Goal: Task Accomplishment & Management: Use online tool/utility

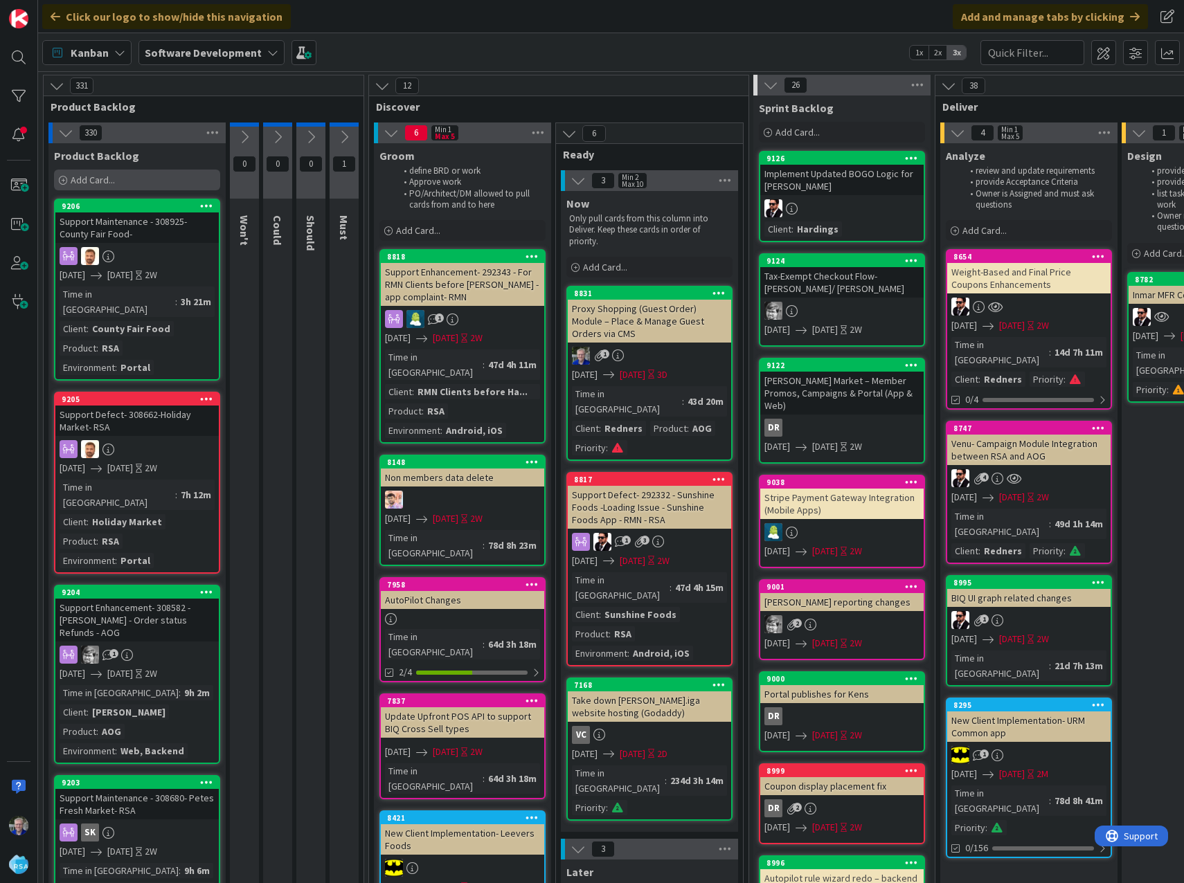
click at [85, 182] on span "Add Card..." at bounding box center [93, 180] width 44 height 12
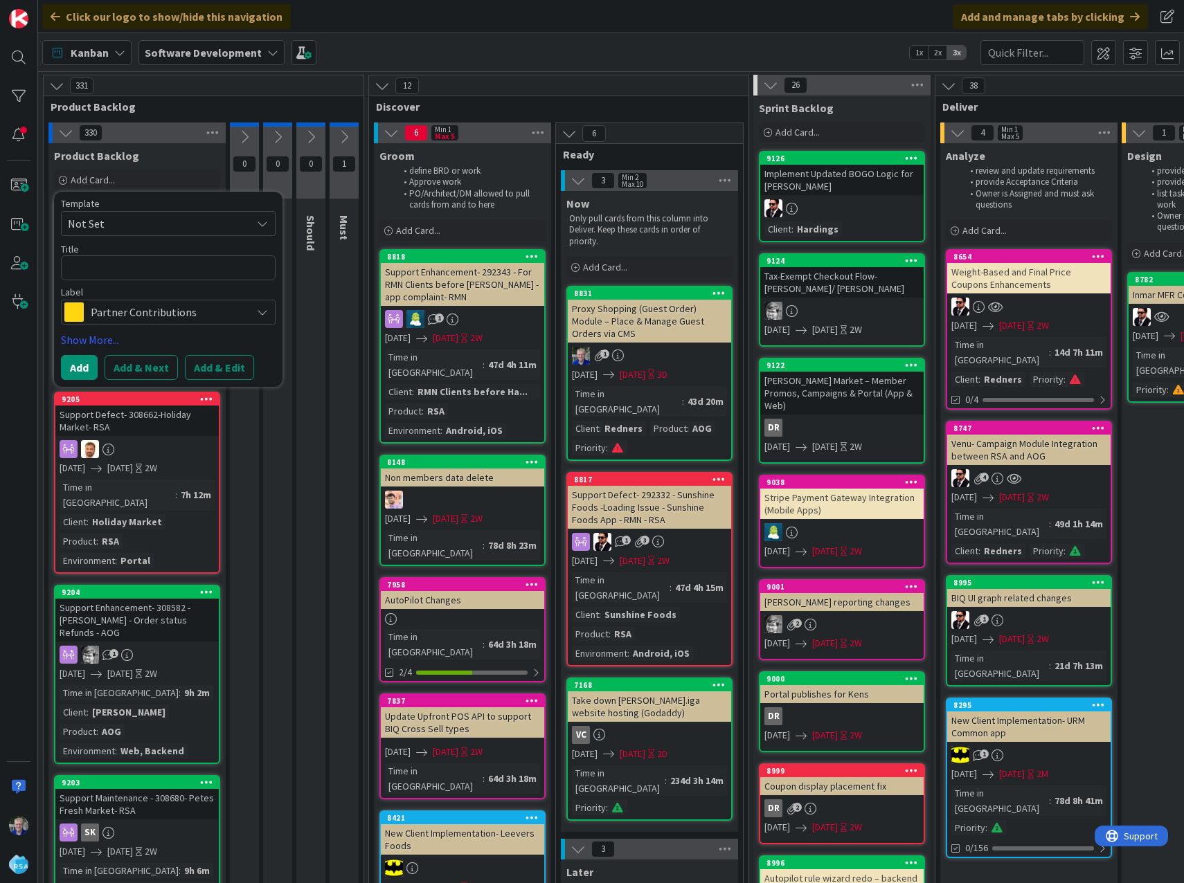
click at [94, 313] on span "Partner Contributions" at bounding box center [168, 311] width 154 height 19
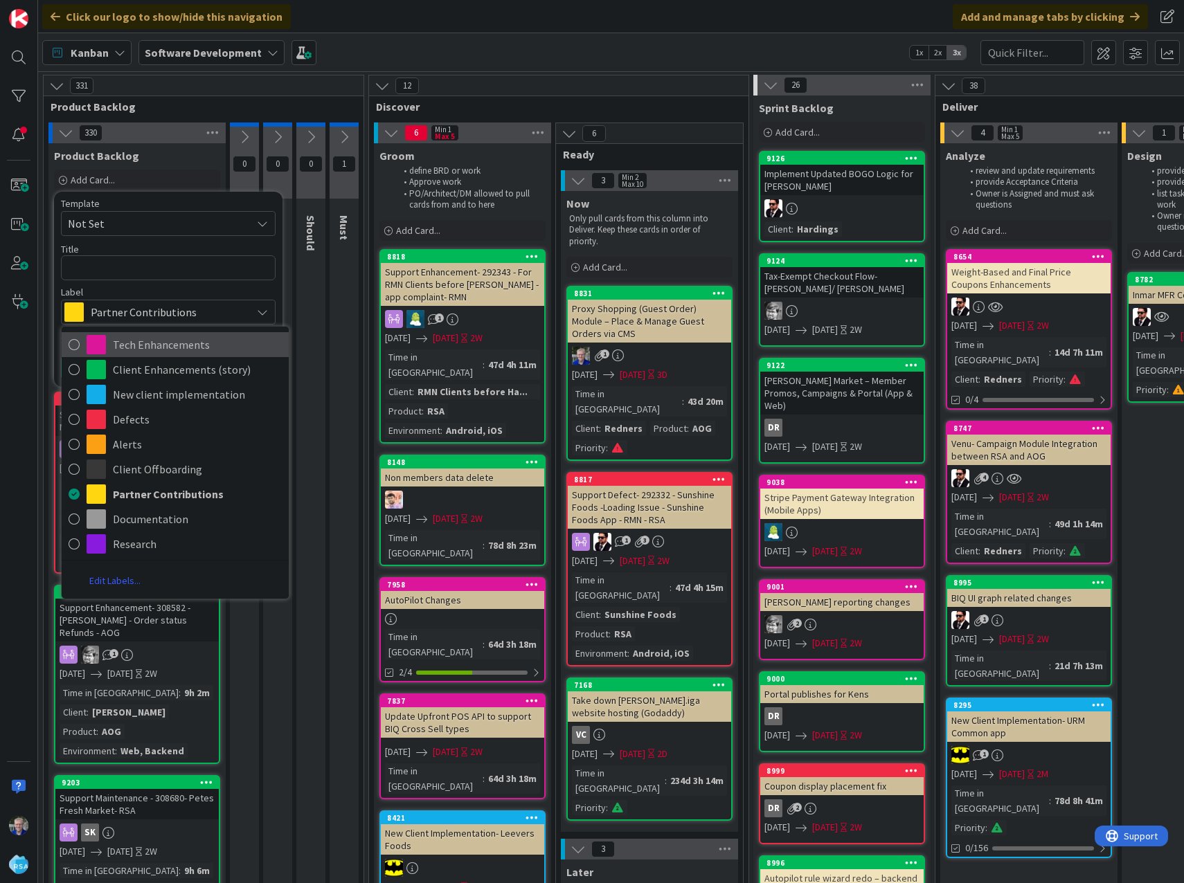
click at [75, 343] on icon at bounding box center [74, 344] width 11 height 21
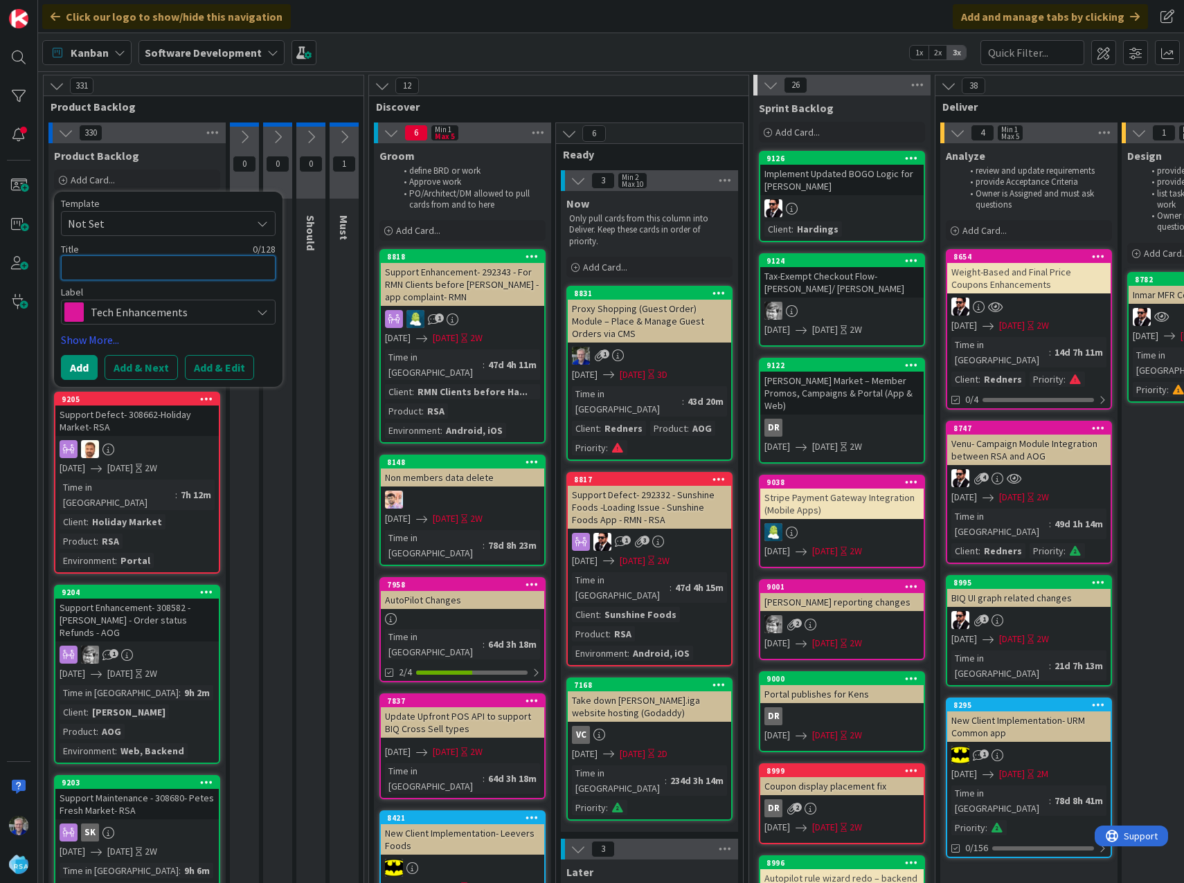
click at [86, 266] on textarea at bounding box center [168, 267] width 215 height 25
type textarea "x"
type textarea "P"
type textarea "x"
type textarea "Pas"
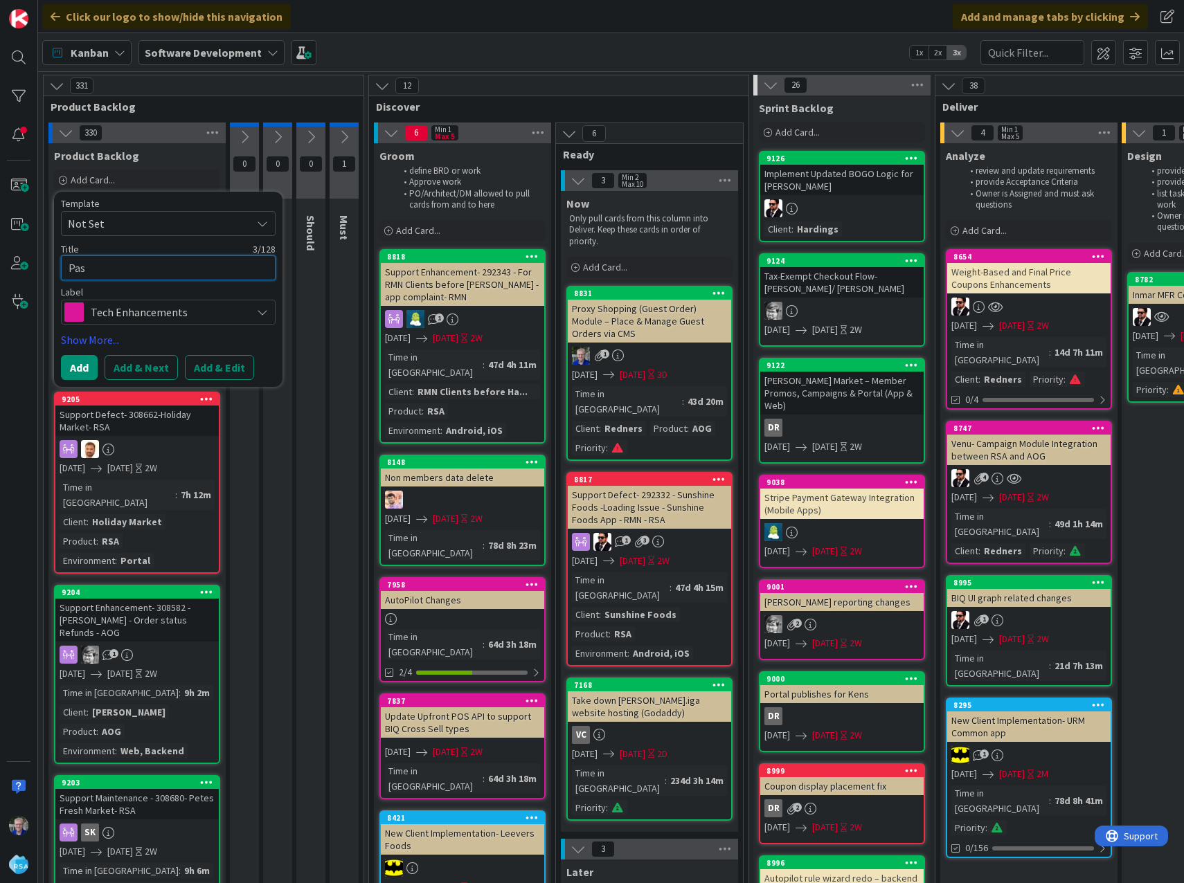
type textarea "x"
type textarea "Pass"
type textarea "x"
type textarea "Passw"
type textarea "x"
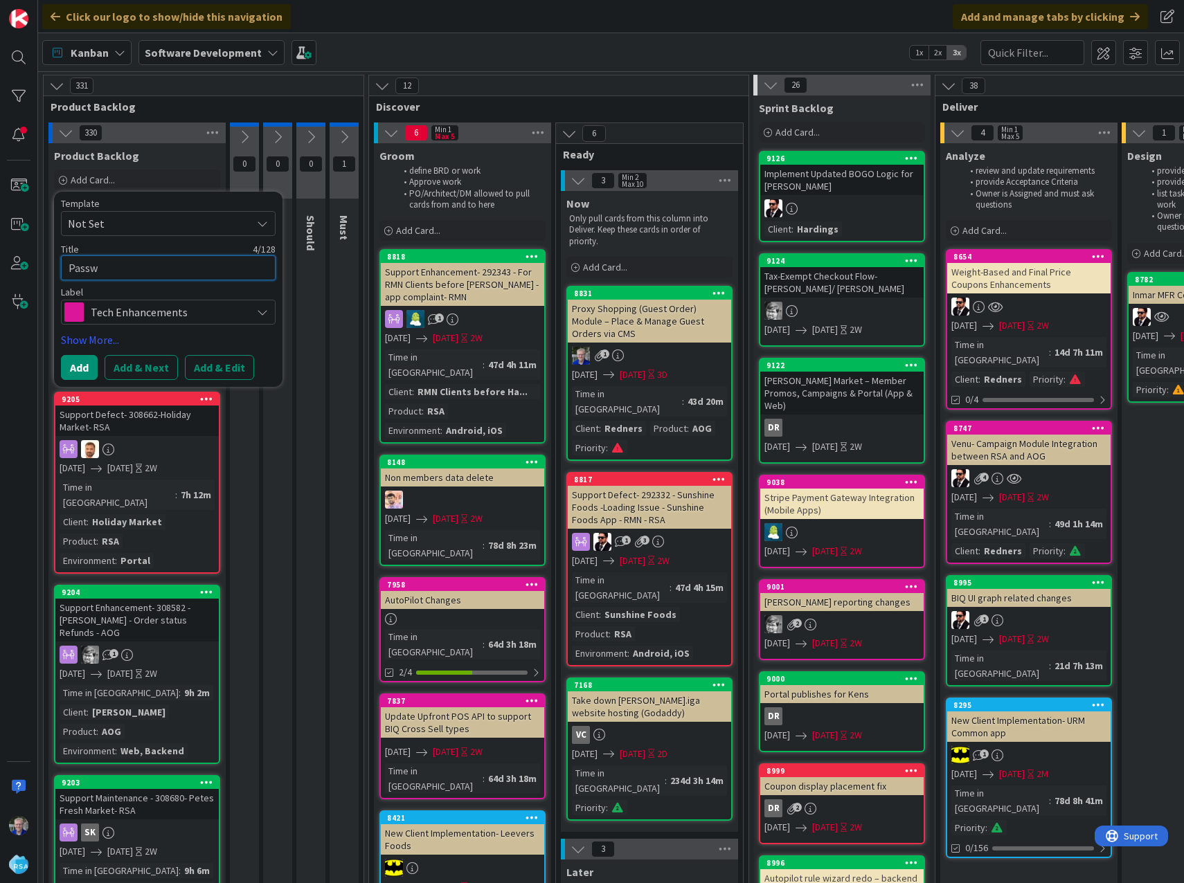
type textarea "Passwo"
type textarea "x"
type textarea "Passwor"
type textarea "x"
type textarea "Password"
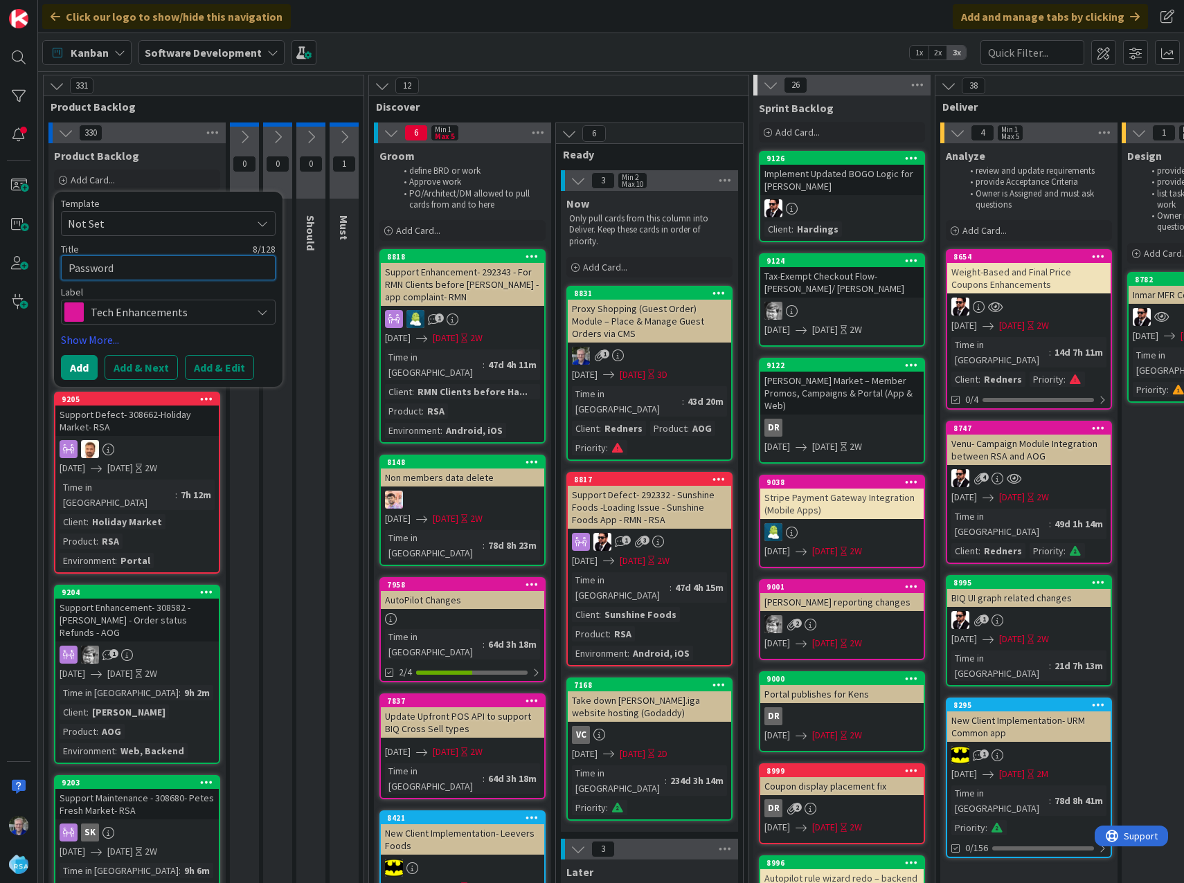
type textarea "x"
type textarea "Passwor"
type textarea "x"
type textarea "Passwo"
type textarea "x"
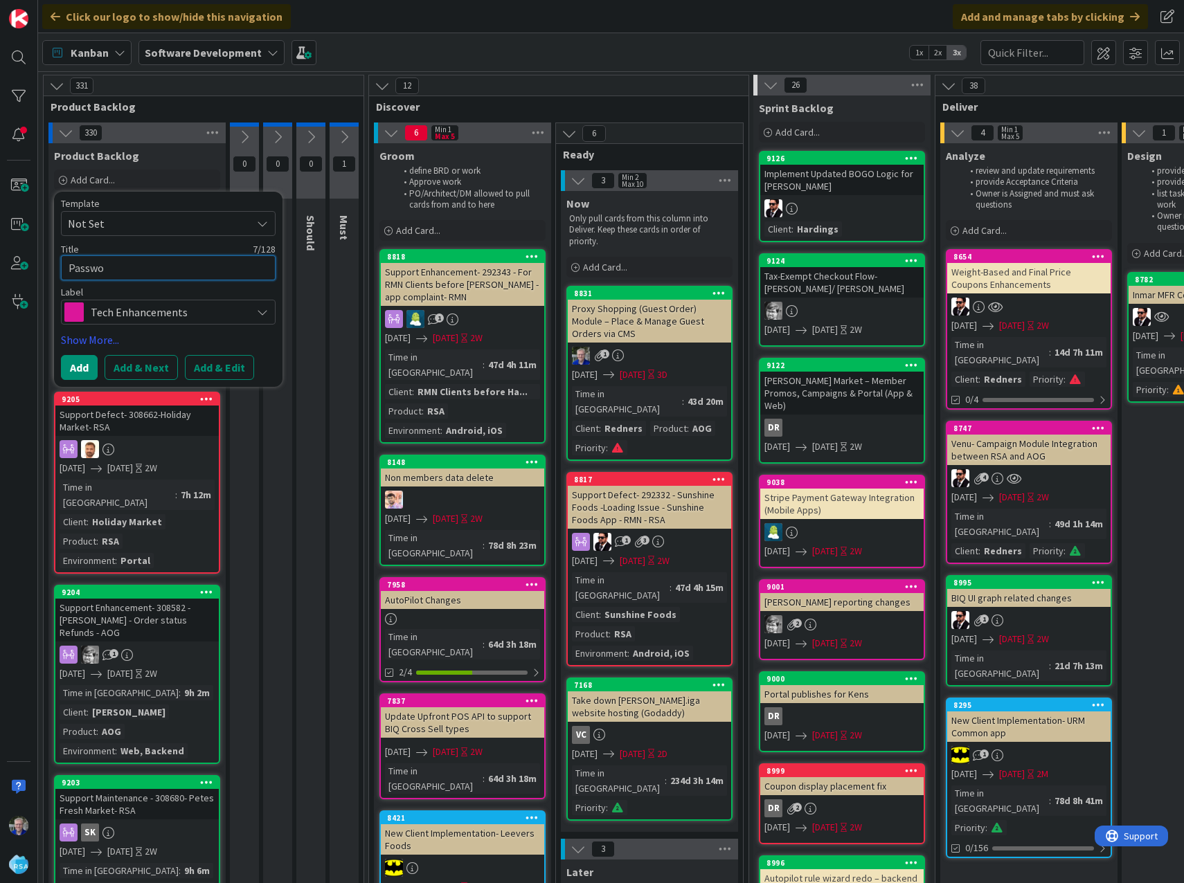
type textarea "Passw"
type textarea "x"
type textarea "Pass"
type textarea "x"
type textarea "Pas"
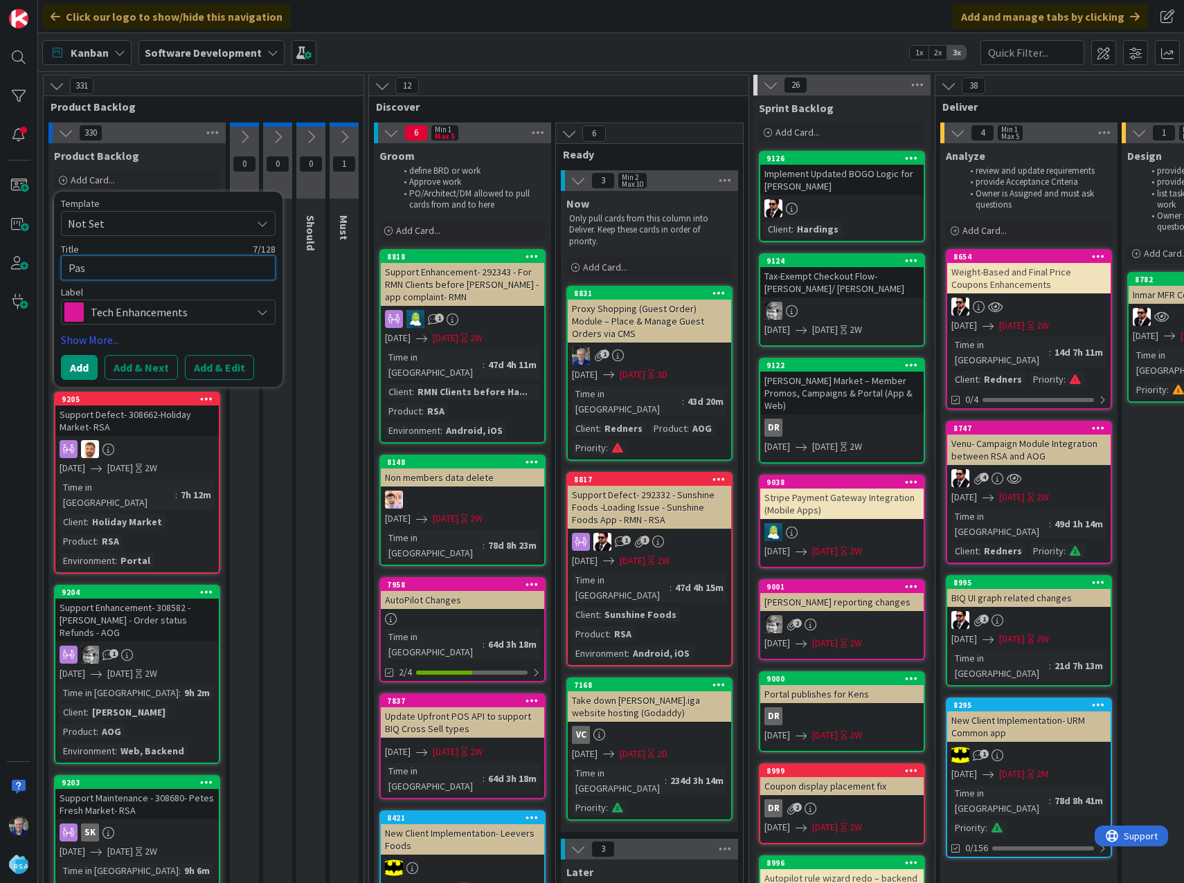
type textarea "x"
type textarea "Pa"
type textarea "x"
type textarea "P"
type textarea "x"
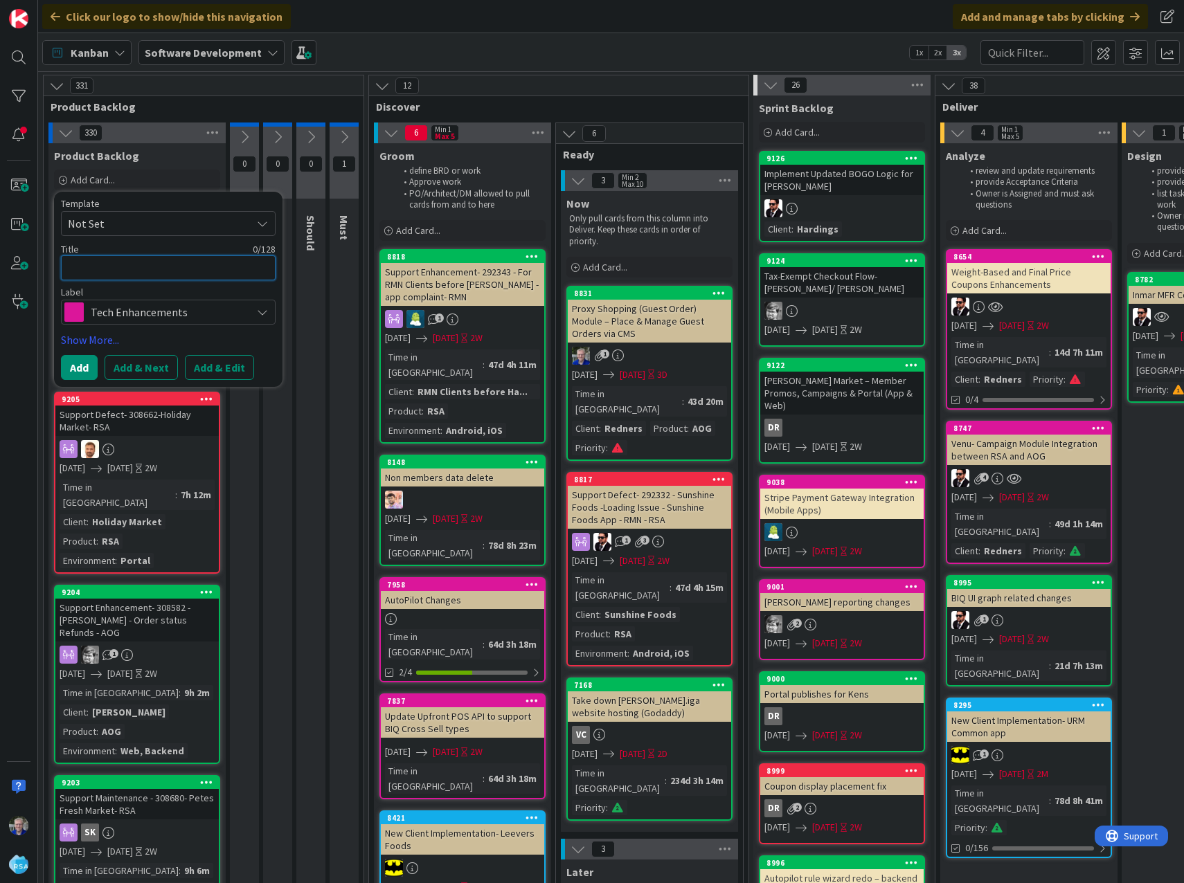
type textarea "P"
type textarea "x"
type textarea "PC"
type textarea "x"
type textarea "PCI"
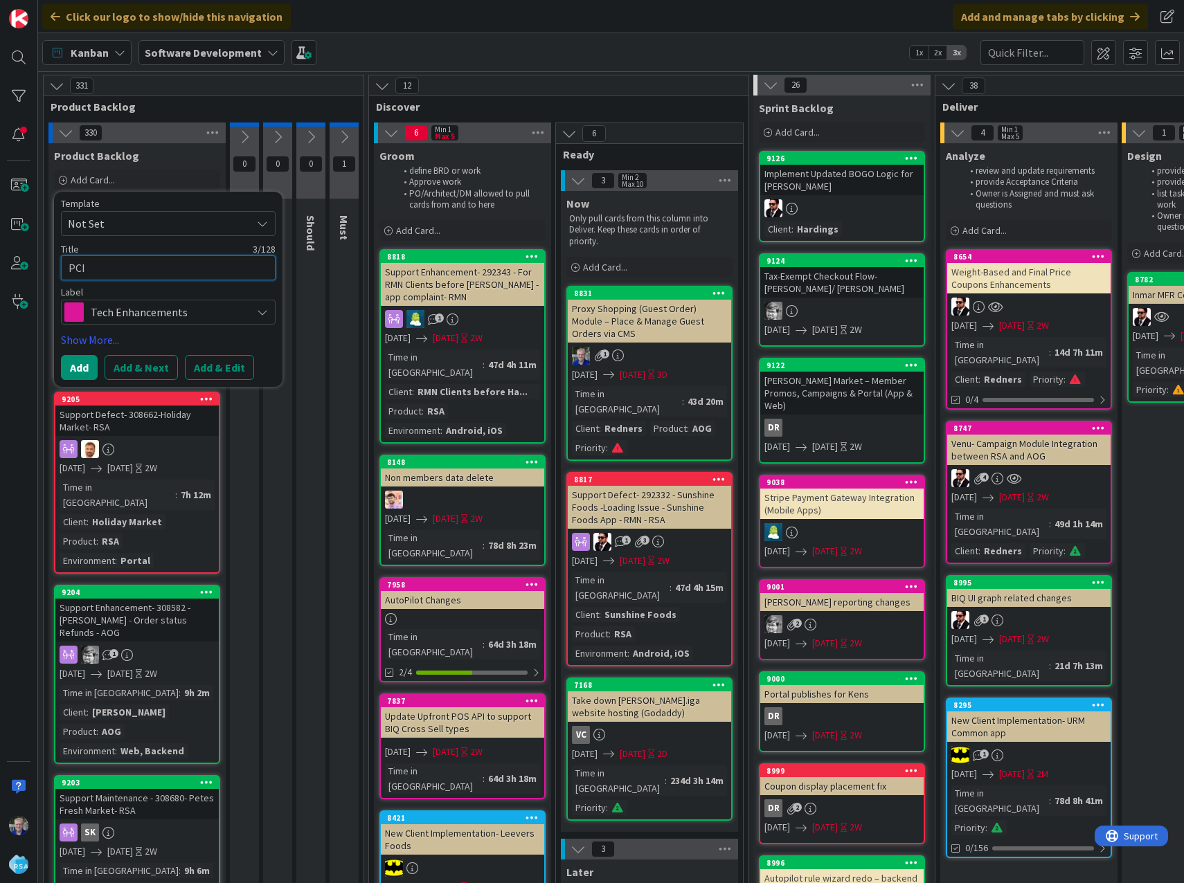
type textarea "x"
type textarea "PCI"
type textarea "x"
type textarea "PCI -"
type textarea "x"
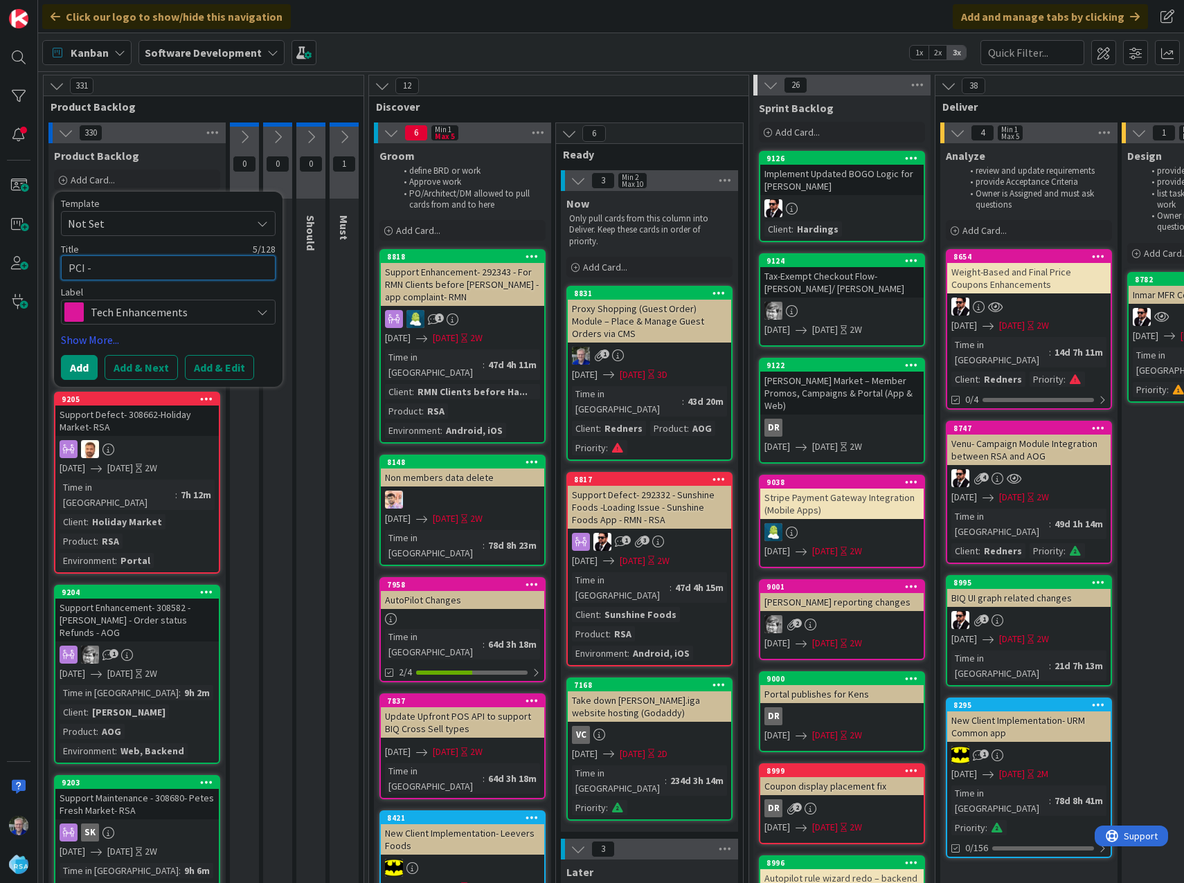
type textarea "PCI -"
type textarea "x"
type textarea "PCI - P"
type textarea "x"
type textarea "PCI - Pa"
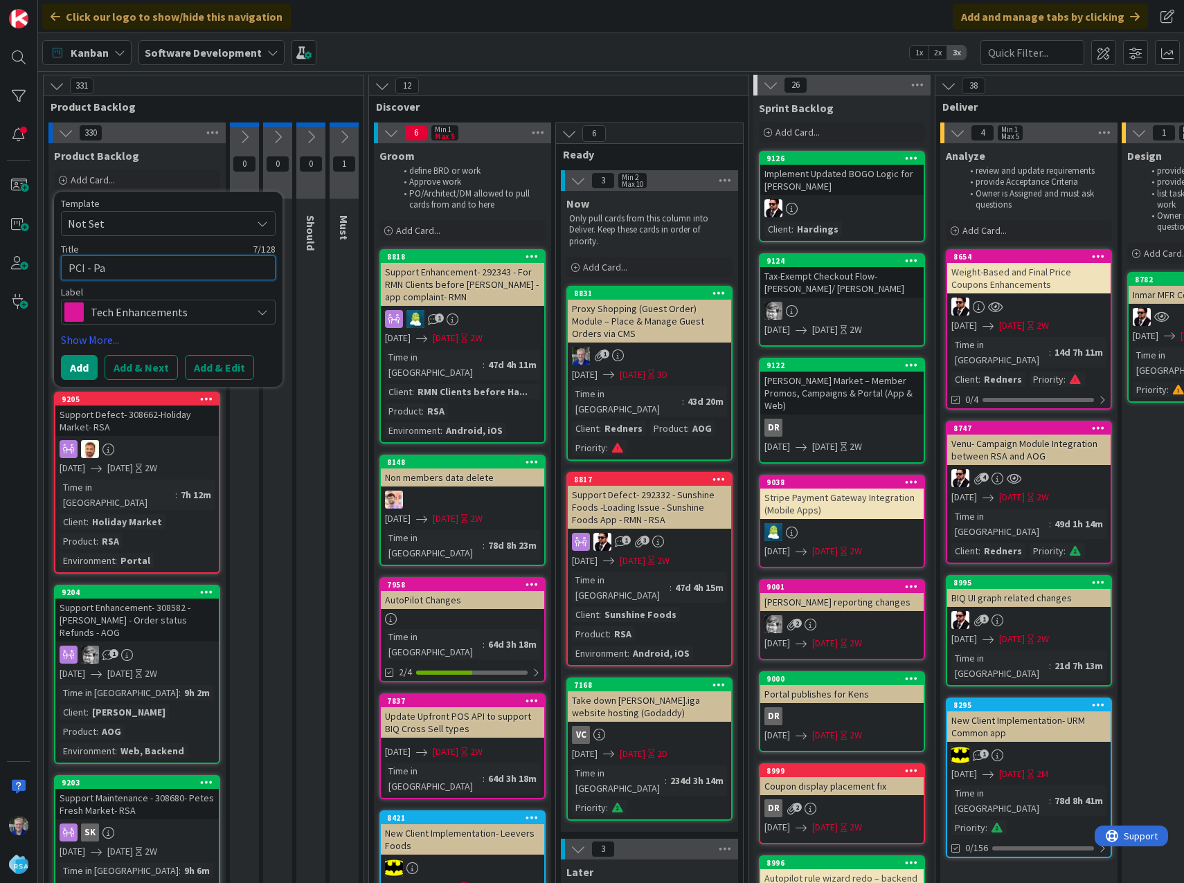
type textarea "x"
type textarea "PCI - Pas"
type textarea "x"
type textarea "PCI - Pass"
type textarea "x"
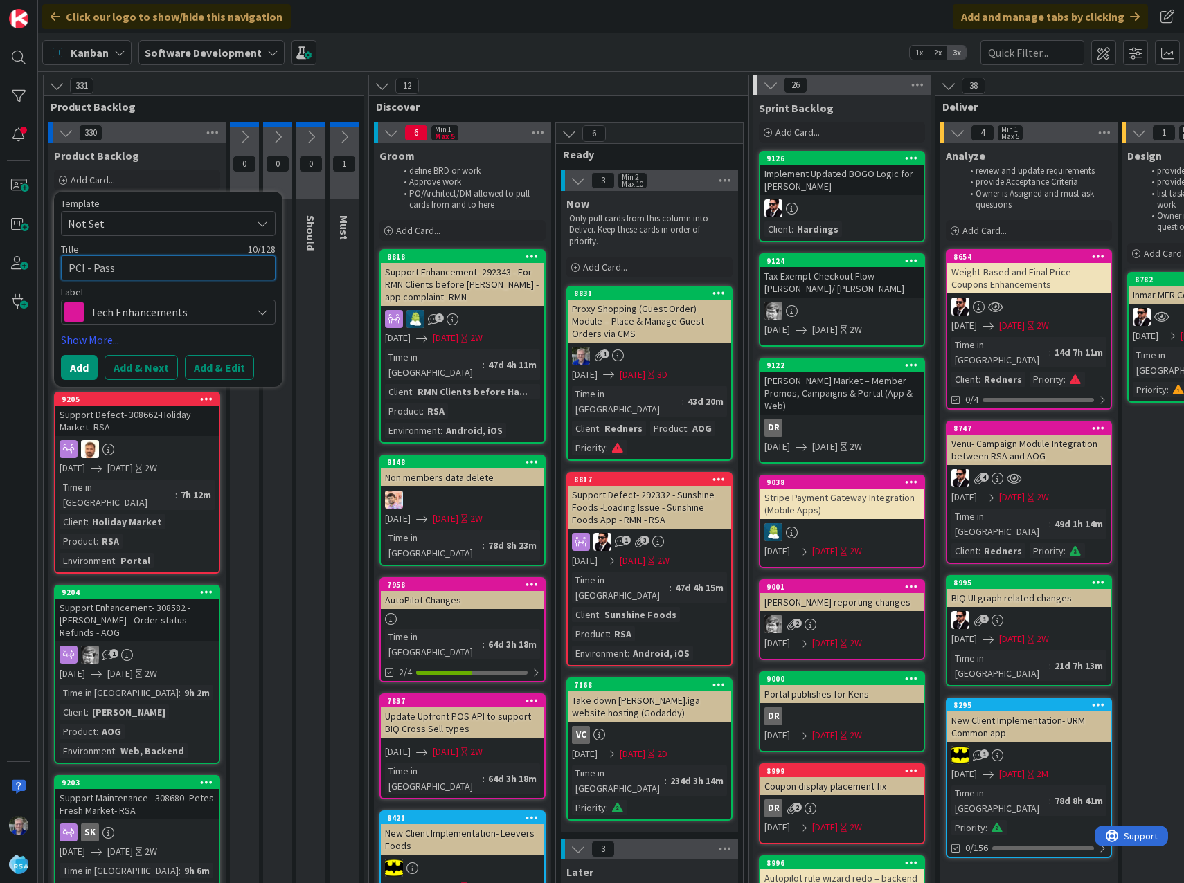
type textarea "PCI - Passw"
type textarea "x"
type textarea "PCI - Passwor"
type textarea "x"
type textarea "PCI - Password"
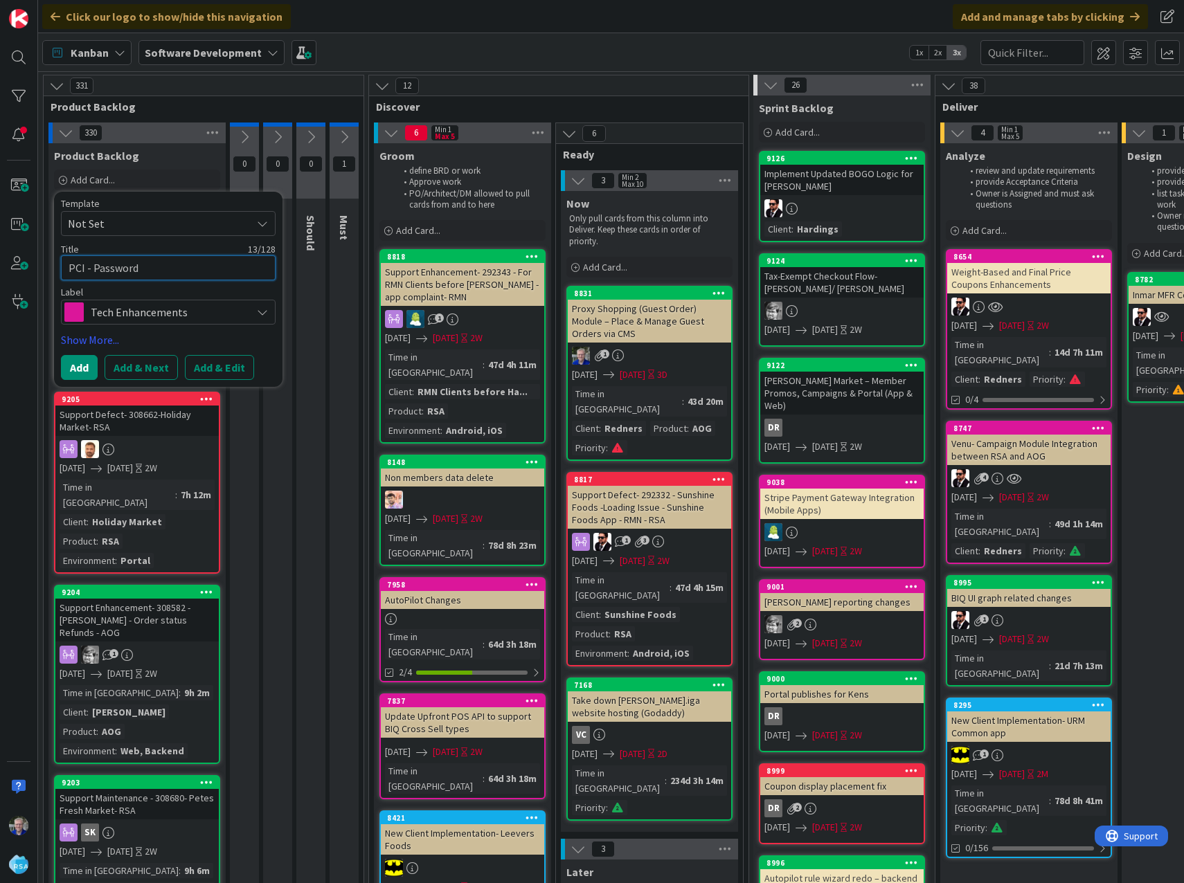
type textarea "x"
type textarea "PCI - Password"
type textarea "x"
type textarea "PCI - Password S"
type textarea "x"
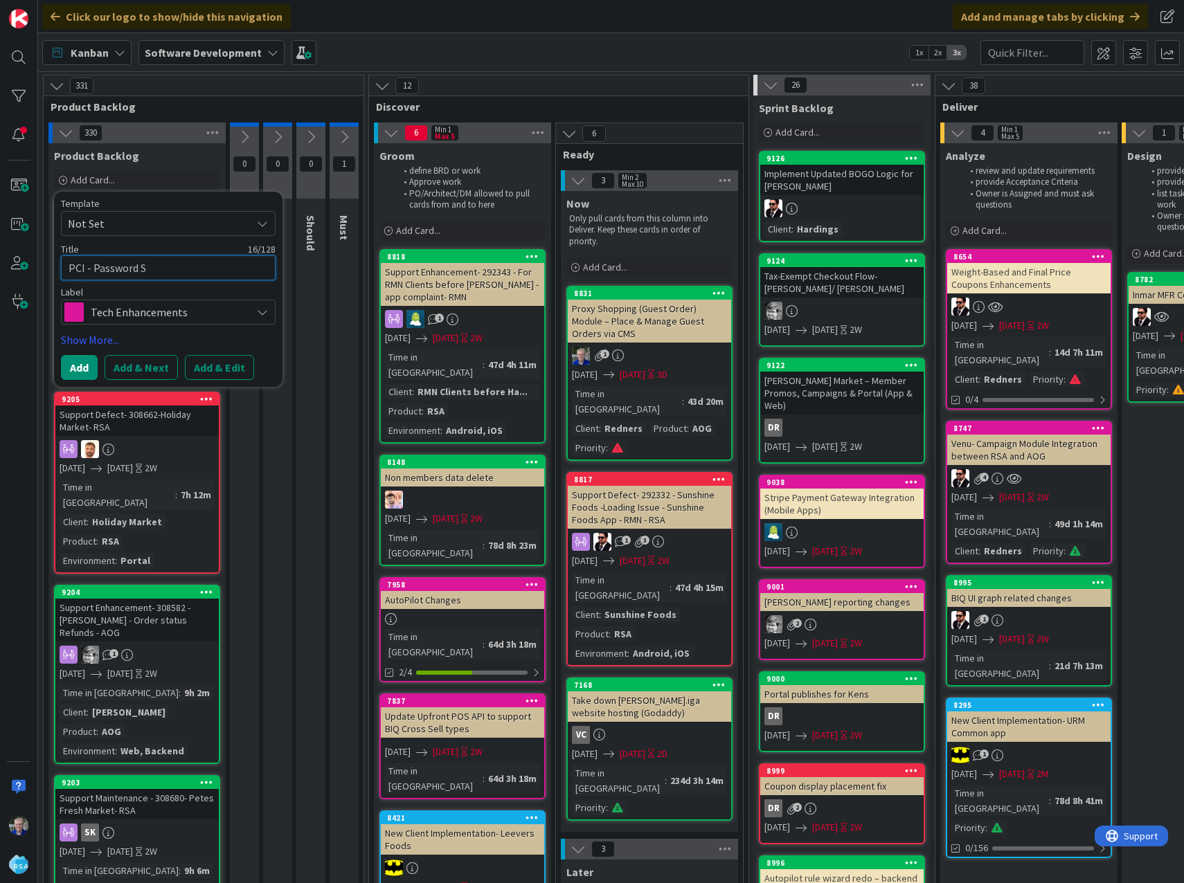
type textarea "PCI - Password Se"
type textarea "x"
type textarea "PCI - Password Sec"
type textarea "x"
type textarea "PCI - Password Secu"
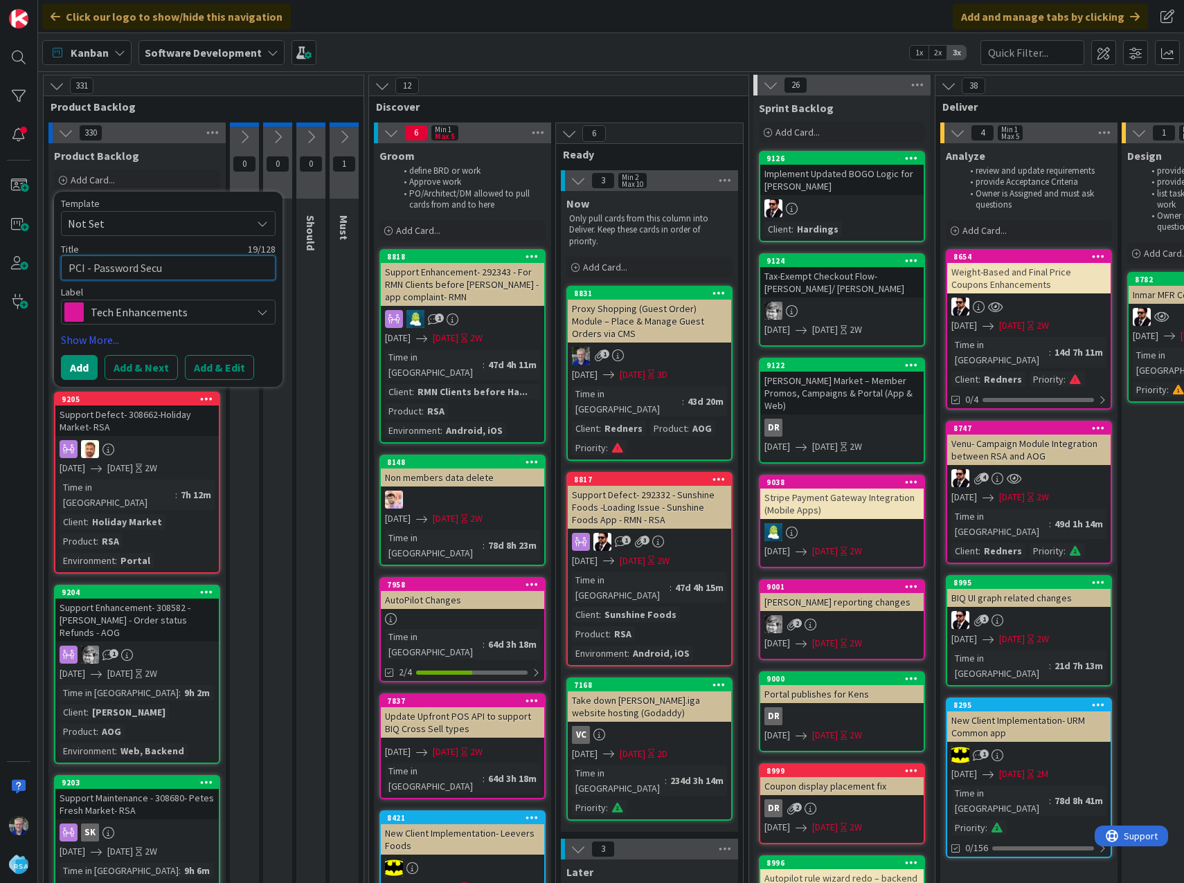
type textarea "x"
type textarea "PCI - Password Secur"
type textarea "x"
type textarea "PCI - Password Securi"
type textarea "x"
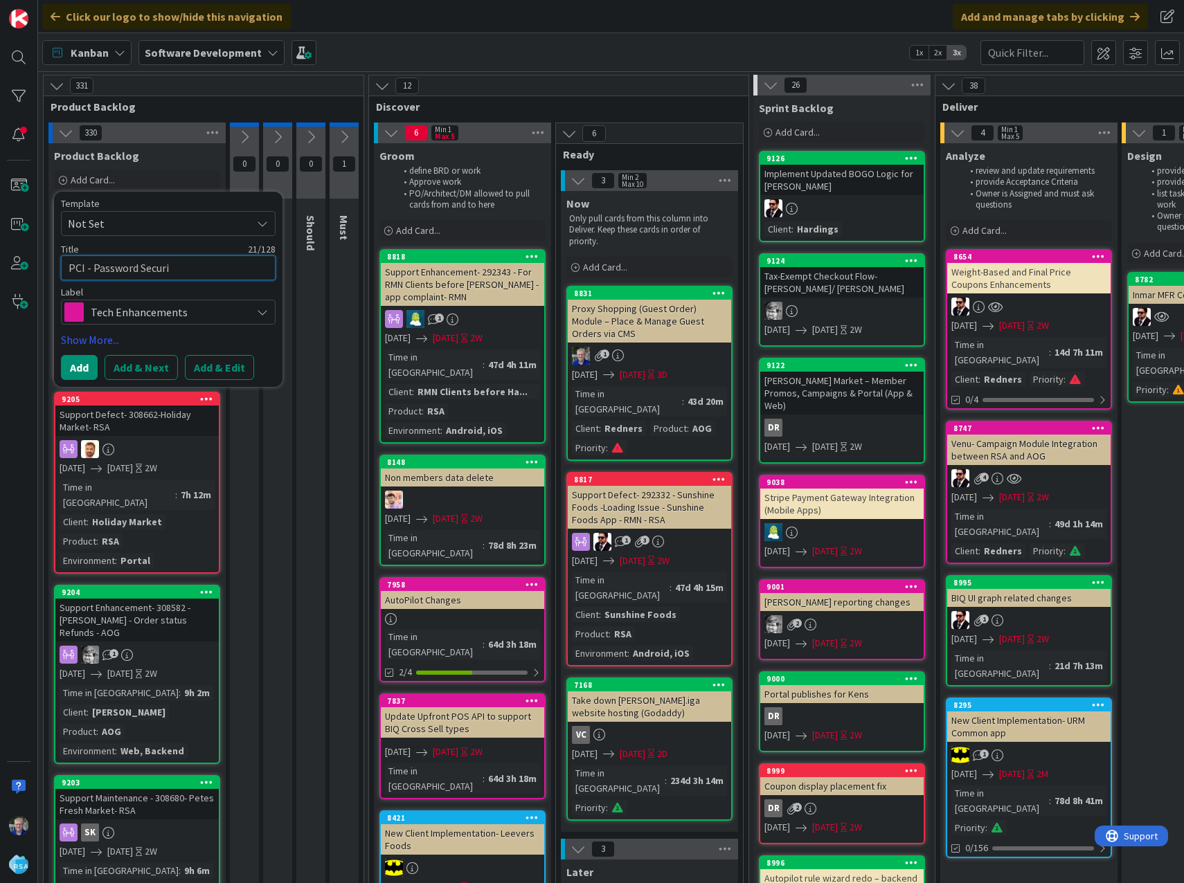
type textarea "PCI - Password Securit"
type textarea "x"
type textarea "PCI - Password Security"
drag, startPoint x: 209, startPoint y: 267, endPoint x: 70, endPoint y: 262, distance: 139.2
click at [70, 262] on textarea "PCI - Password Security" at bounding box center [168, 267] width 215 height 25
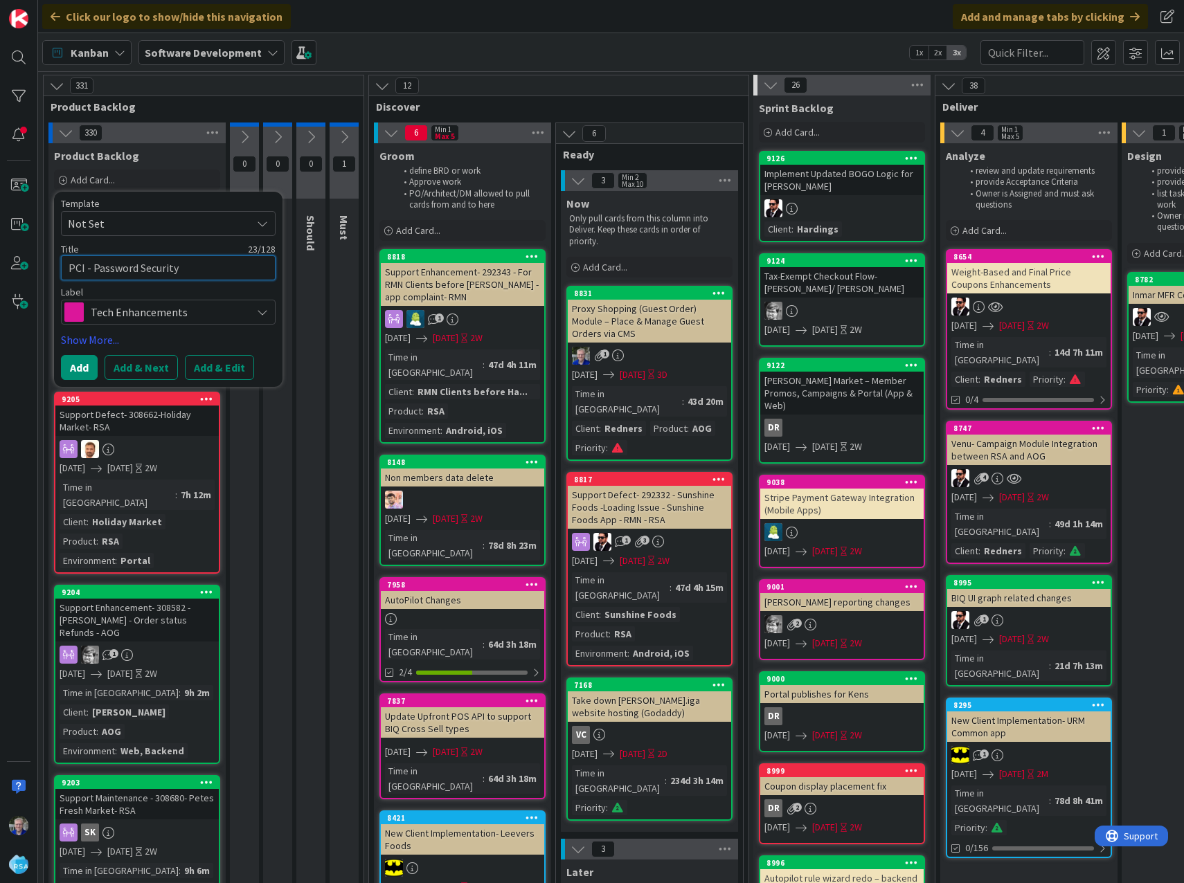
click at [223, 269] on textarea "PCI - Password Security" at bounding box center [168, 267] width 215 height 25
type textarea "x"
type textarea "PCI - Password Security"
type textarea "x"
type textarea "PCI - Password Security -"
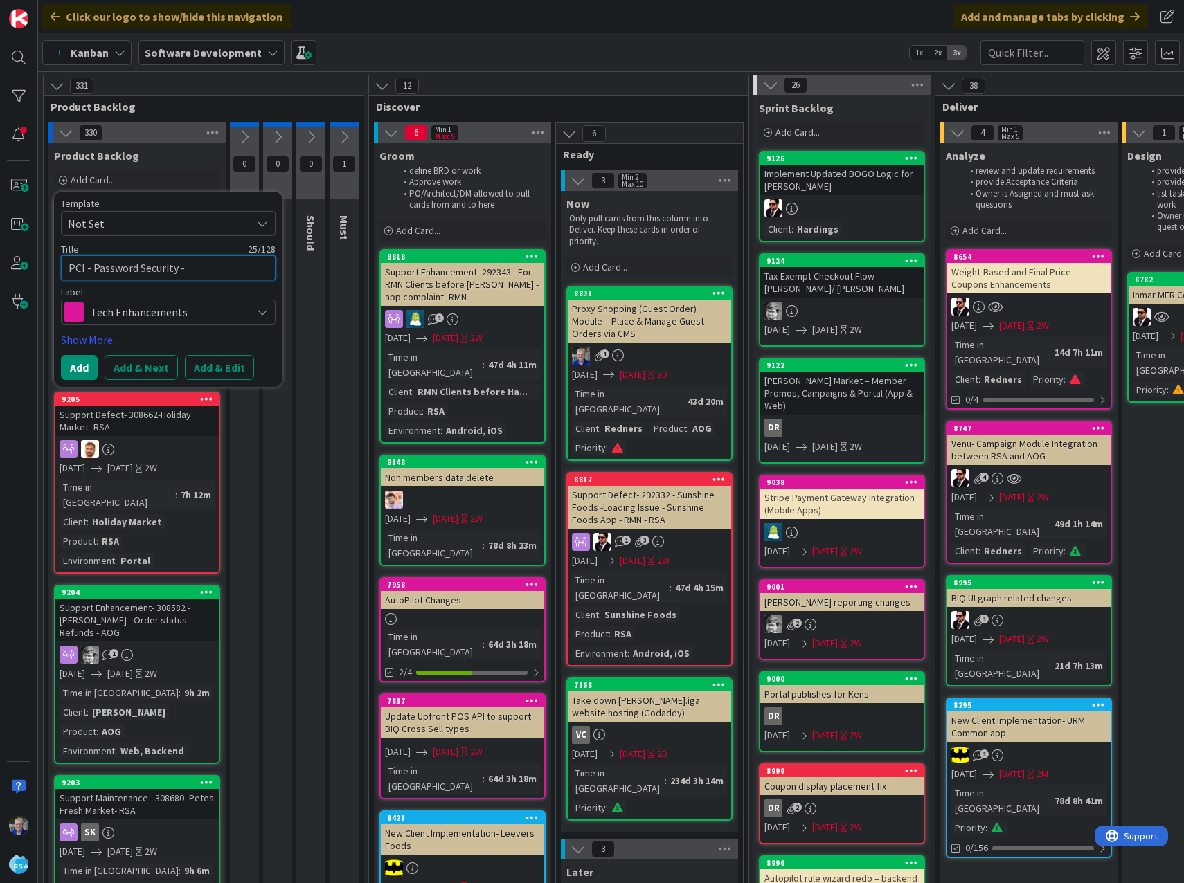
type textarea "x"
type textarea "PCI - Password Security -"
type textarea "x"
type textarea "PCI - Password Security - A"
type textarea "x"
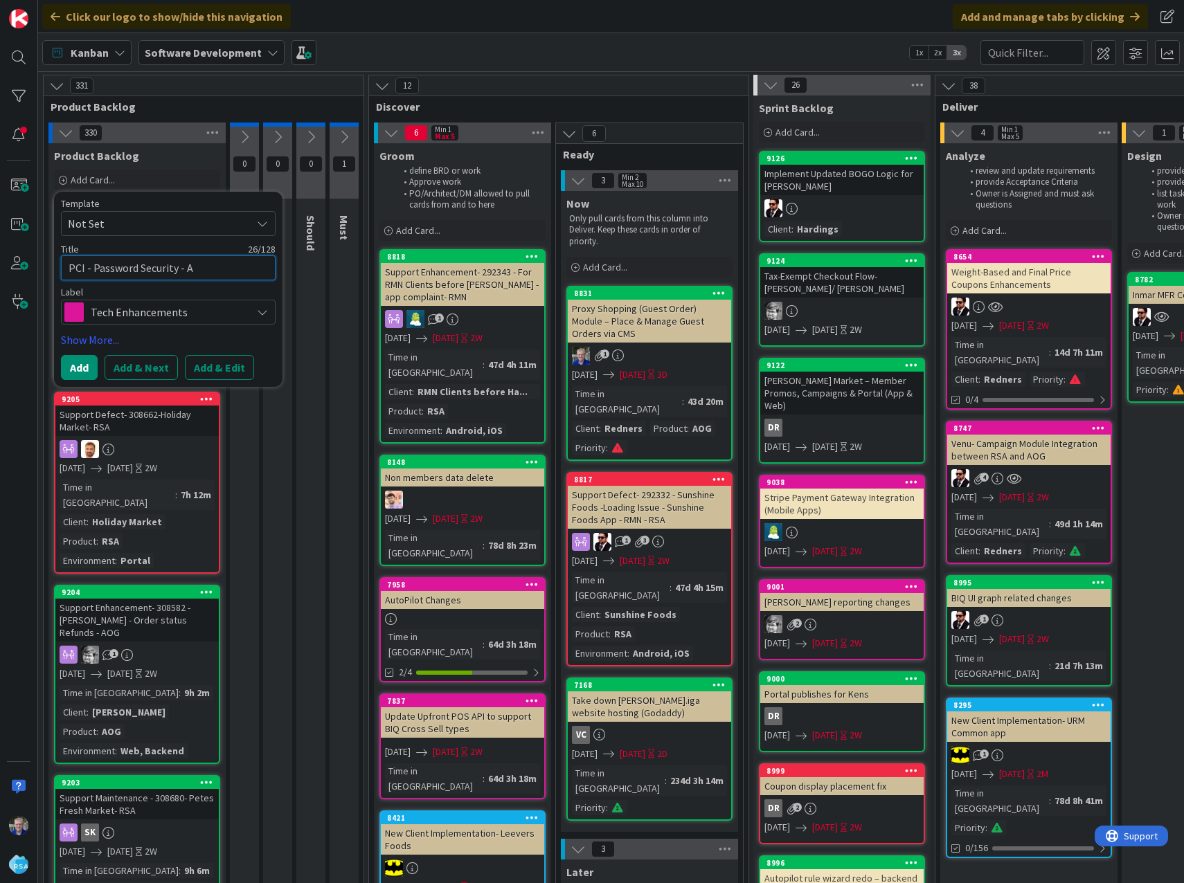
type textarea "PCI - Password Security - AO"
type textarea "x"
type textarea "PCI - Password Security - AOG"
click at [219, 360] on button "Add & Edit" at bounding box center [219, 367] width 69 height 25
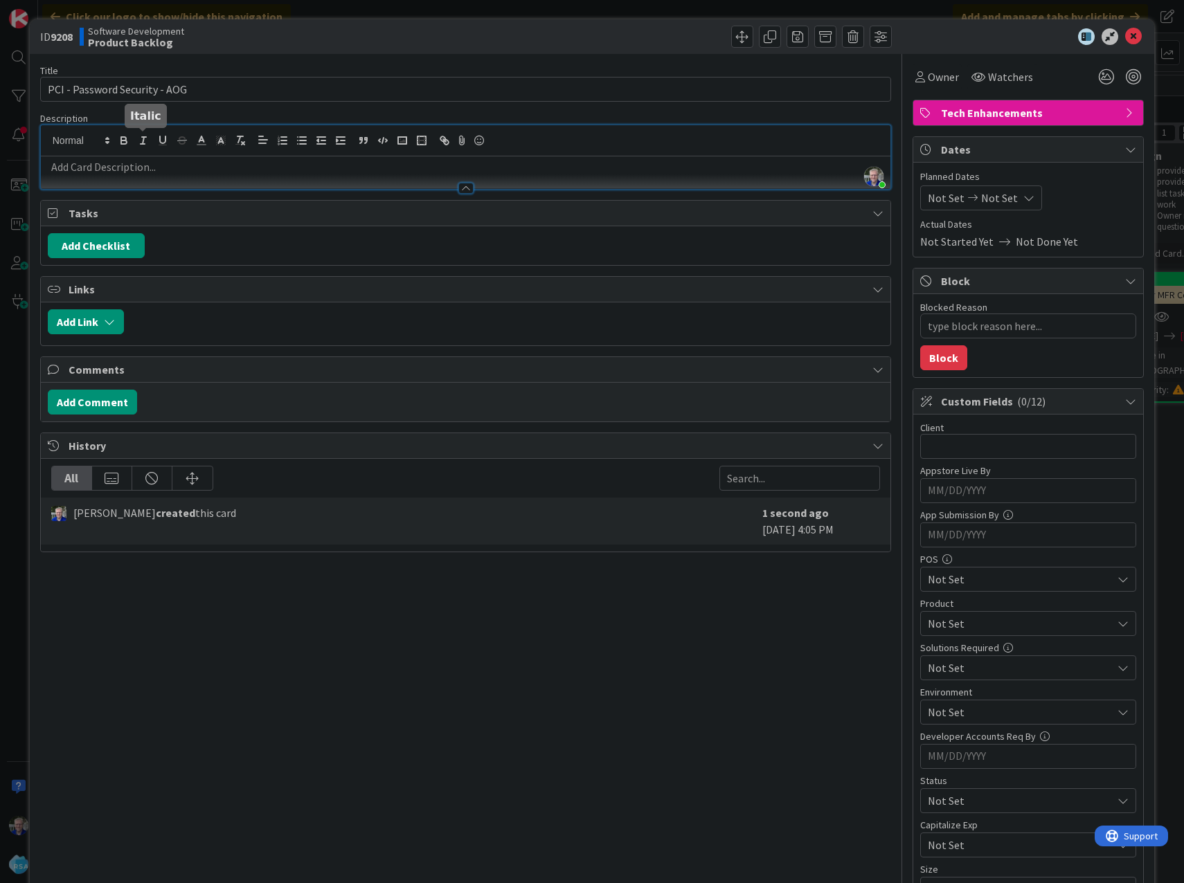
click at [141, 140] on div "Rand Thacker just joined" at bounding box center [466, 157] width 850 height 64
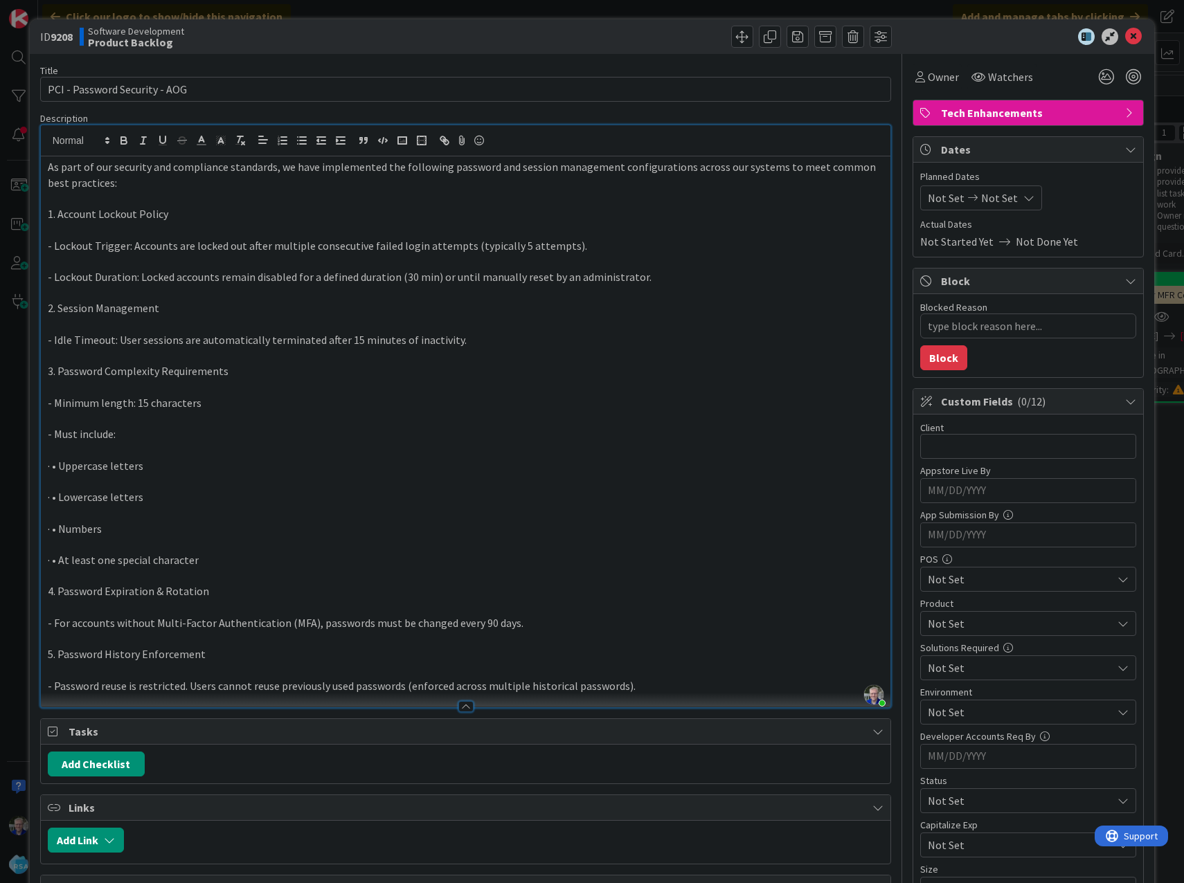
type textarea "x"
click at [106, 190] on p "As part of our security and compliance standards, we have implemented the follo…" at bounding box center [466, 174] width 836 height 31
click at [316, 168] on p "As part of our security and compliance standards, we have implemented the follo…" at bounding box center [466, 174] width 836 height 31
click at [280, 140] on icon "button" at bounding box center [282, 140] width 12 height 12
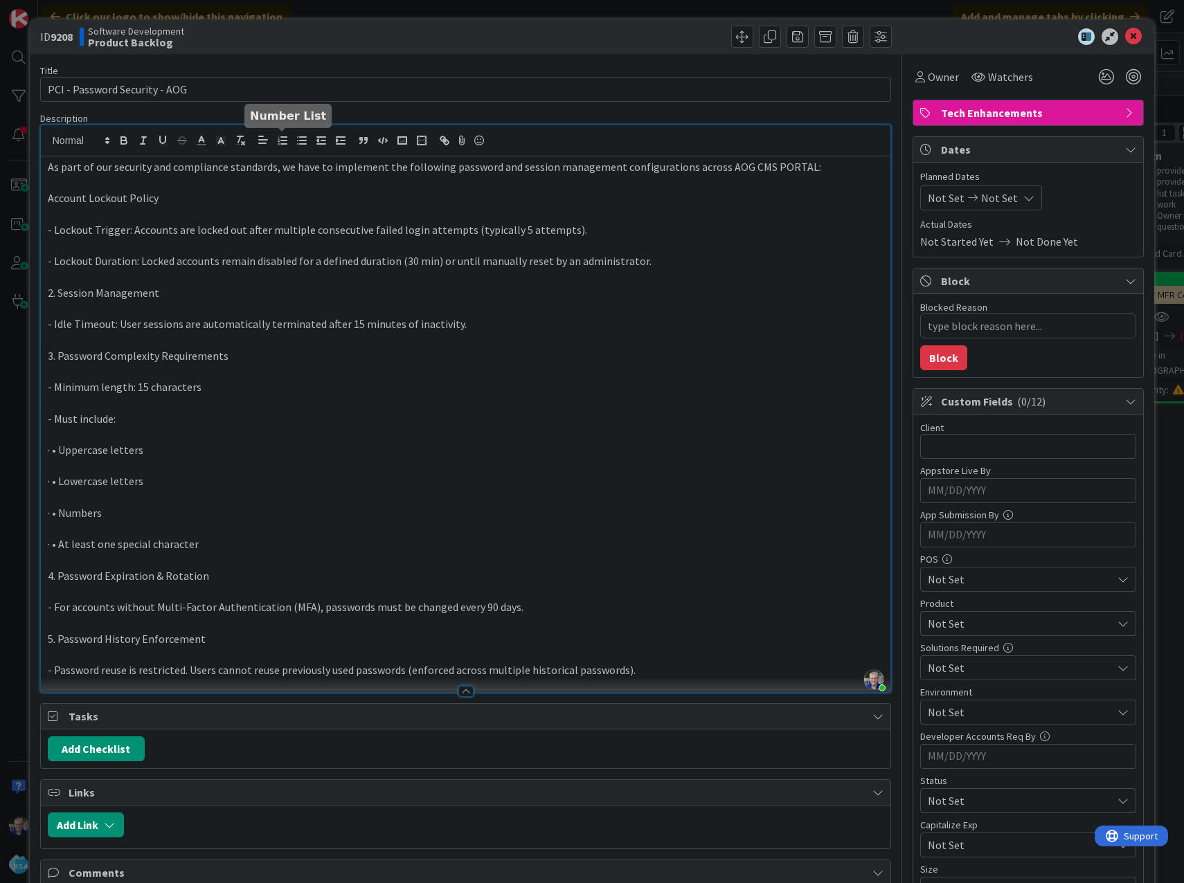
click at [282, 143] on icon "button" at bounding box center [282, 140] width 12 height 12
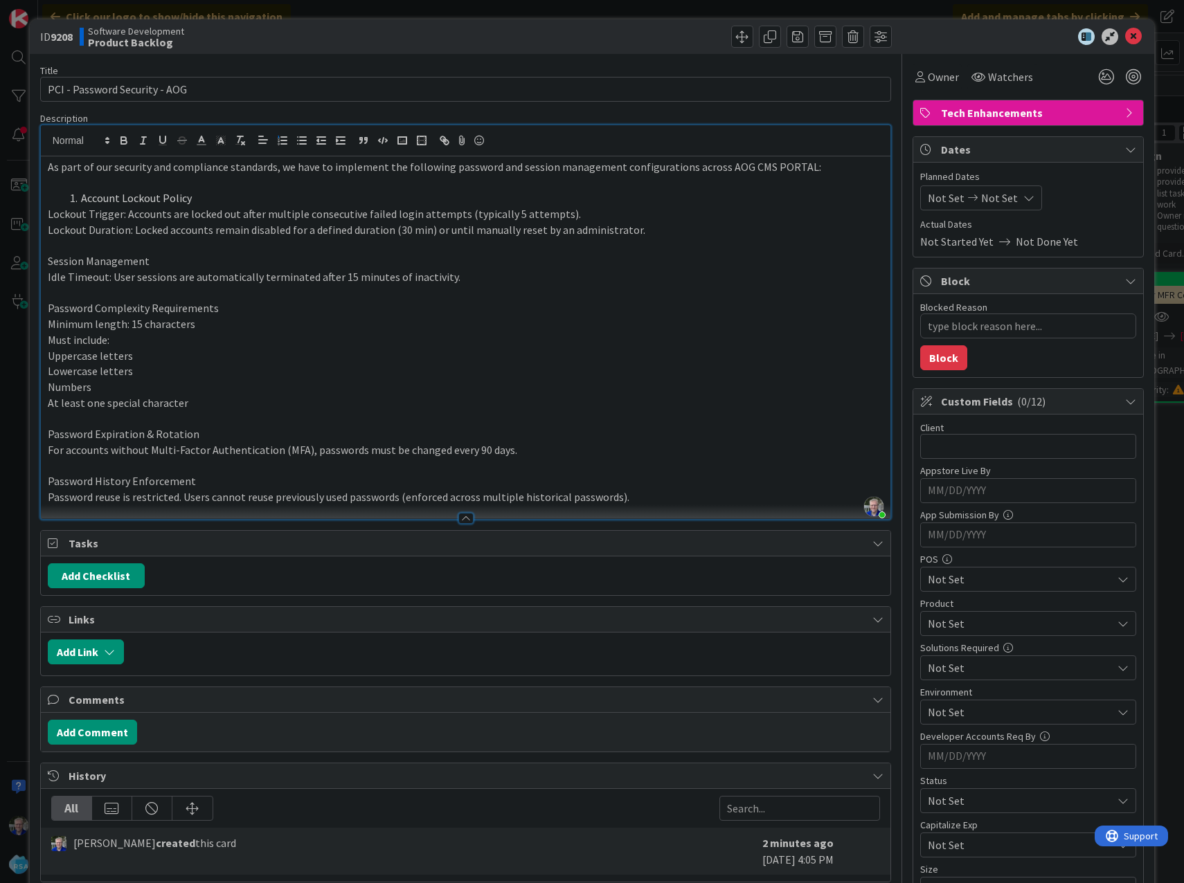
drag, startPoint x: 48, startPoint y: 213, endPoint x: 191, endPoint y: 201, distance: 143.8
click at [191, 201] on div "As part of our security and compliance standards, we have to implement the foll…" at bounding box center [466, 337] width 850 height 363
click at [622, 217] on li "Lockout Trigger: Accounts are locked out after multiple consecutive failed logi…" at bounding box center [474, 221] width 820 height 31
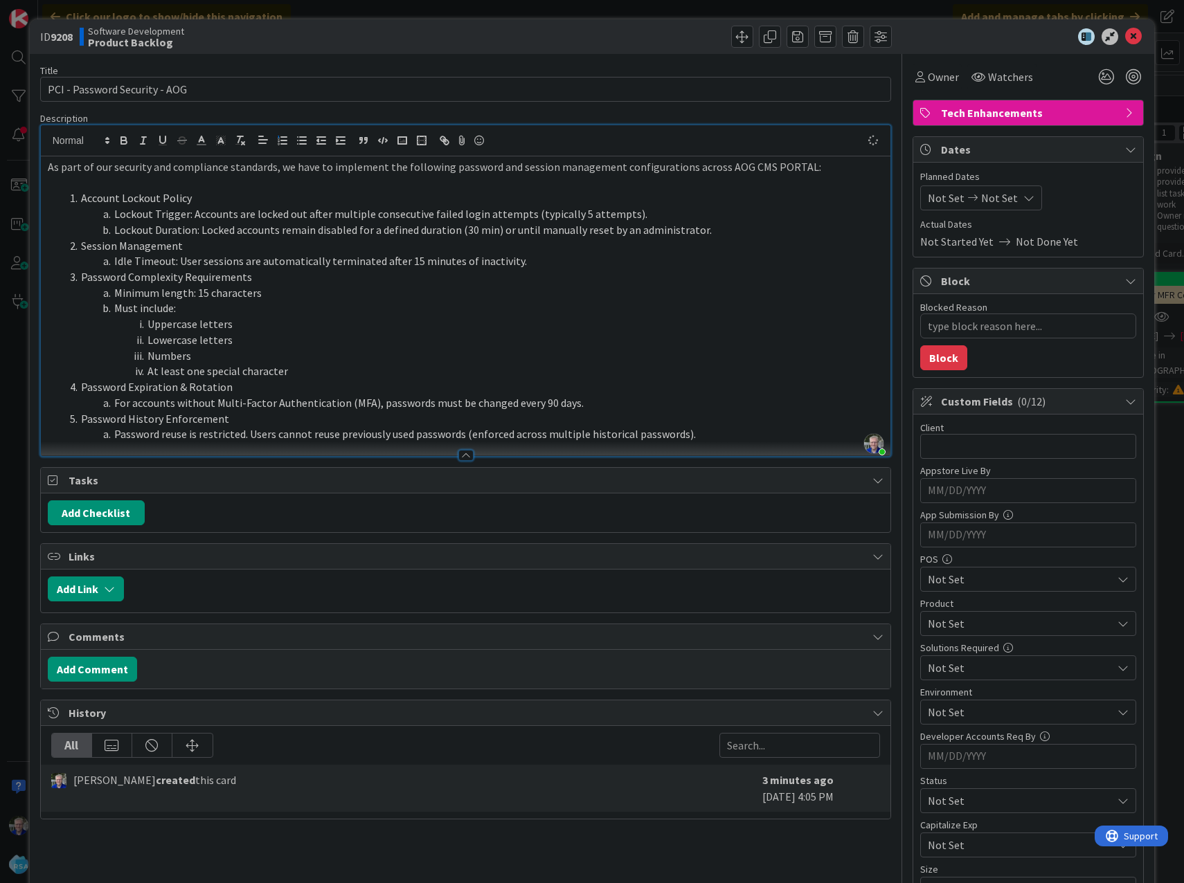
type textarea "x"
click at [106, 516] on button "Add Checklist" at bounding box center [96, 512] width 97 height 25
click at [108, 576] on input at bounding box center [162, 579] width 215 height 25
type input "REQUIREMENTS"
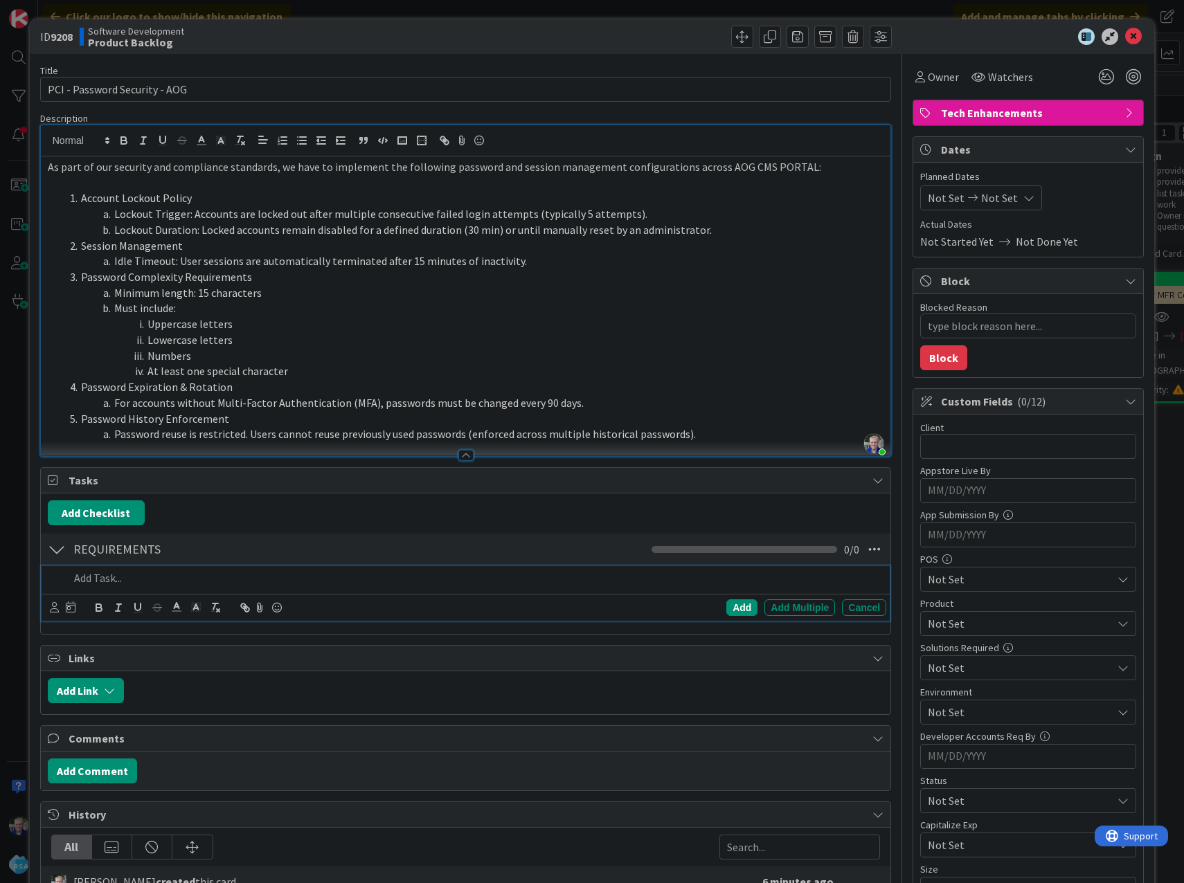
type textarea "x"
click at [157, 582] on p at bounding box center [475, 578] width 812 height 16
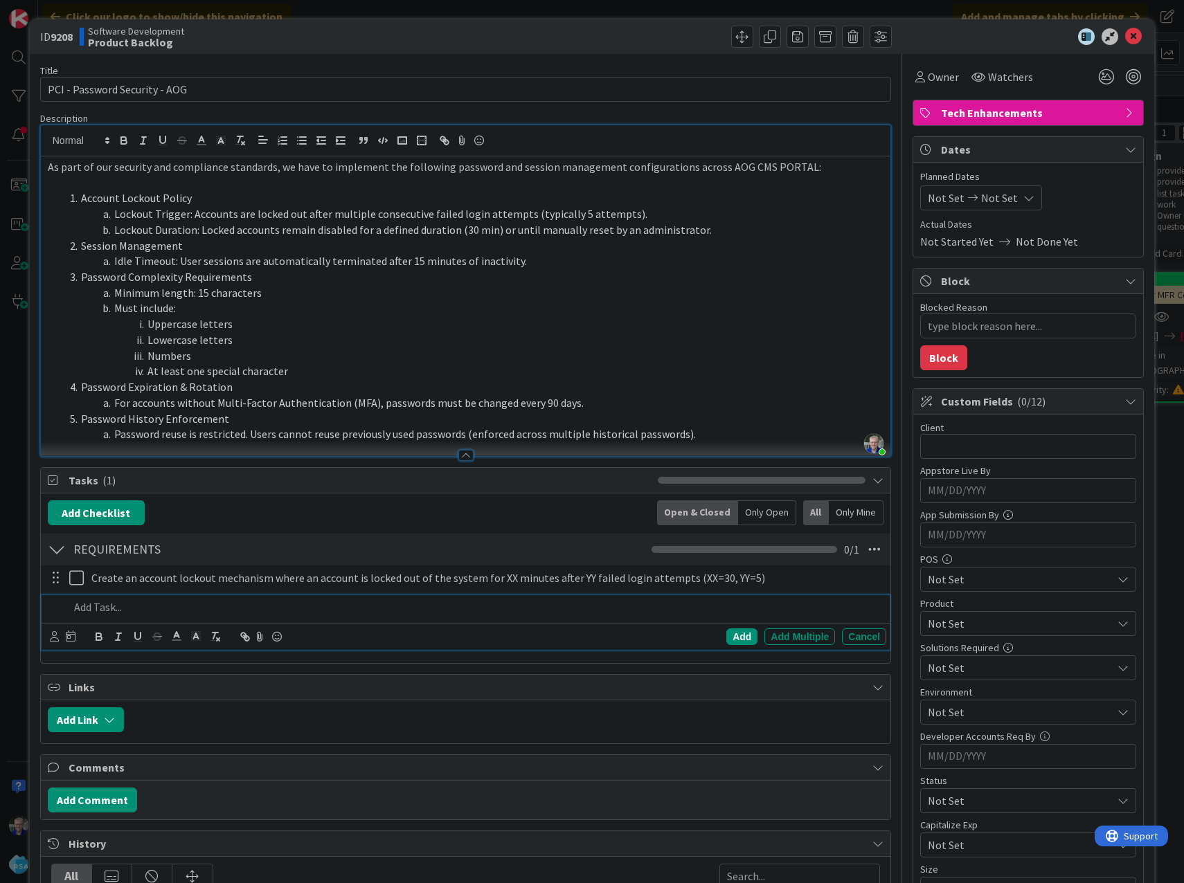
type textarea "x"
drag, startPoint x: 310, startPoint y: 608, endPoint x: 393, endPoint y: 610, distance: 83.1
click at [393, 610] on p "Make sure an authorized Admin User can unlock the CMS PORTAL USER's account if …" at bounding box center [475, 607] width 812 height 16
copy p "CMS PORTAL USER"
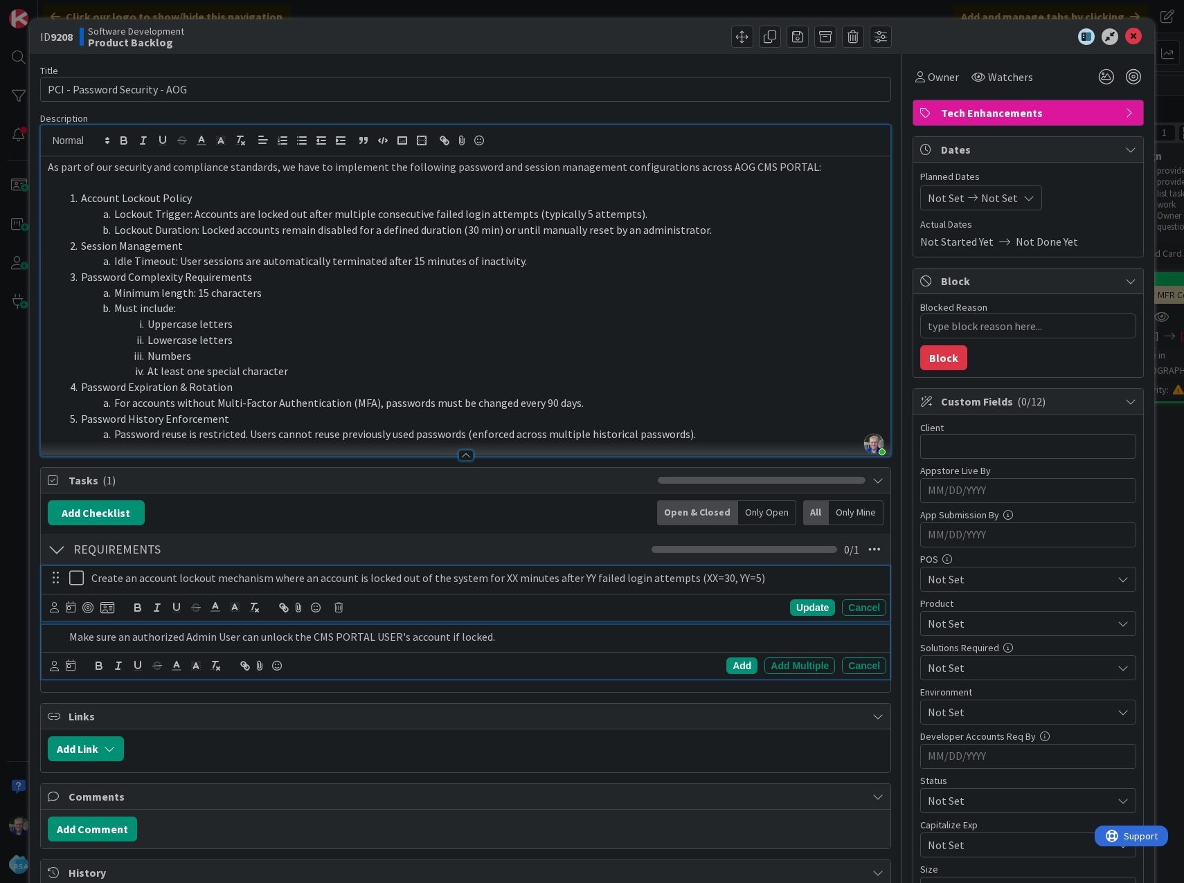
click at [309, 578] on p "Create an account lockout mechanism where an account is locked out of the syste…" at bounding box center [485, 578] width 789 height 16
click at [509, 635] on p "Make sure an authorized Admin User can unlock the CMS PORTAL USER's account if …" at bounding box center [475, 637] width 812 height 16
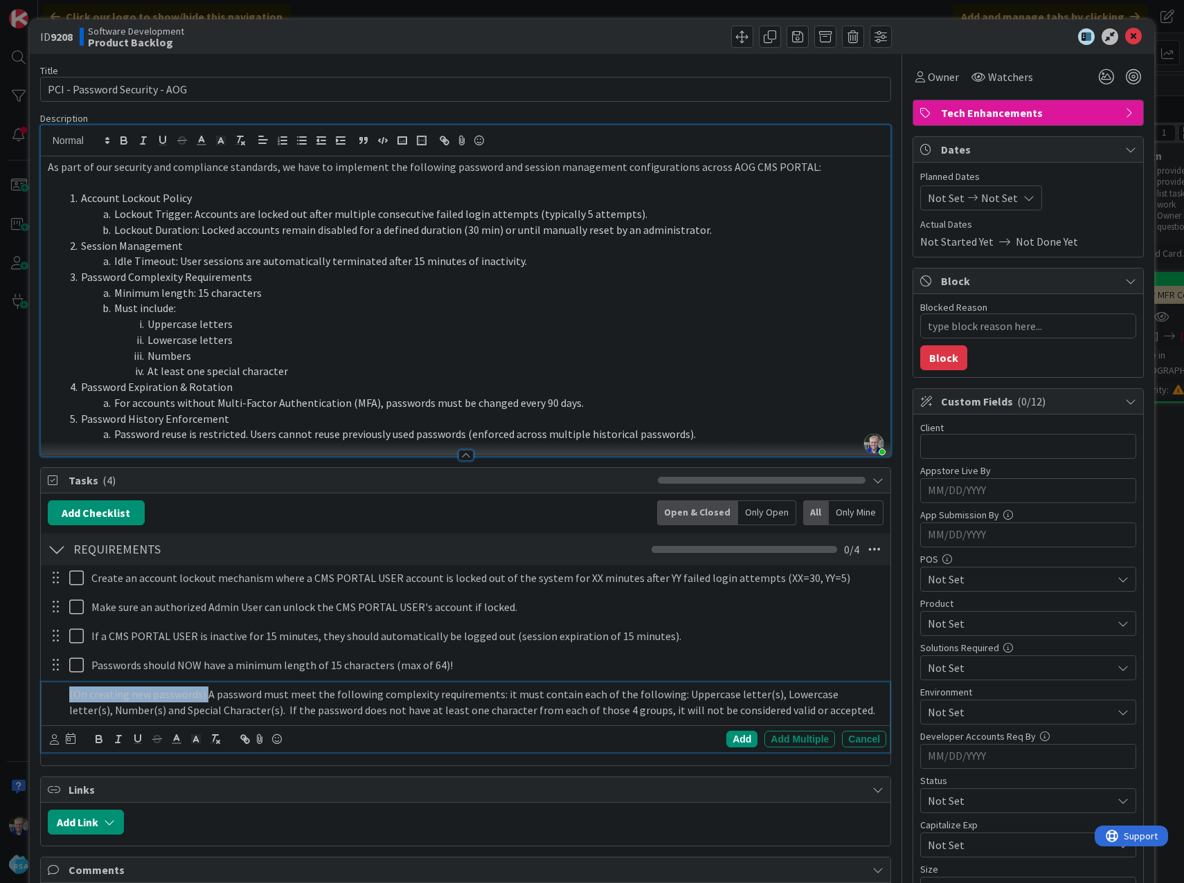
copy p "(On creating new passwords)"
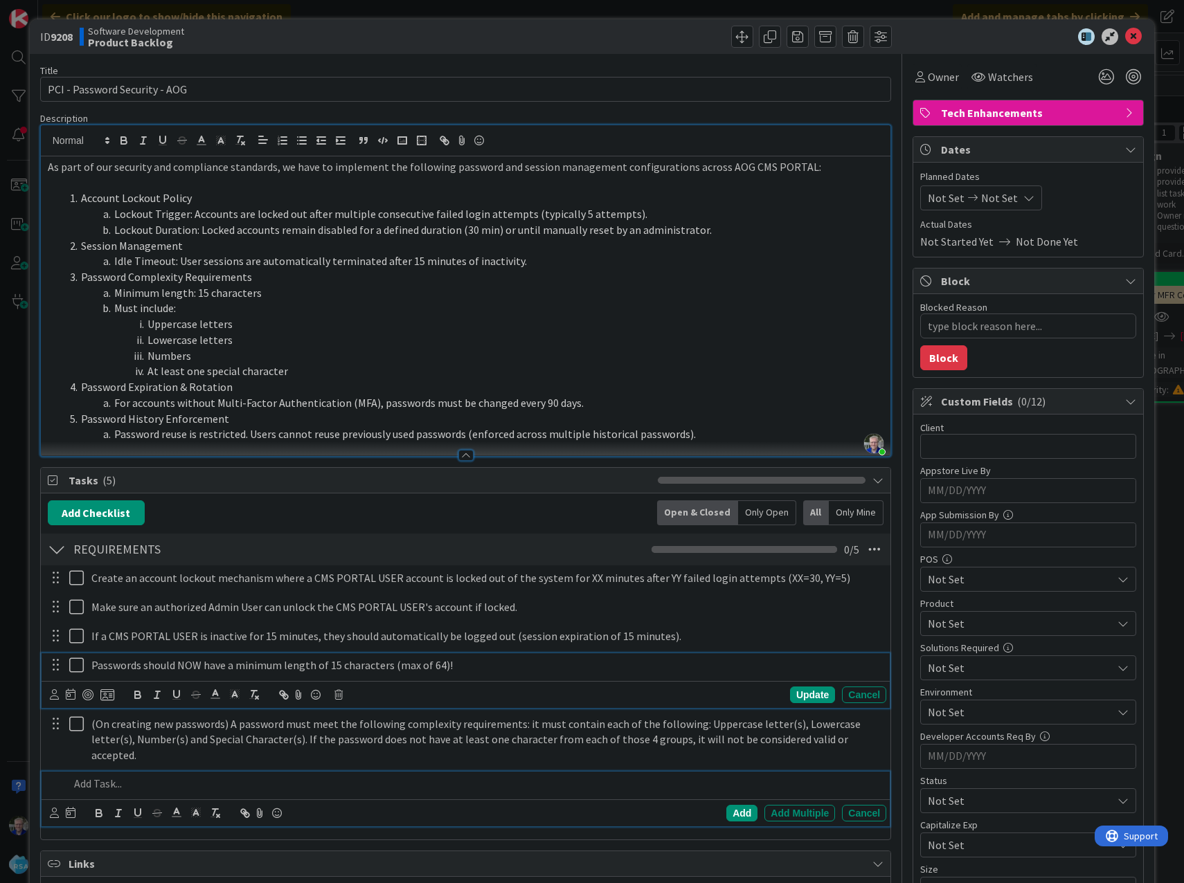
click at [93, 668] on p "Passwords should NOW have a minimum length of 15 characters (max of 64)!" at bounding box center [485, 666] width 789 height 16
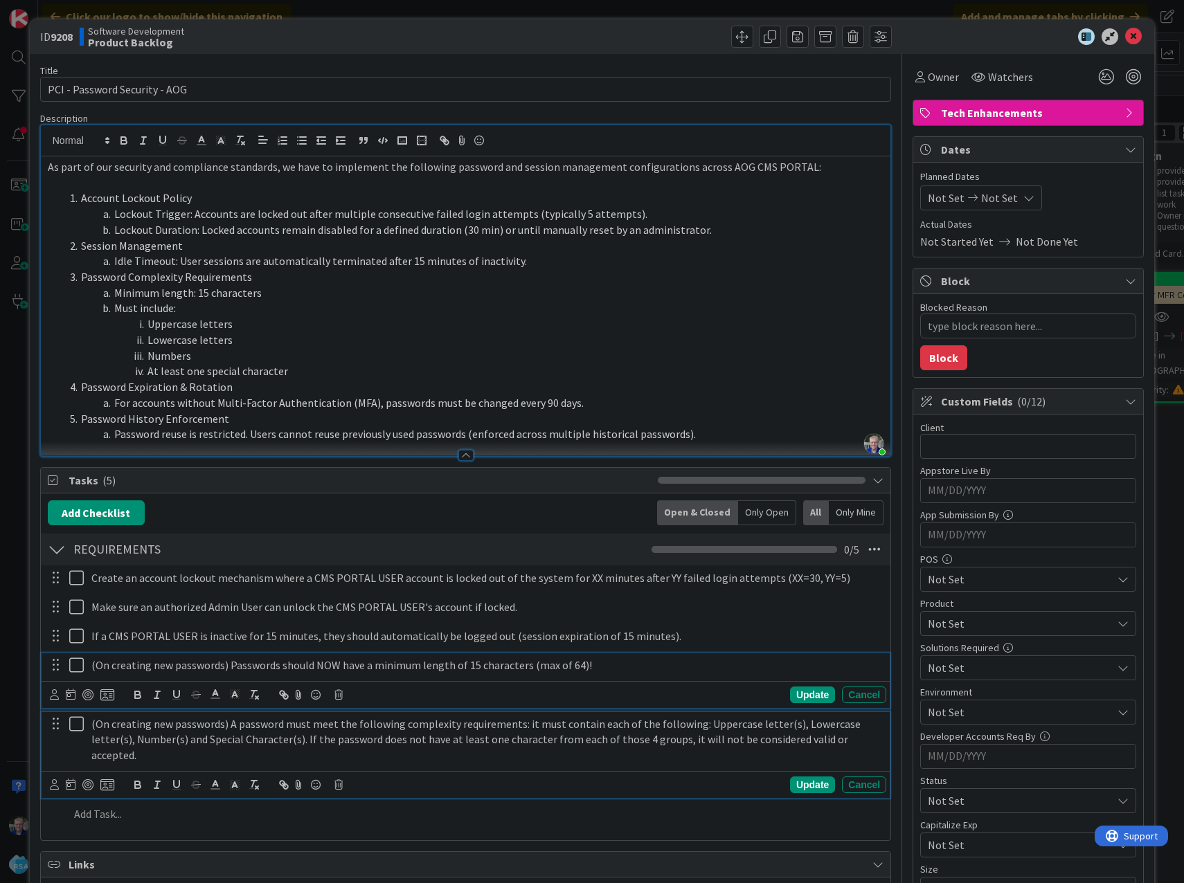
click at [251, 734] on p "(On creating new passwords) A password must meet the following complexity requi…" at bounding box center [485, 739] width 789 height 47
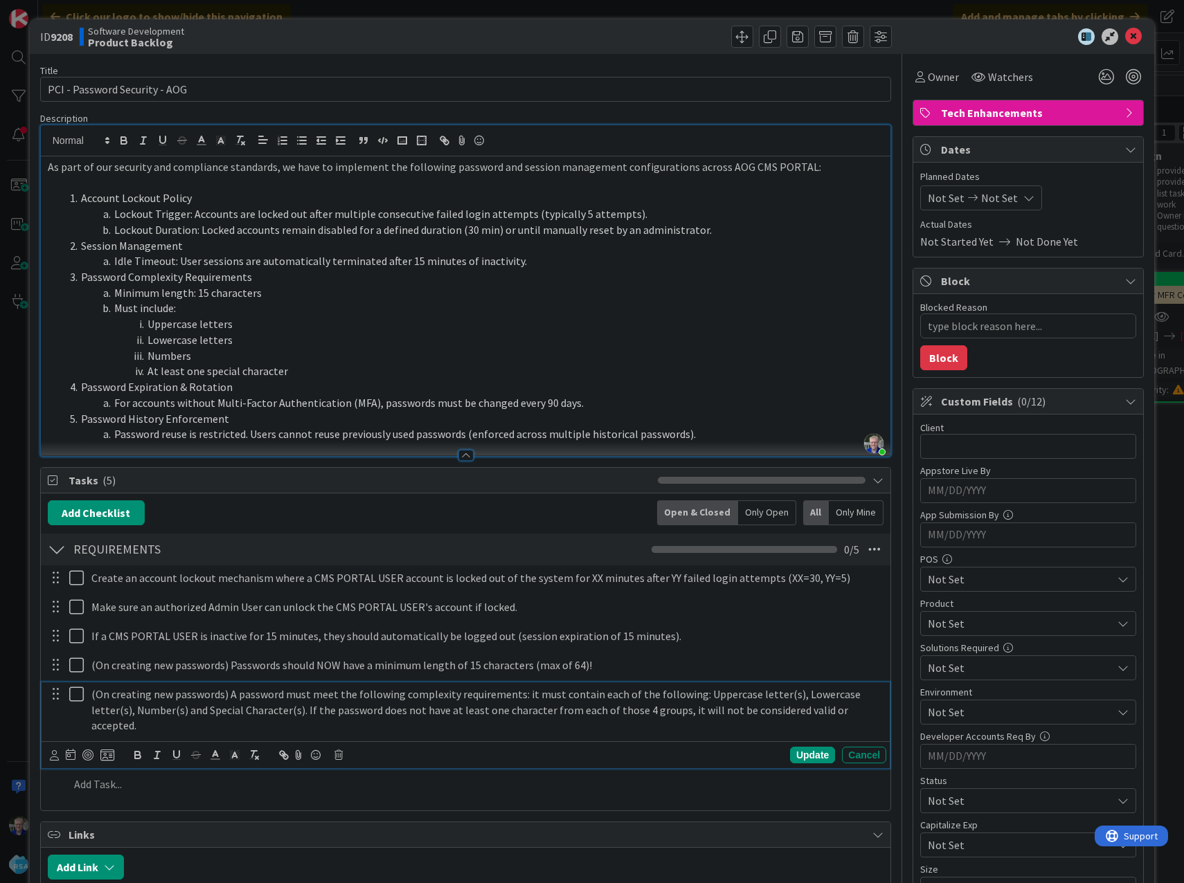
click at [481, 712] on p "(On creating new passwords) A password must meet the following complexity requi…" at bounding box center [485, 710] width 789 height 47
click at [805, 747] on div "Update" at bounding box center [812, 755] width 45 height 17
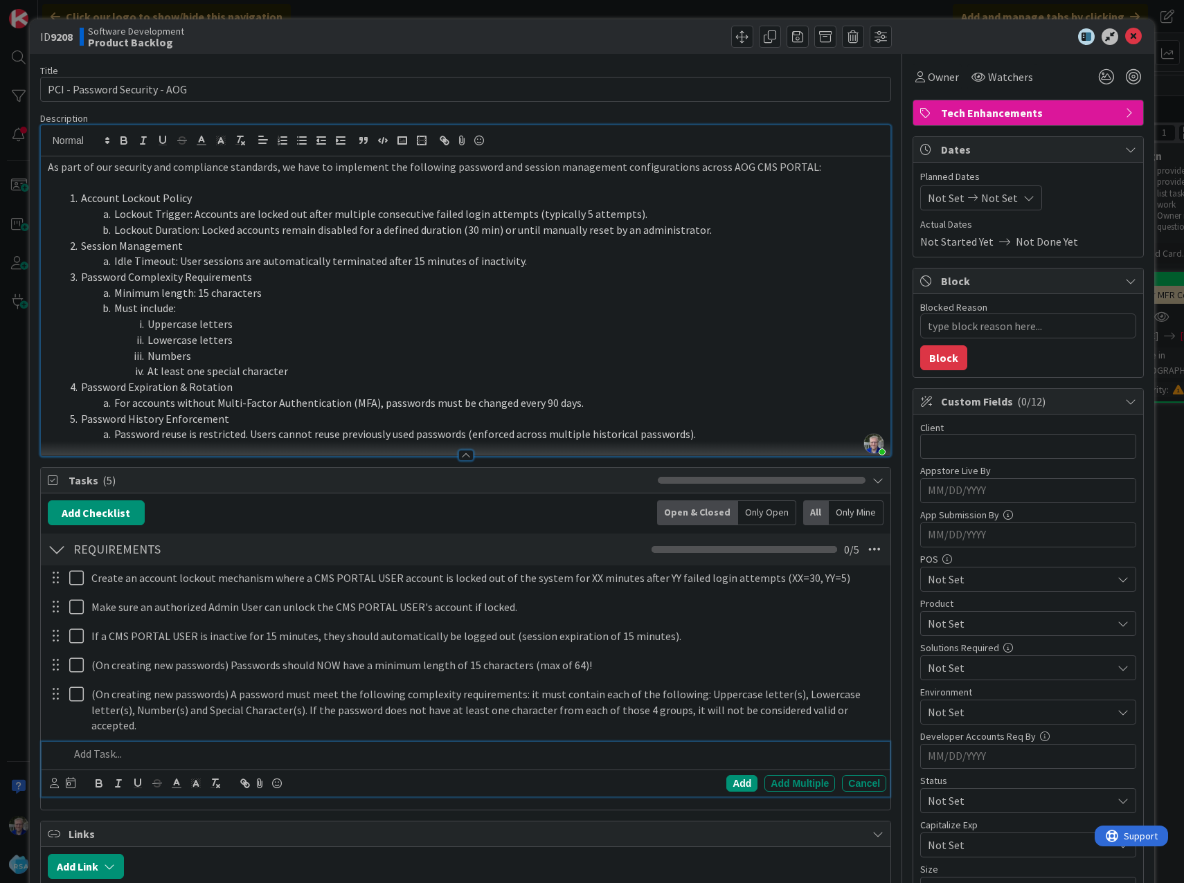
click at [137, 746] on p at bounding box center [475, 754] width 812 height 16
drag, startPoint x: 216, startPoint y: 403, endPoint x: 367, endPoint y: 399, distance: 150.9
click at [367, 399] on li "For accounts without Multi-Factor Authentication (MFA), passwords must be chang…" at bounding box center [474, 403] width 820 height 16
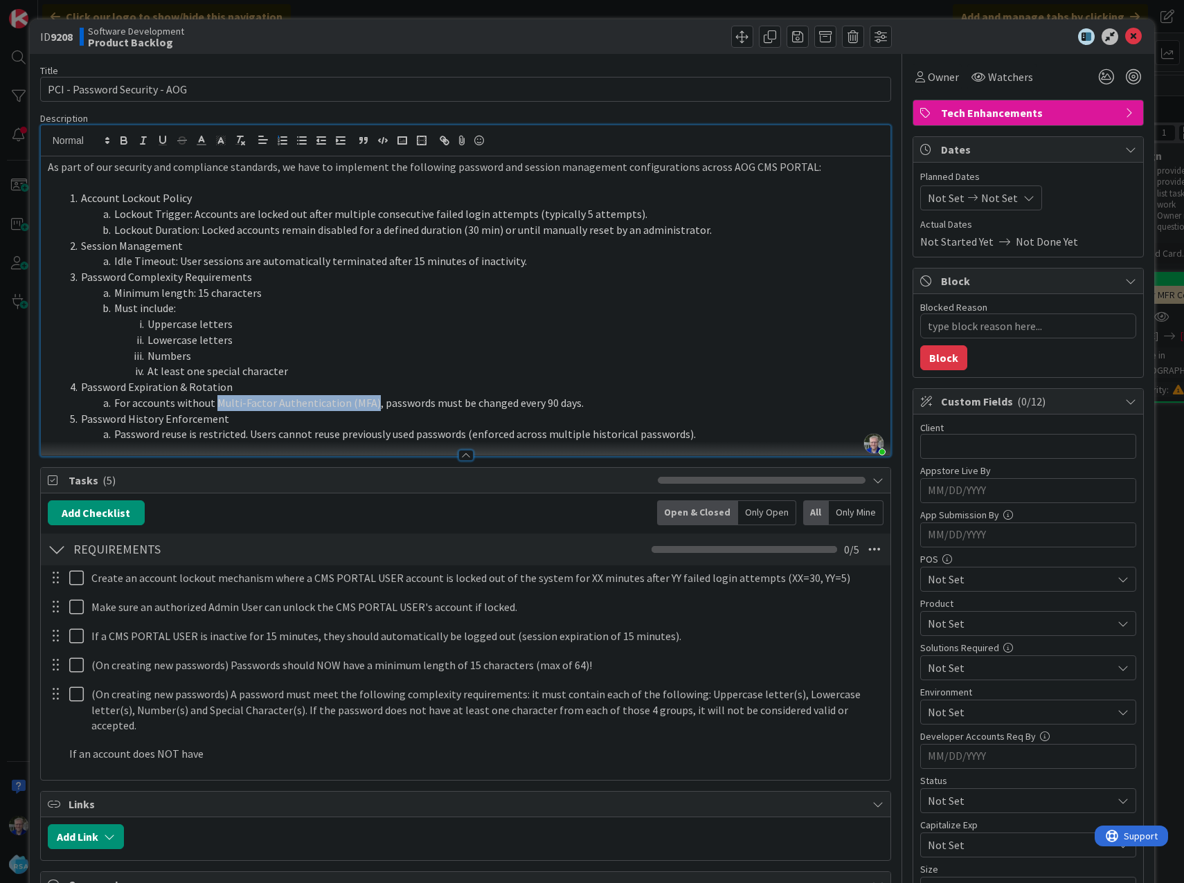
copy li "Multi-Factor Authentication (MFA)"
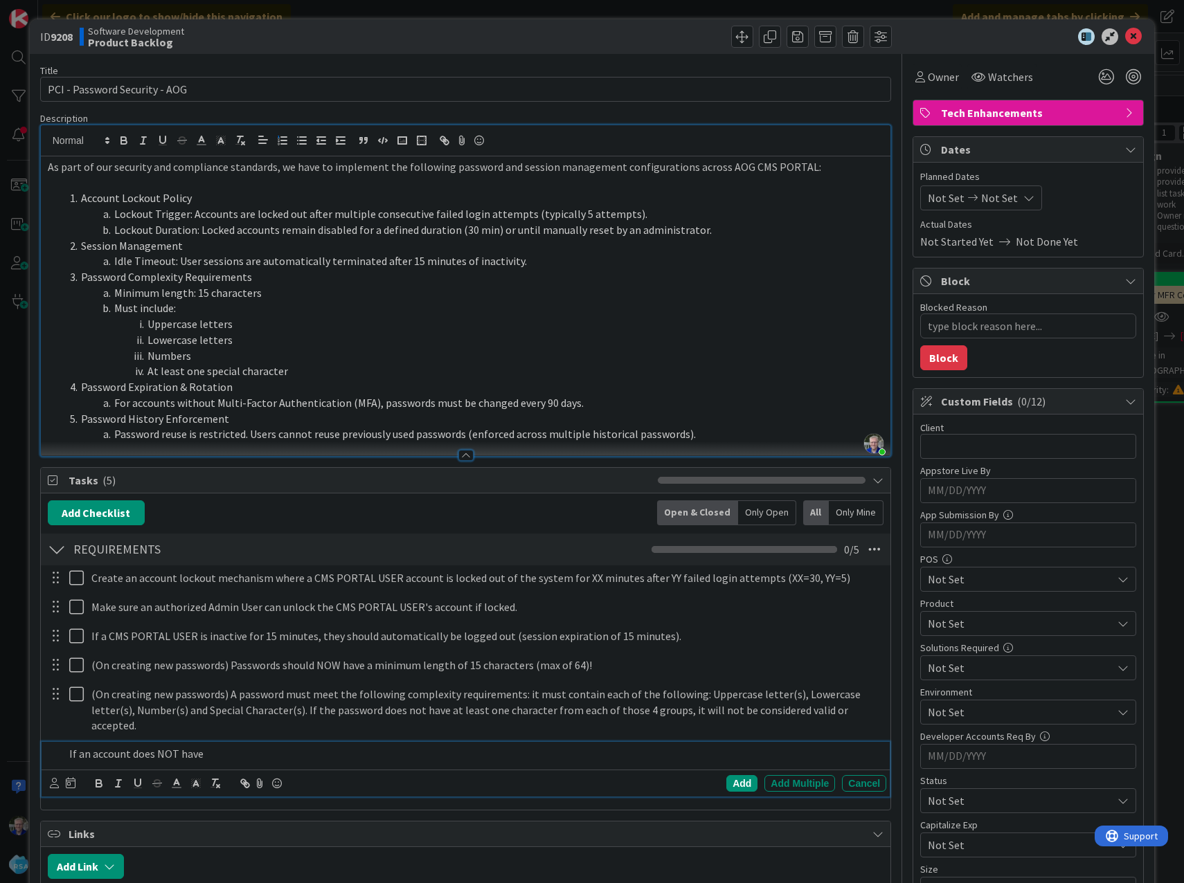
click at [219, 746] on p "If an account does NOT have" at bounding box center [475, 754] width 812 height 16
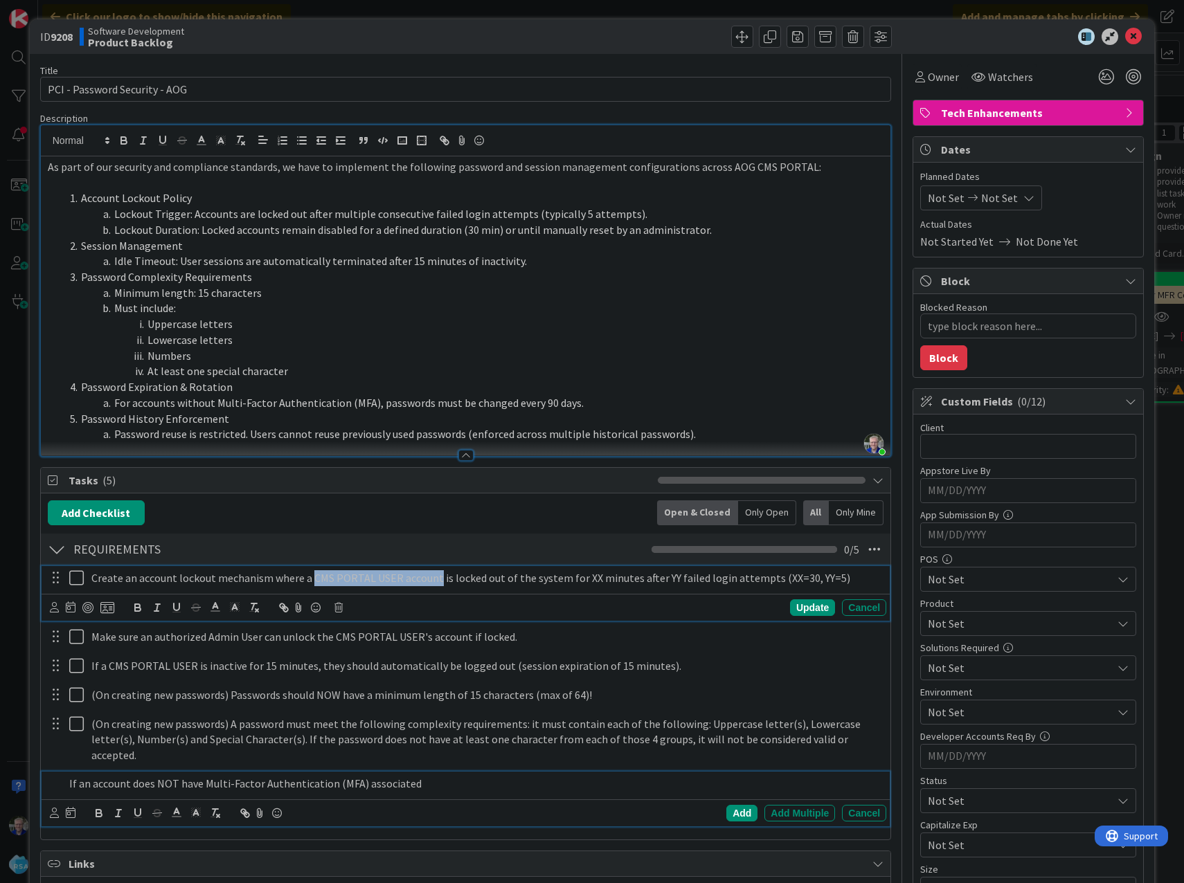
drag, startPoint x: 309, startPoint y: 581, endPoint x: 435, endPoint y: 579, distance: 125.3
click at [435, 579] on p "Create an account lockout mechanism where a CMS PORTAL USER account is locked o…" at bounding box center [485, 578] width 789 height 16
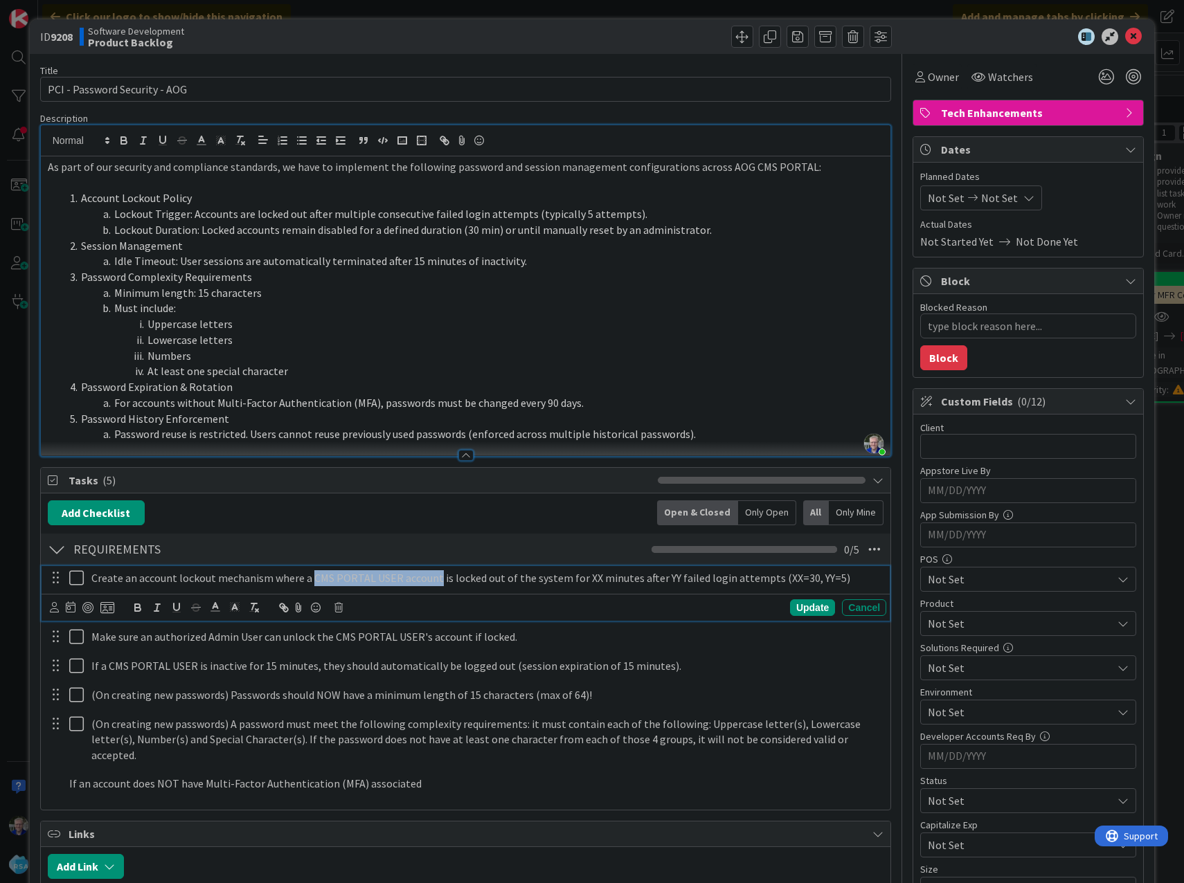
copy p "CMS PORTAL USER account"
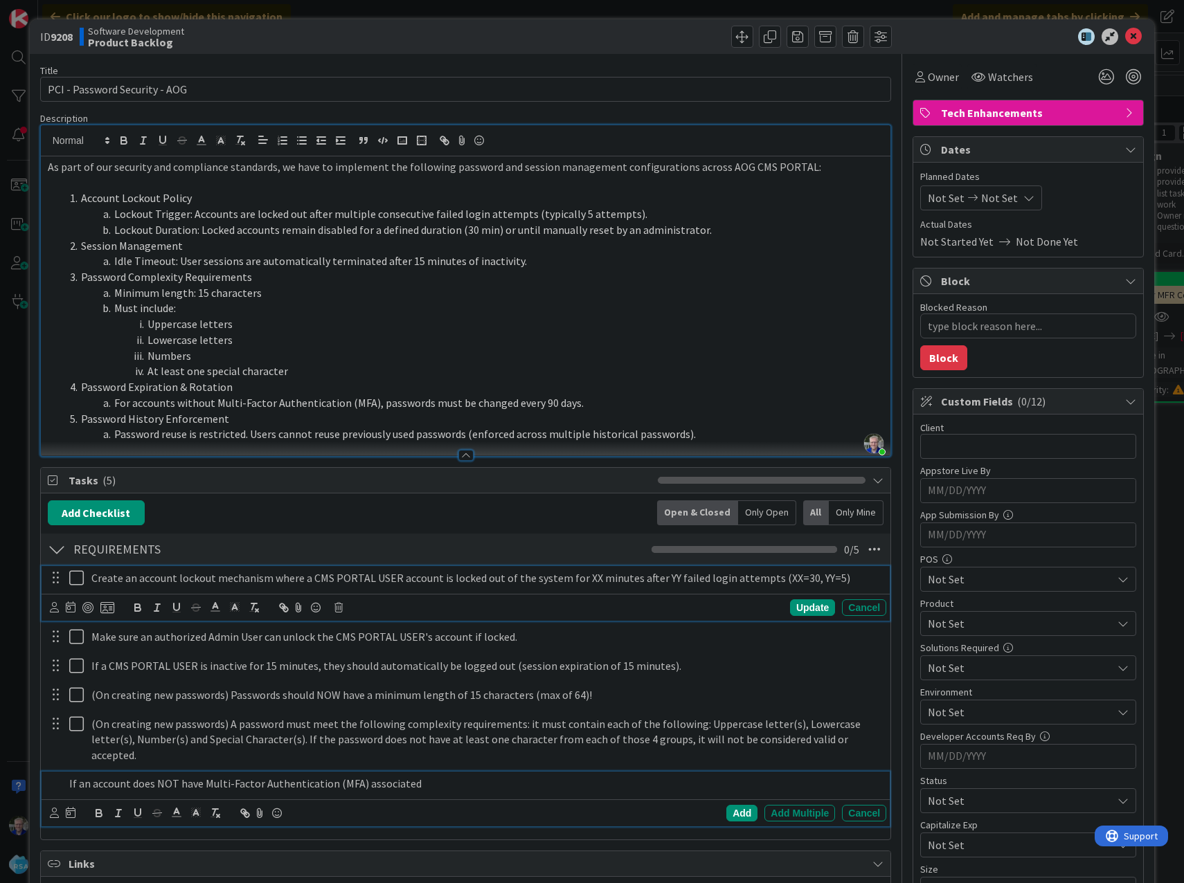
click at [83, 776] on p "If an account does NOT have Multi-Factor Authentication (MFA) associated" at bounding box center [475, 784] width 812 height 16
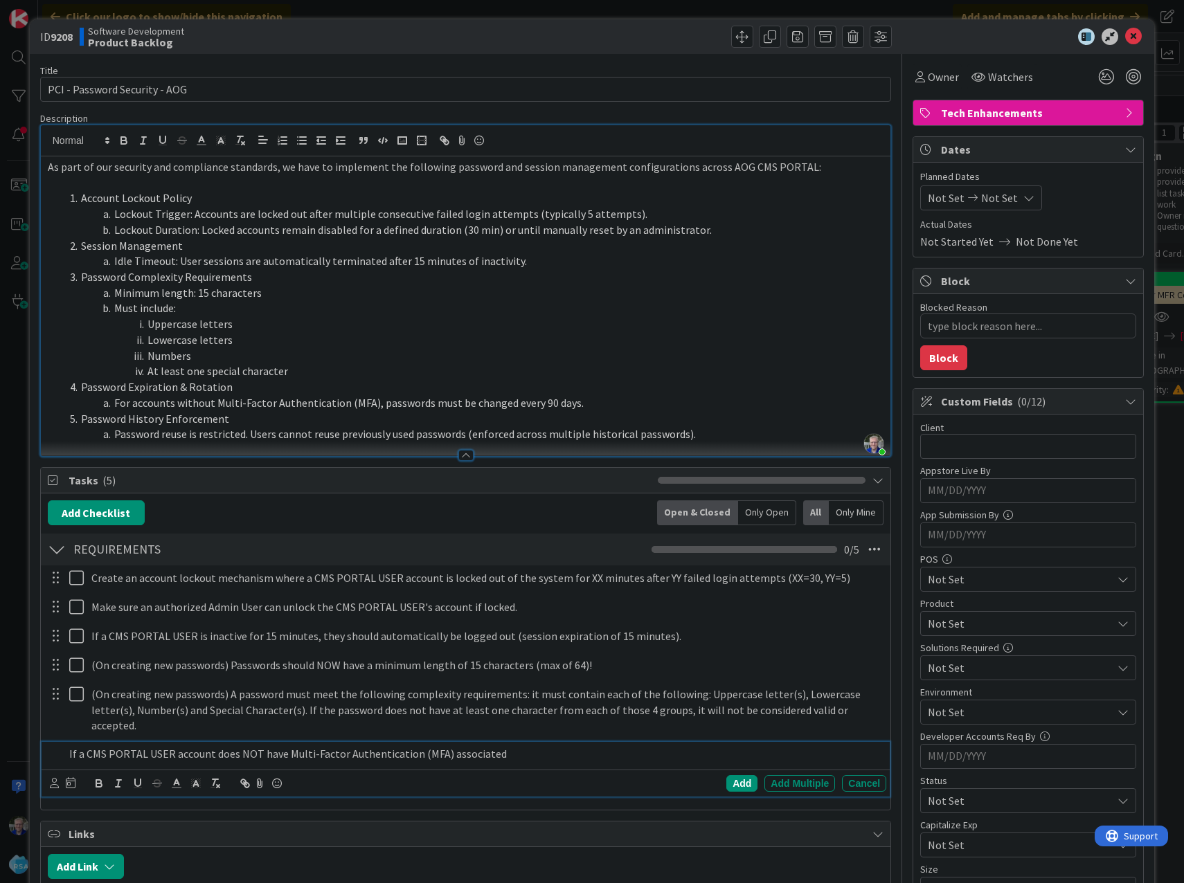
click at [500, 746] on p "If a CMS PORTAL USER account does NOT have Multi-Factor Authentication (MFA) as…" at bounding box center [475, 754] width 812 height 16
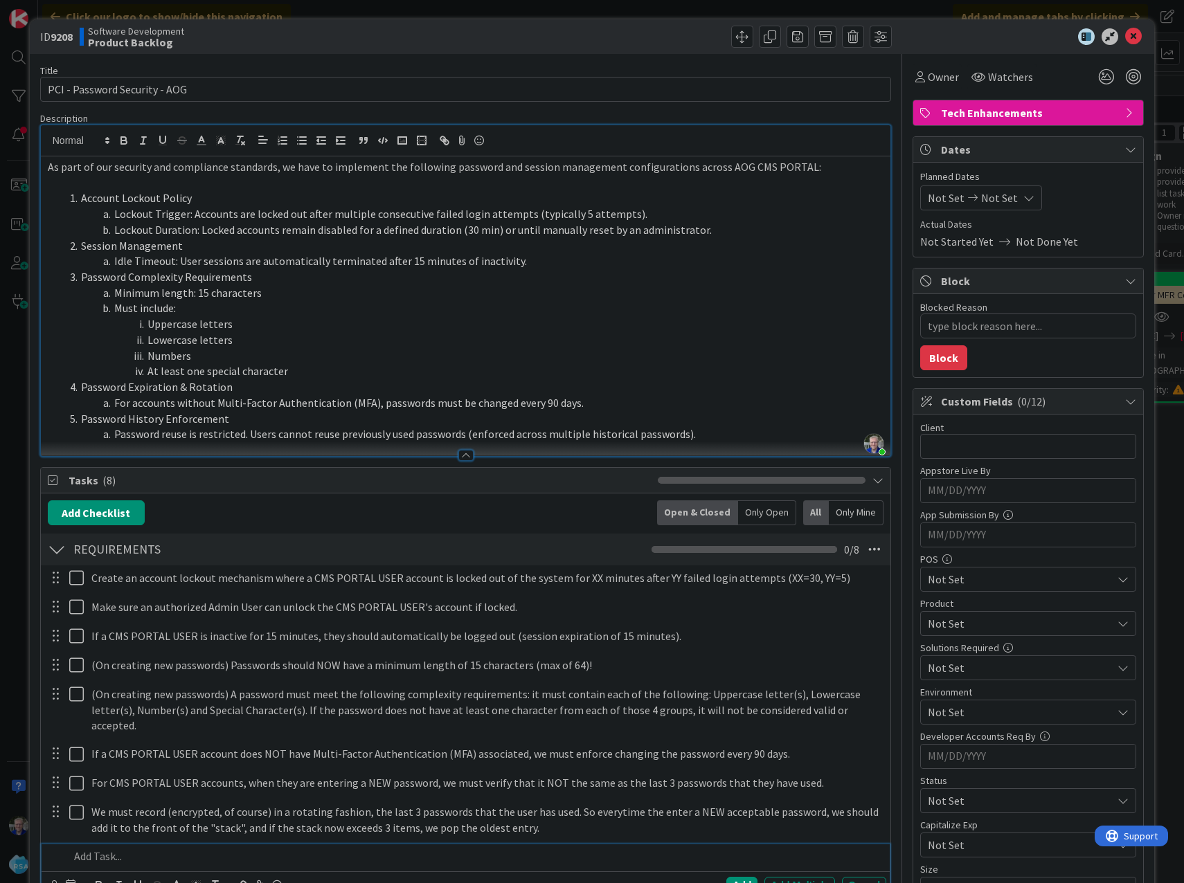
click at [541, 433] on li "Password reuse is restricted. Users cannot reuse previously used passwords (enf…" at bounding box center [474, 434] width 820 height 16
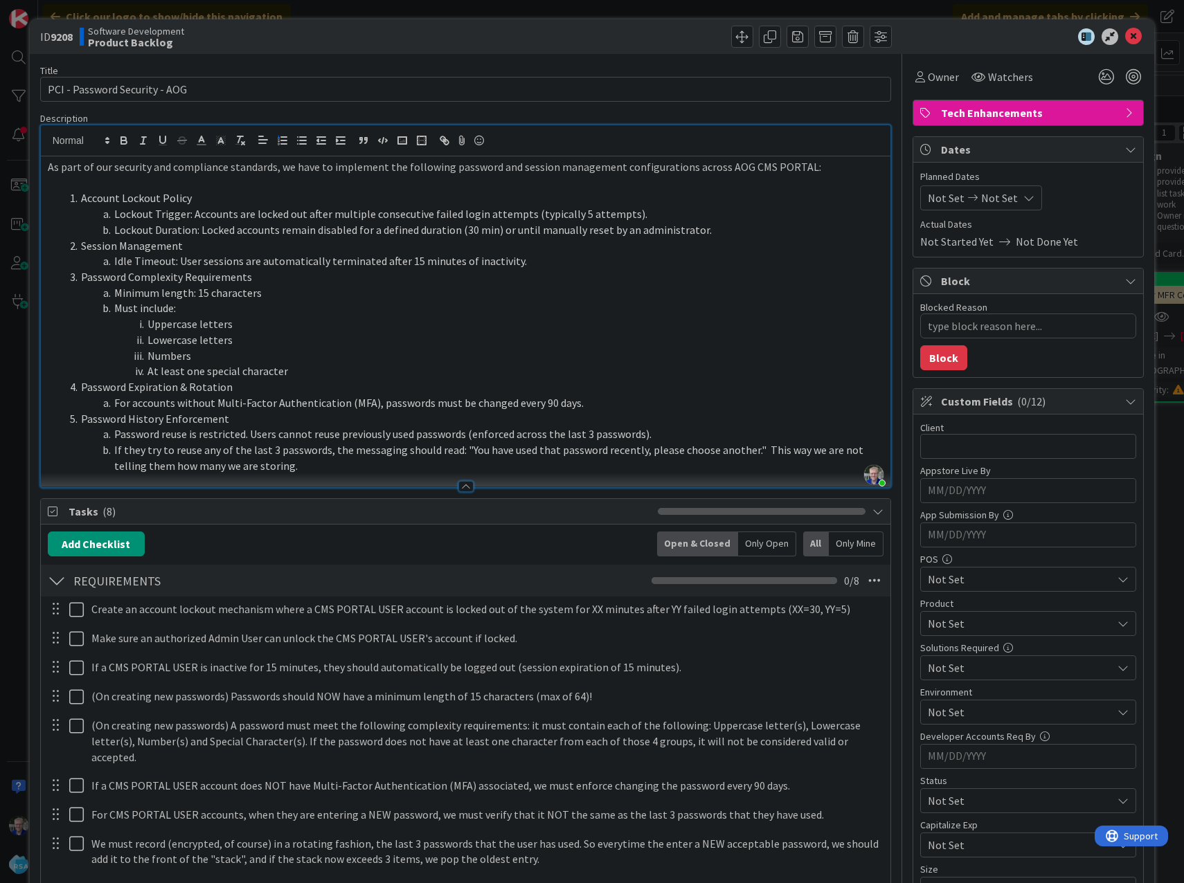
click at [311, 467] on li "If they try to reuse any of the last 3 passwords, the messaging should read: "Y…" at bounding box center [474, 457] width 820 height 31
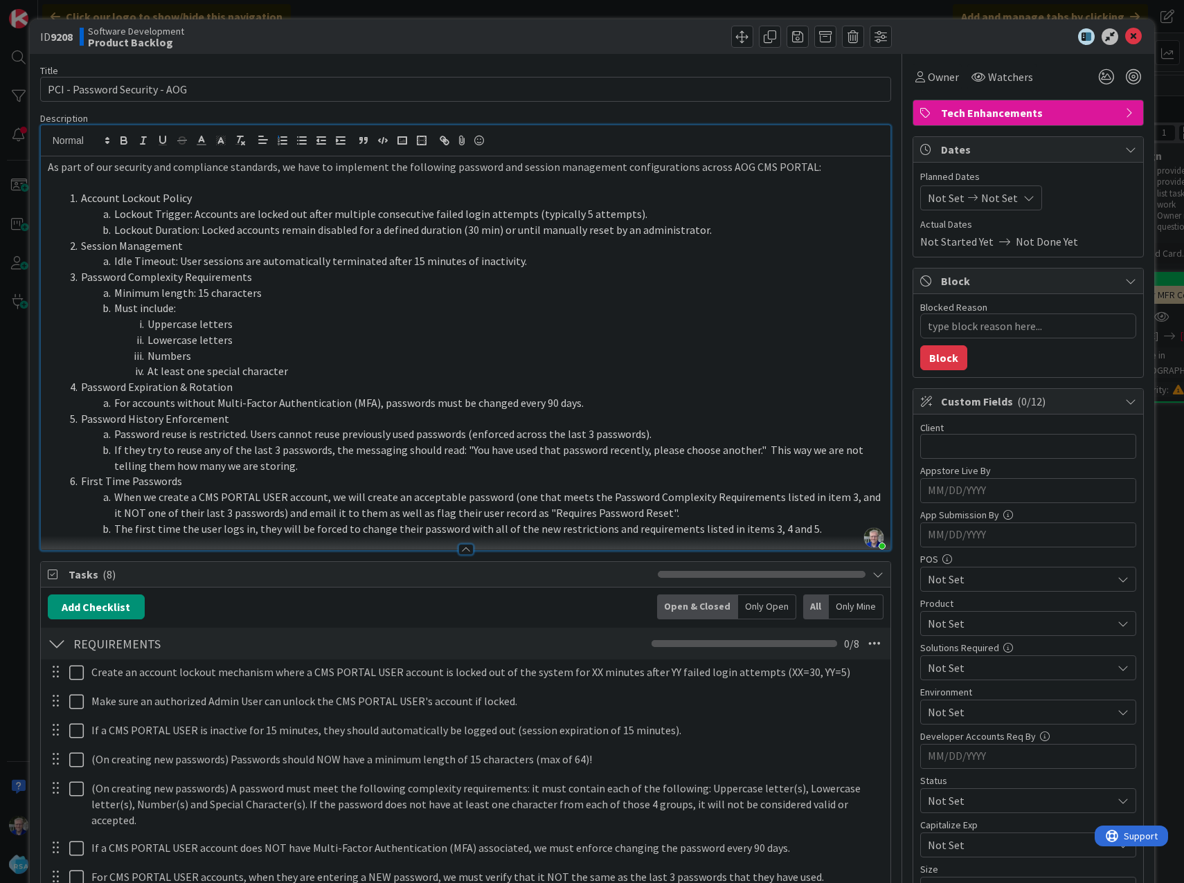
click at [324, 525] on li "The first time the user logs in, they will be forced to change their password w…" at bounding box center [474, 529] width 820 height 16
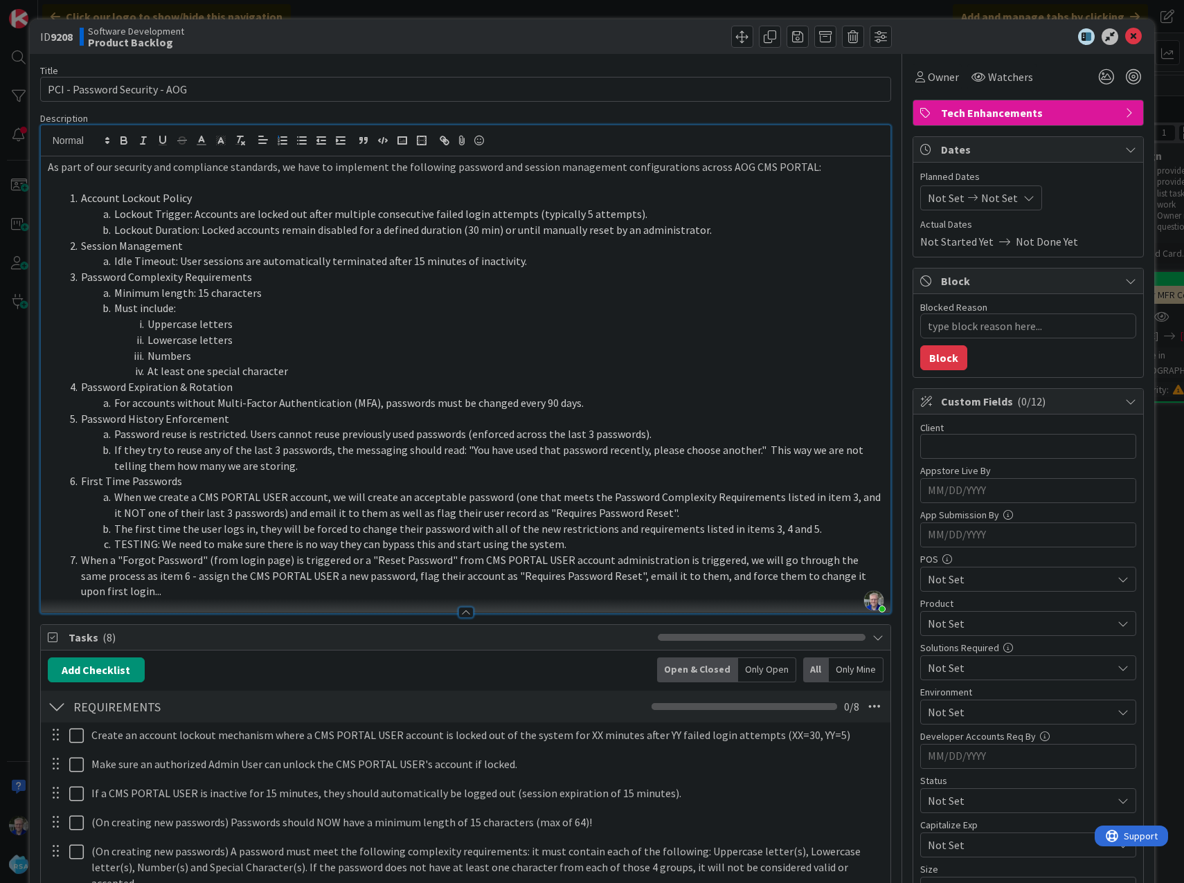
click at [245, 198] on li "Account Lockout Policy" at bounding box center [474, 198] width 820 height 16
click at [200, 476] on li "First Time Passwords" at bounding box center [474, 481] width 820 height 16
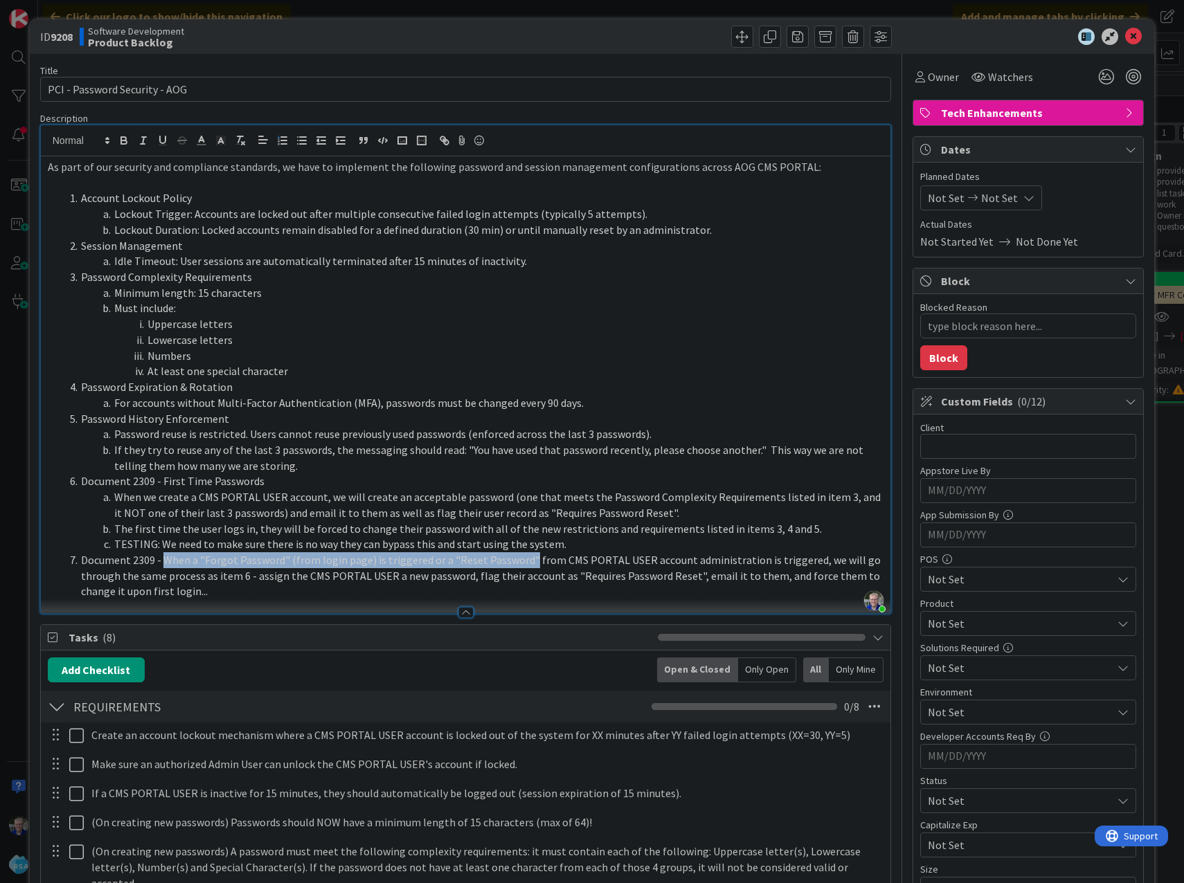
copy li "When a "Forgot Password" (from login page) is triggered or a "Reset Password""
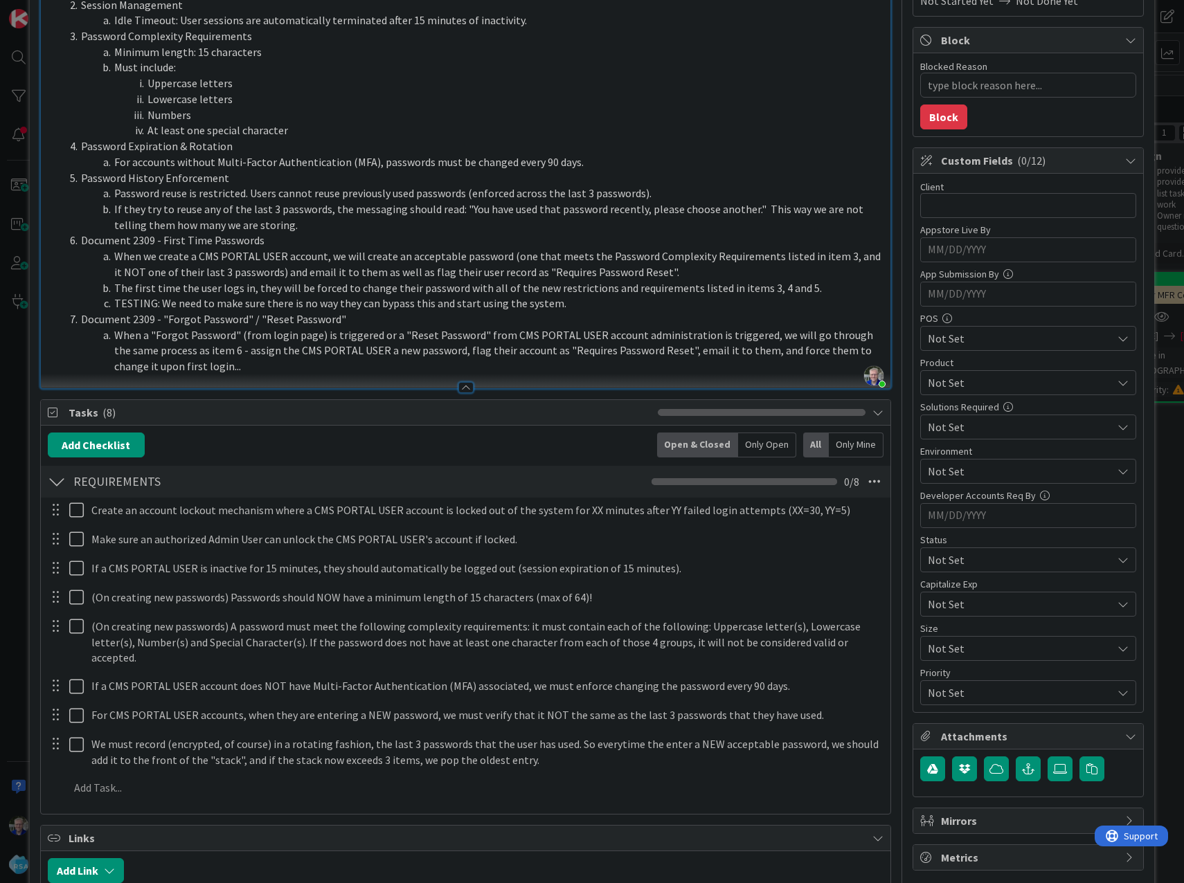
scroll to position [346, 0]
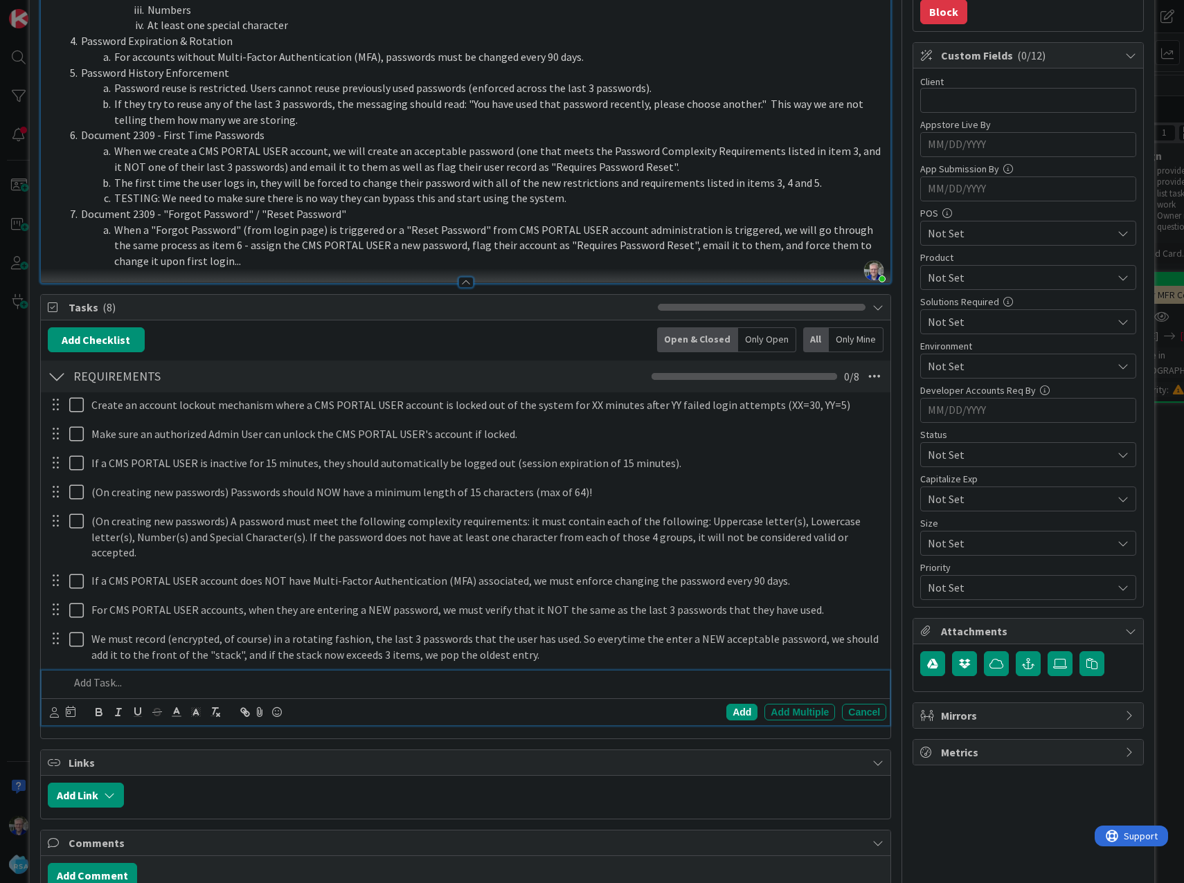
click at [107, 675] on p at bounding box center [475, 683] width 812 height 16
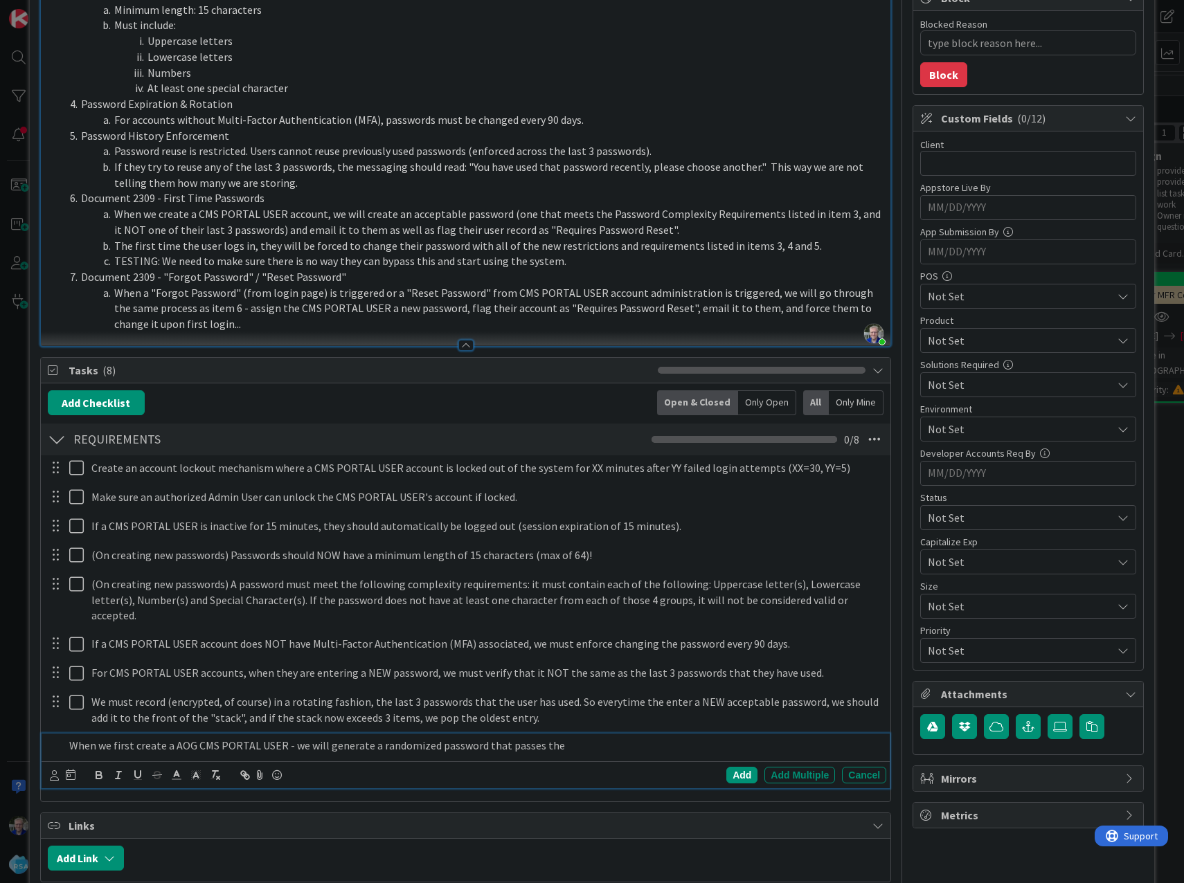
scroll to position [208, 0]
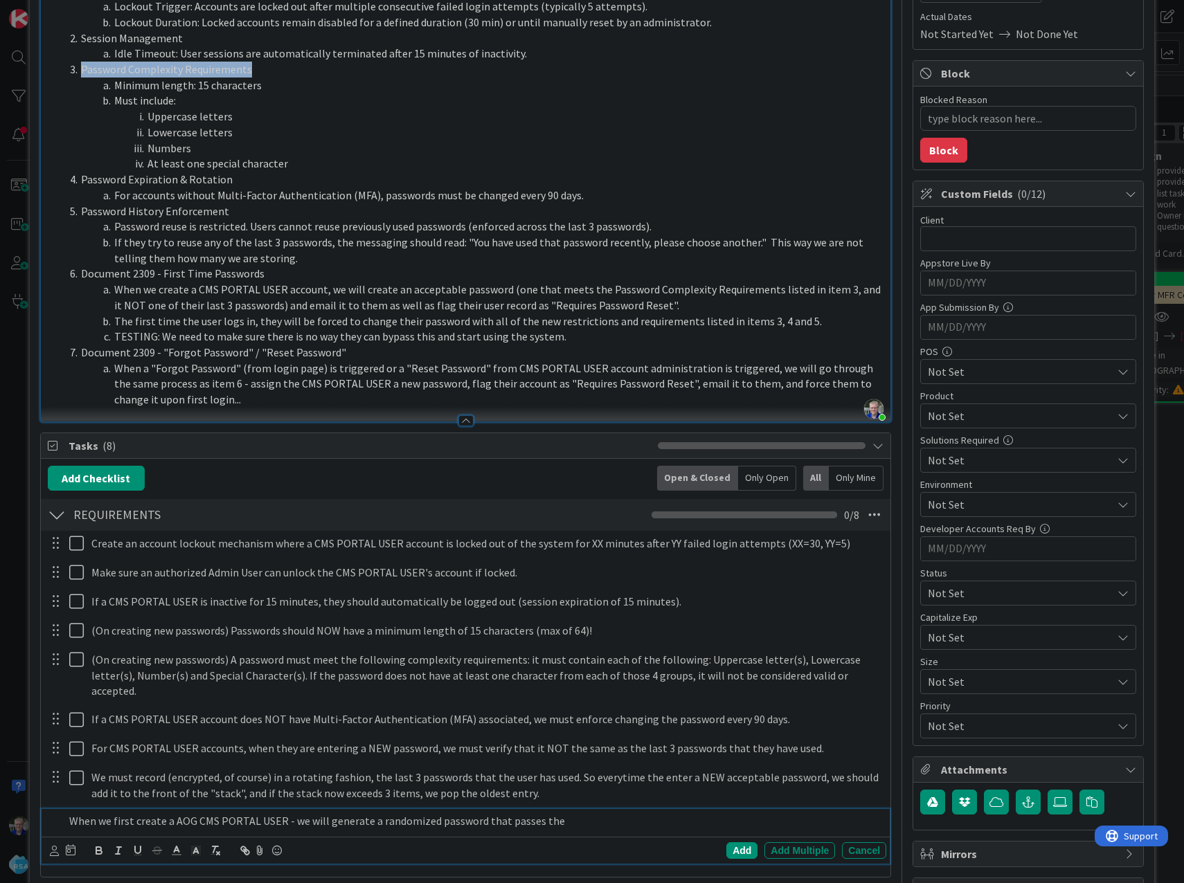
drag, startPoint x: 82, startPoint y: 70, endPoint x: 246, endPoint y: 69, distance: 163.4
click at [246, 69] on li "Password Complexity Requirements" at bounding box center [474, 70] width 820 height 16
copy li "Password Complexity Requirements"
click at [509, 813] on p "When we first create a AOG CMS PORTAL USER - we will generate a randomized pass…" at bounding box center [475, 821] width 812 height 16
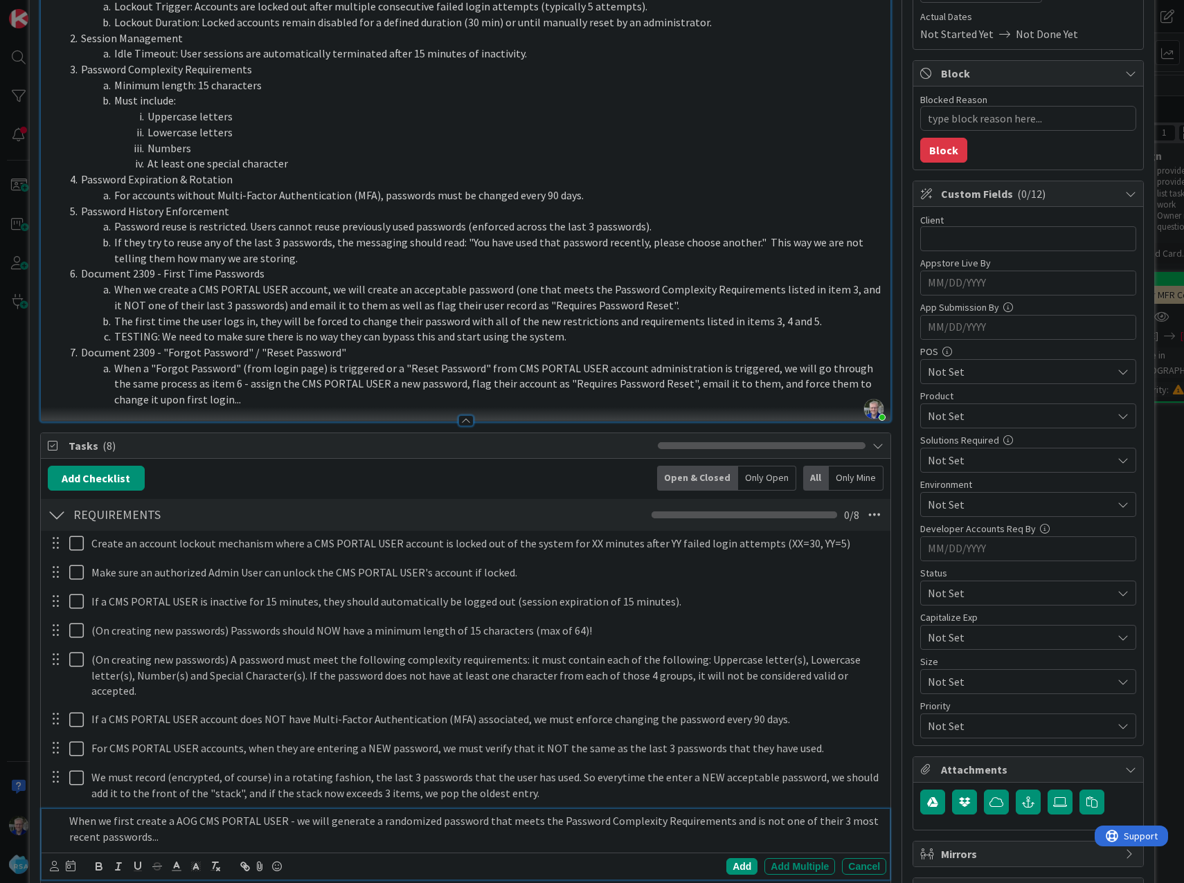
click at [663, 302] on li "When we create a CMS PORTAL USER account, we will create an acceptable password…" at bounding box center [474, 297] width 820 height 31
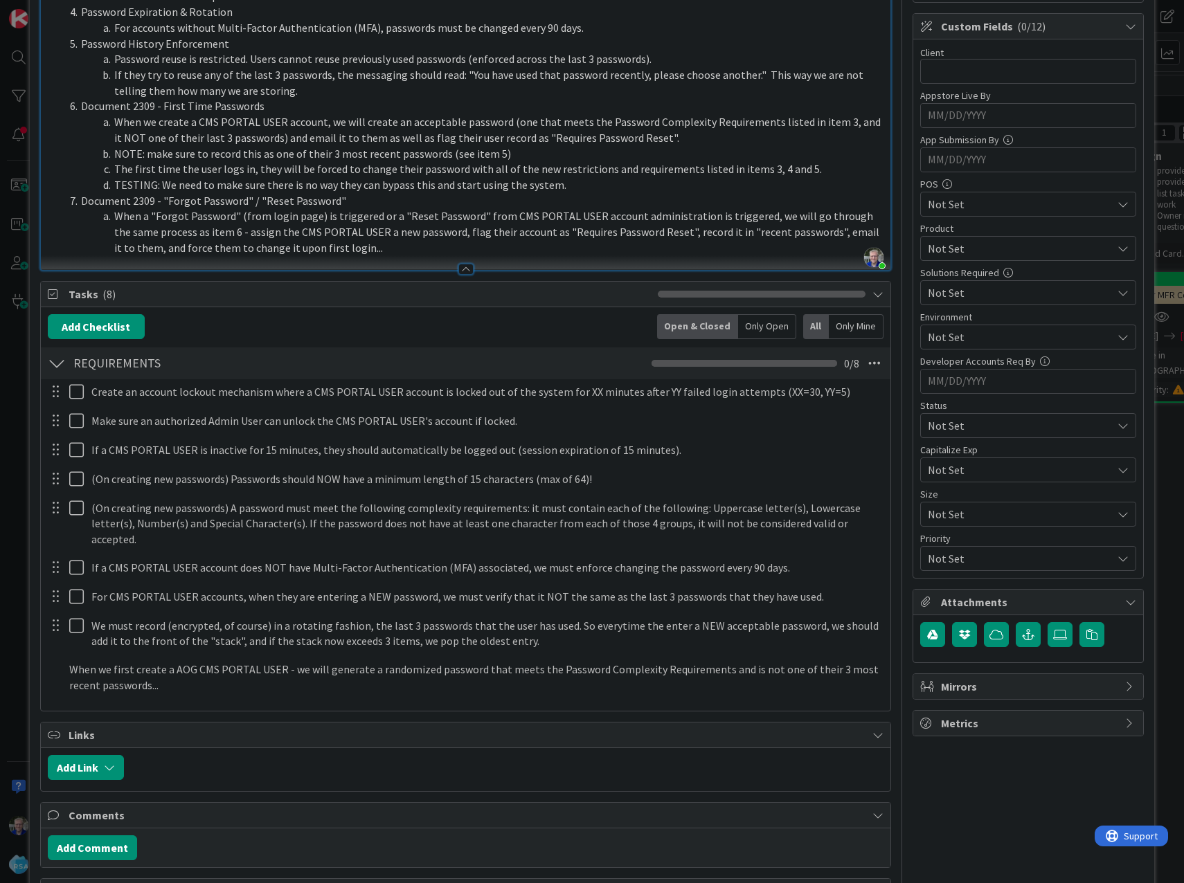
scroll to position [415, 0]
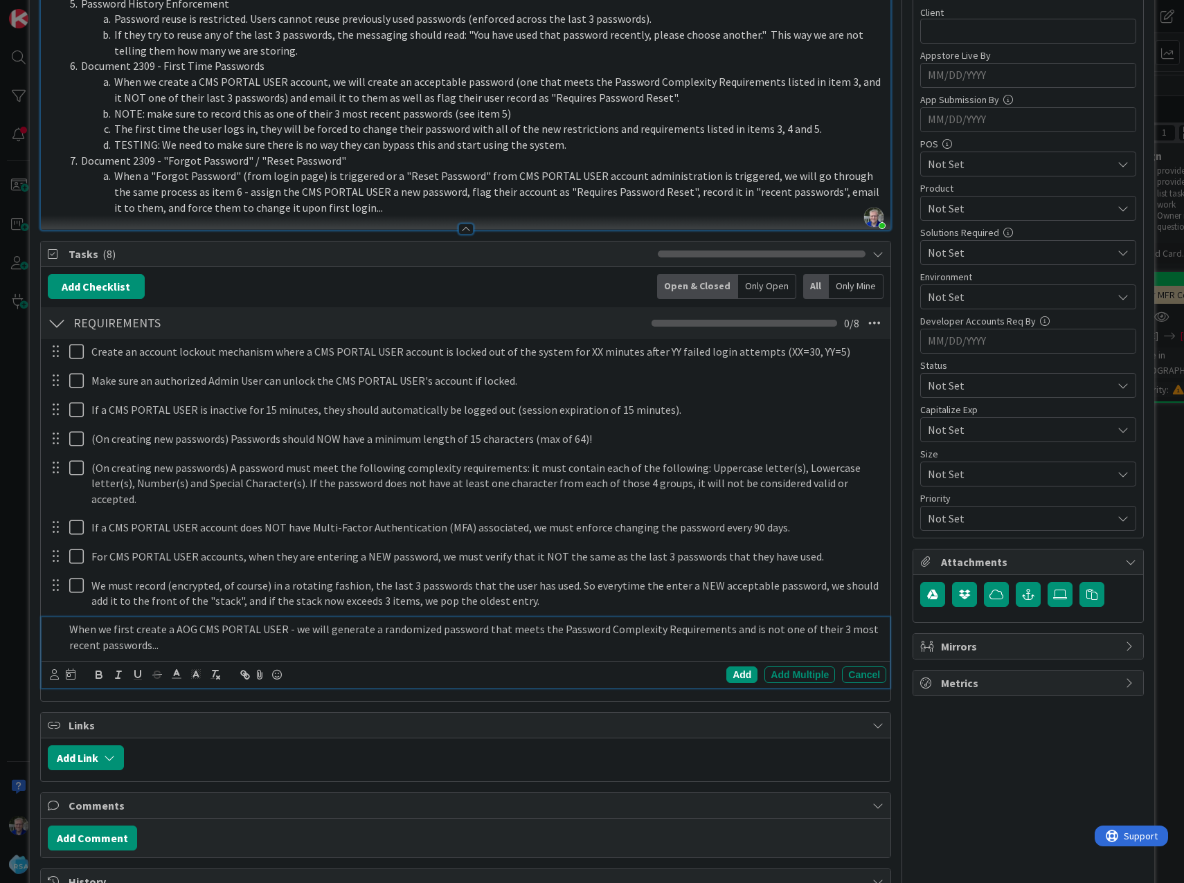
click at [177, 631] on p "When we first create a AOG CMS PORTAL USER - we will generate a randomized pass…" at bounding box center [475, 637] width 812 height 31
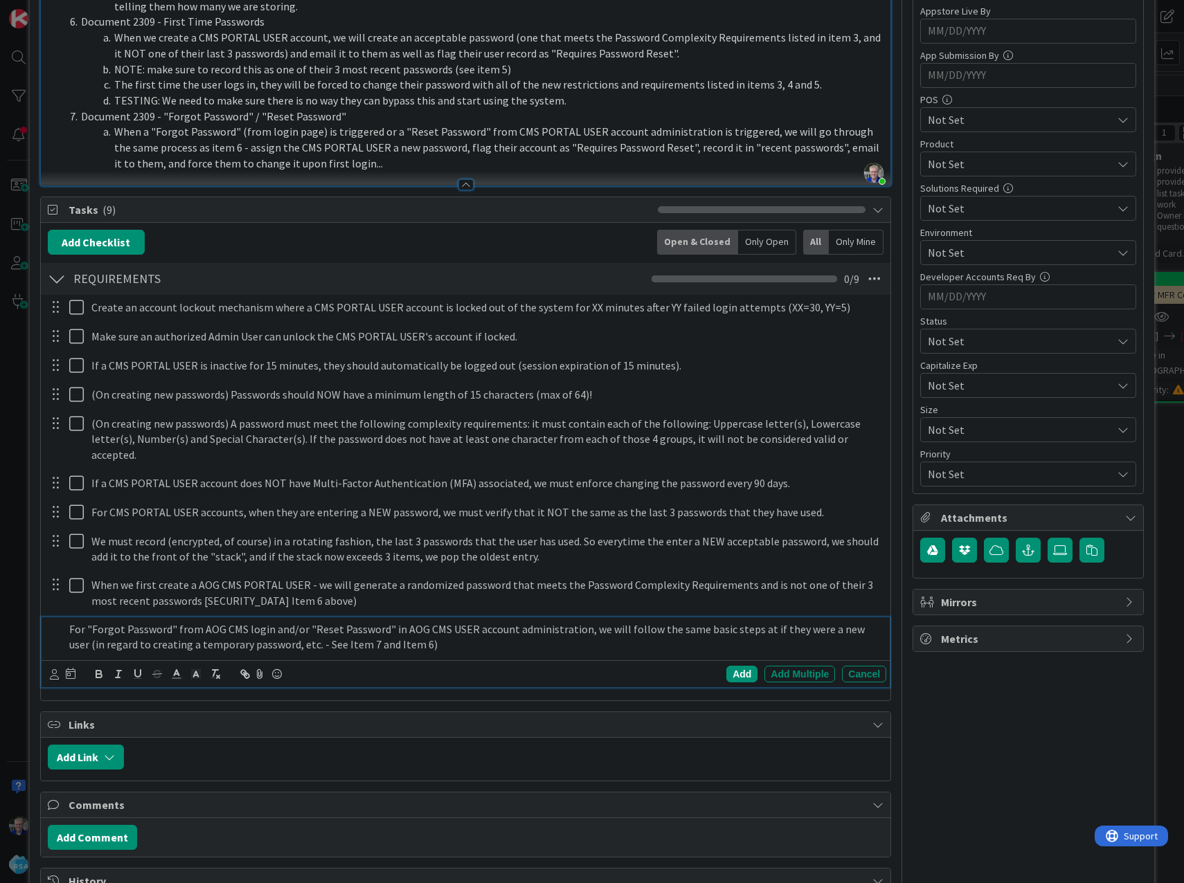
click at [423, 633] on p "For "Forgot Password" from AOG CMS login and/or "Reset Password" in AOG CMS USE…" at bounding box center [475, 637] width 812 height 31
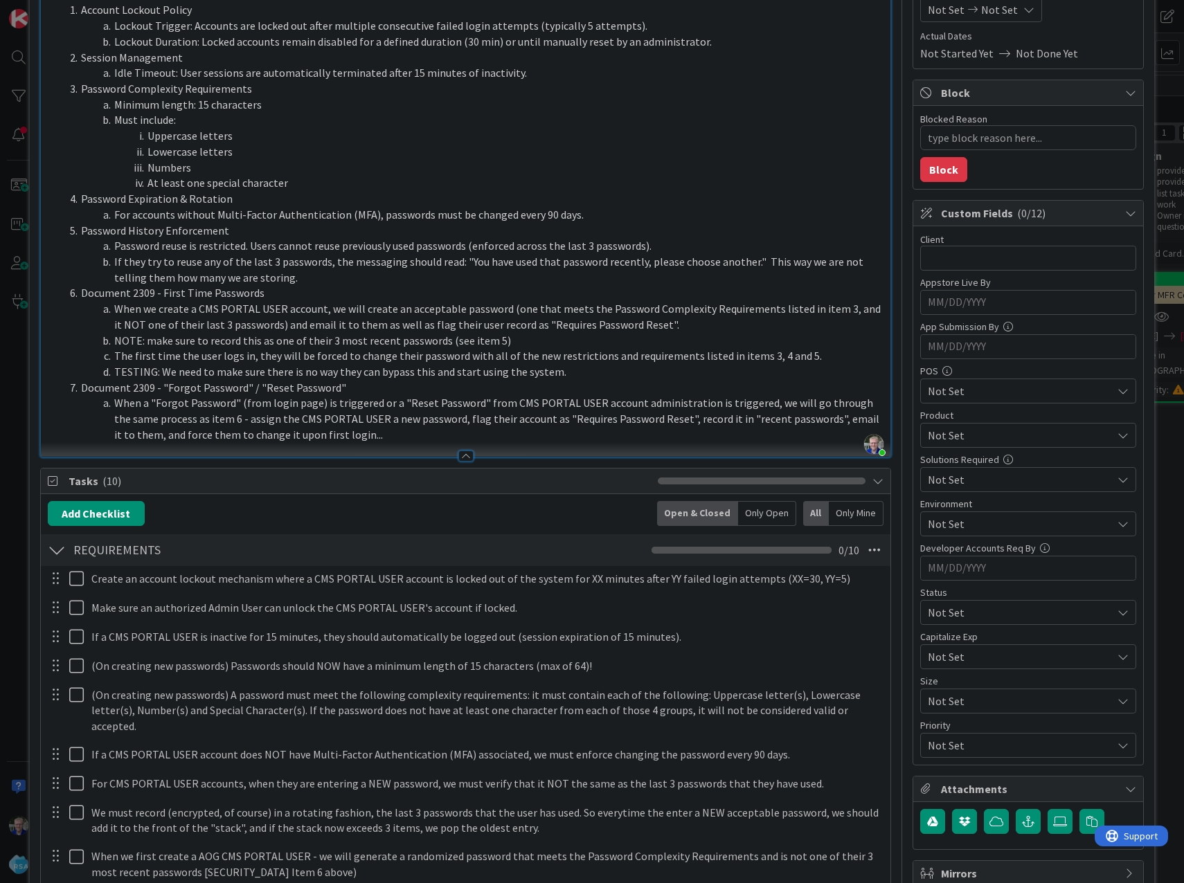
scroll to position [208, 0]
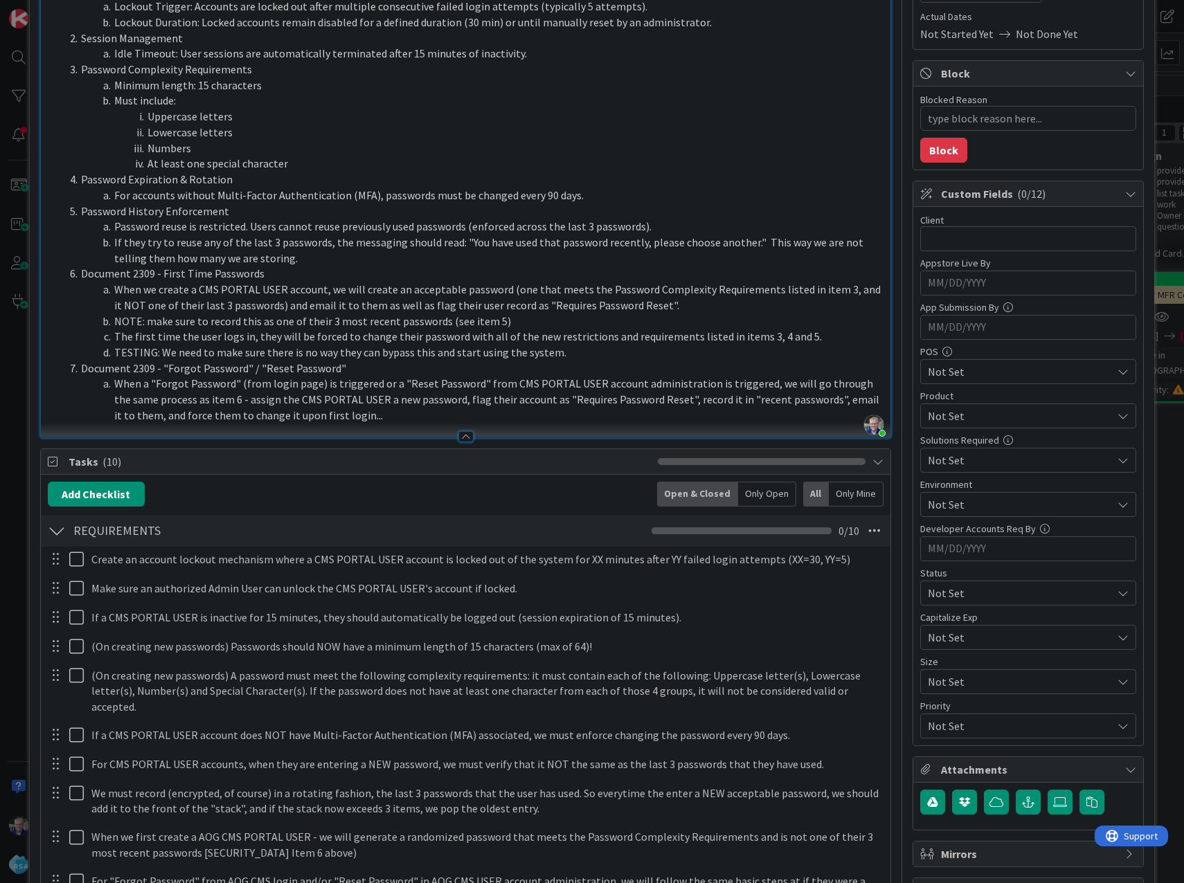
click at [982, 722] on span "Not Set" at bounding box center [1016, 725] width 177 height 19
click at [932, 785] on link "Critical" at bounding box center [1027, 784] width 213 height 25
click at [967, 408] on span "Not Set" at bounding box center [1020, 416] width 184 height 17
click at [922, 469] on icon at bounding box center [927, 473] width 11 height 21
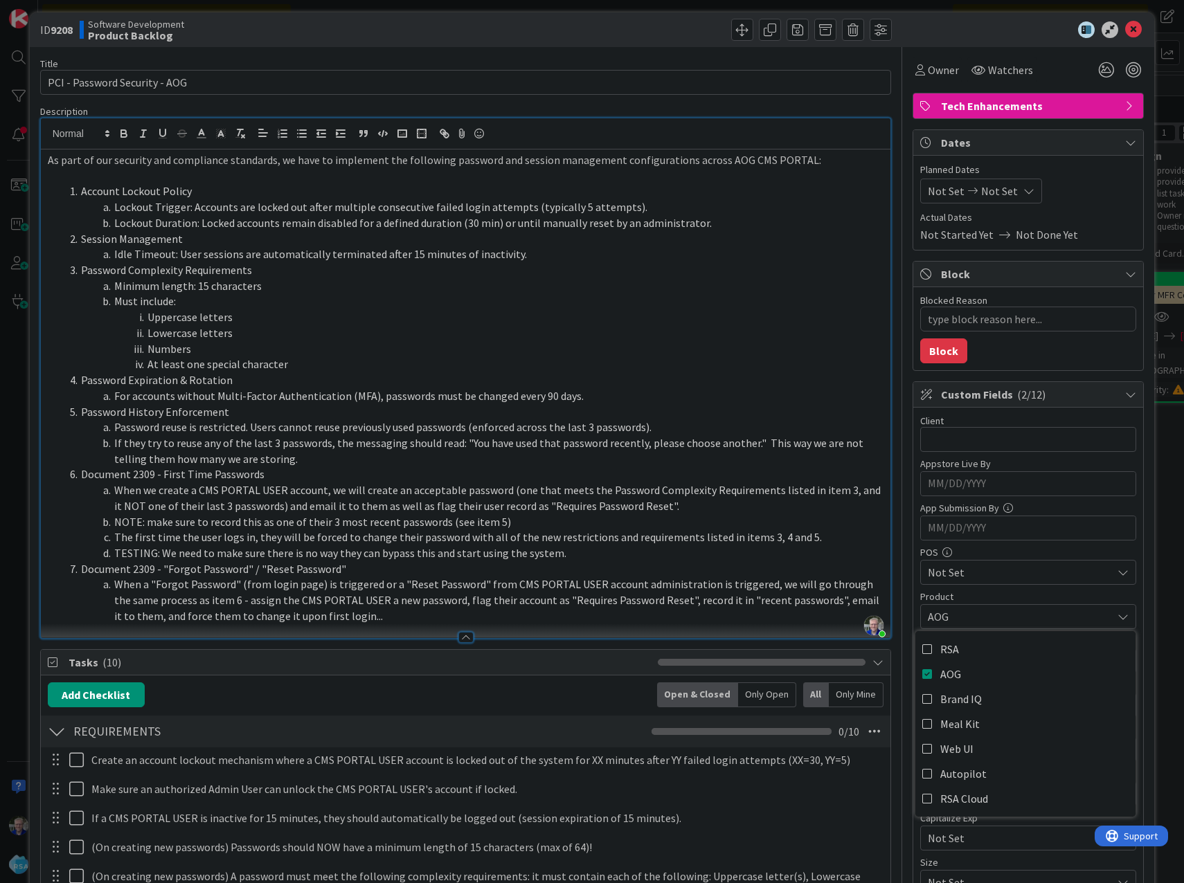
scroll to position [0, 0]
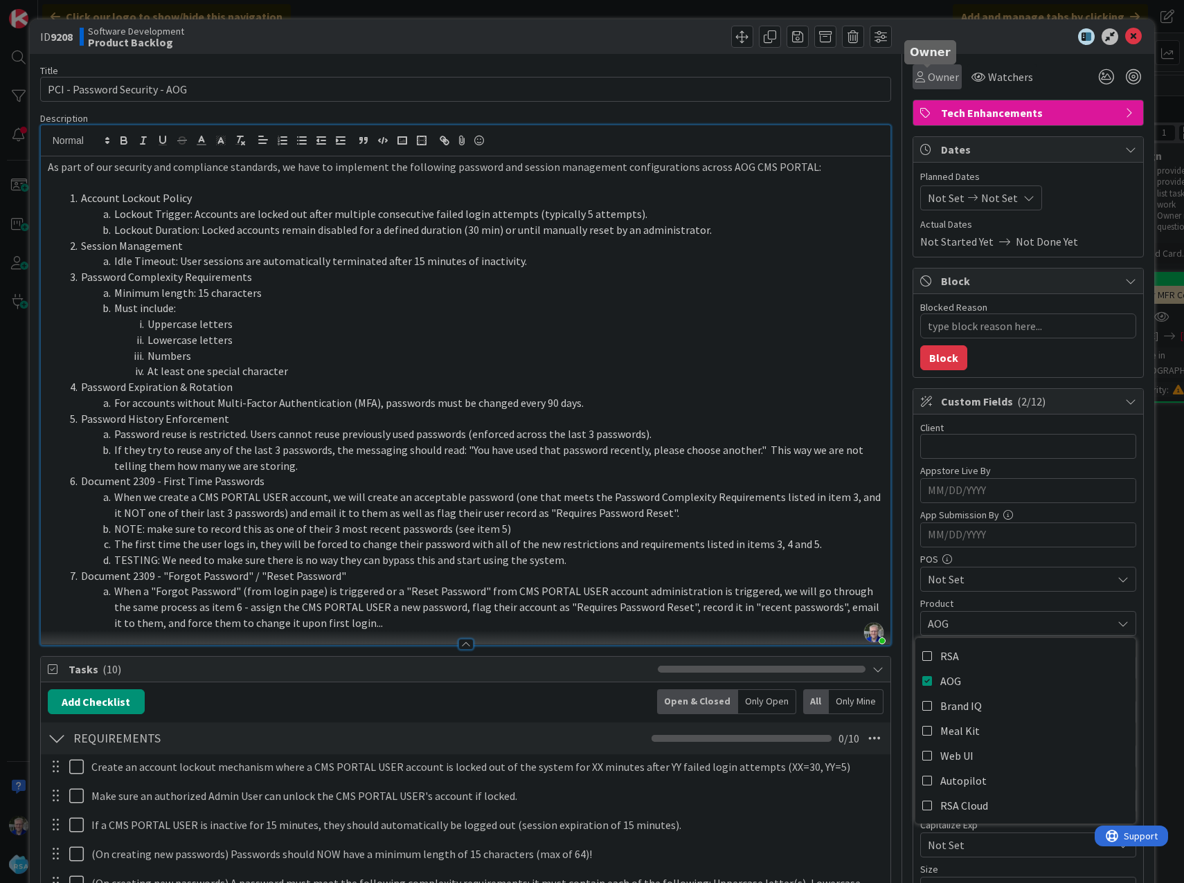
click at [928, 76] on span "Owner" at bounding box center [943, 77] width 31 height 17
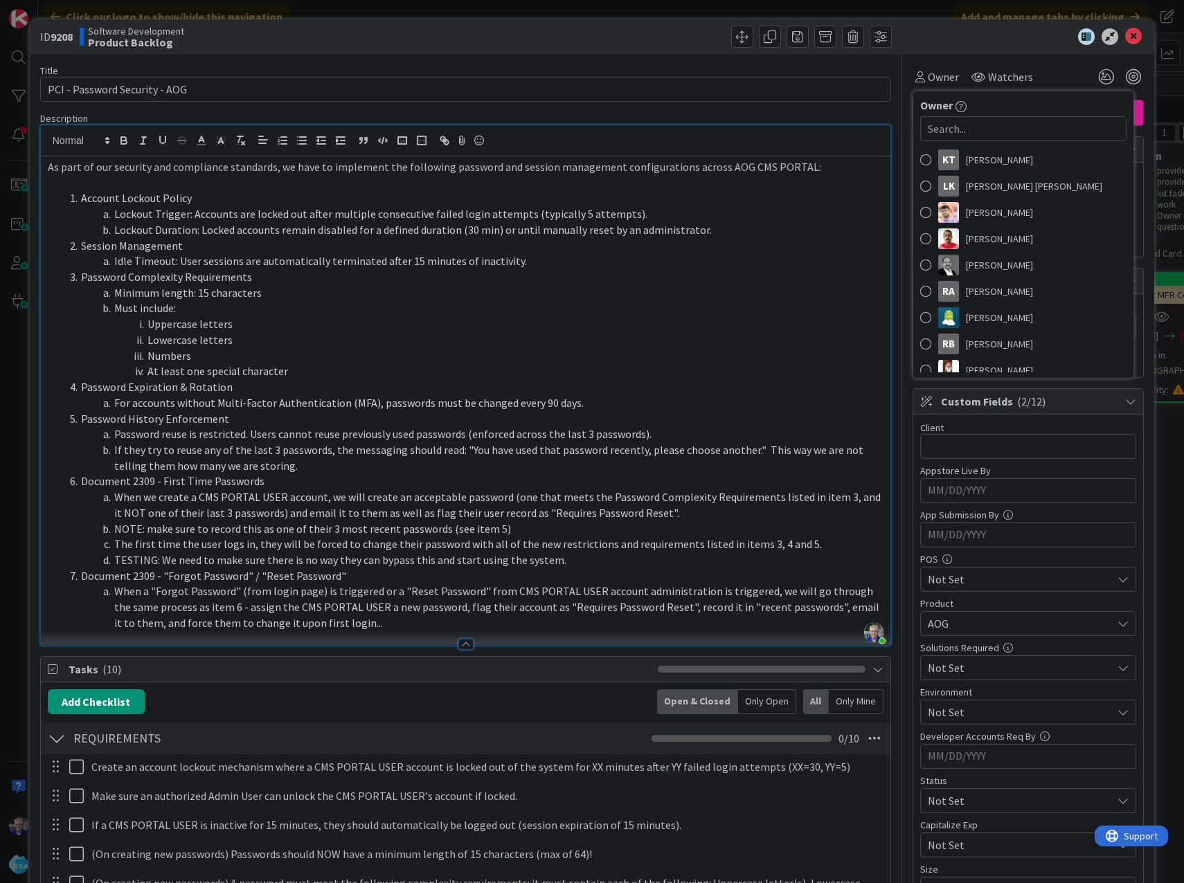
scroll to position [208, 0]
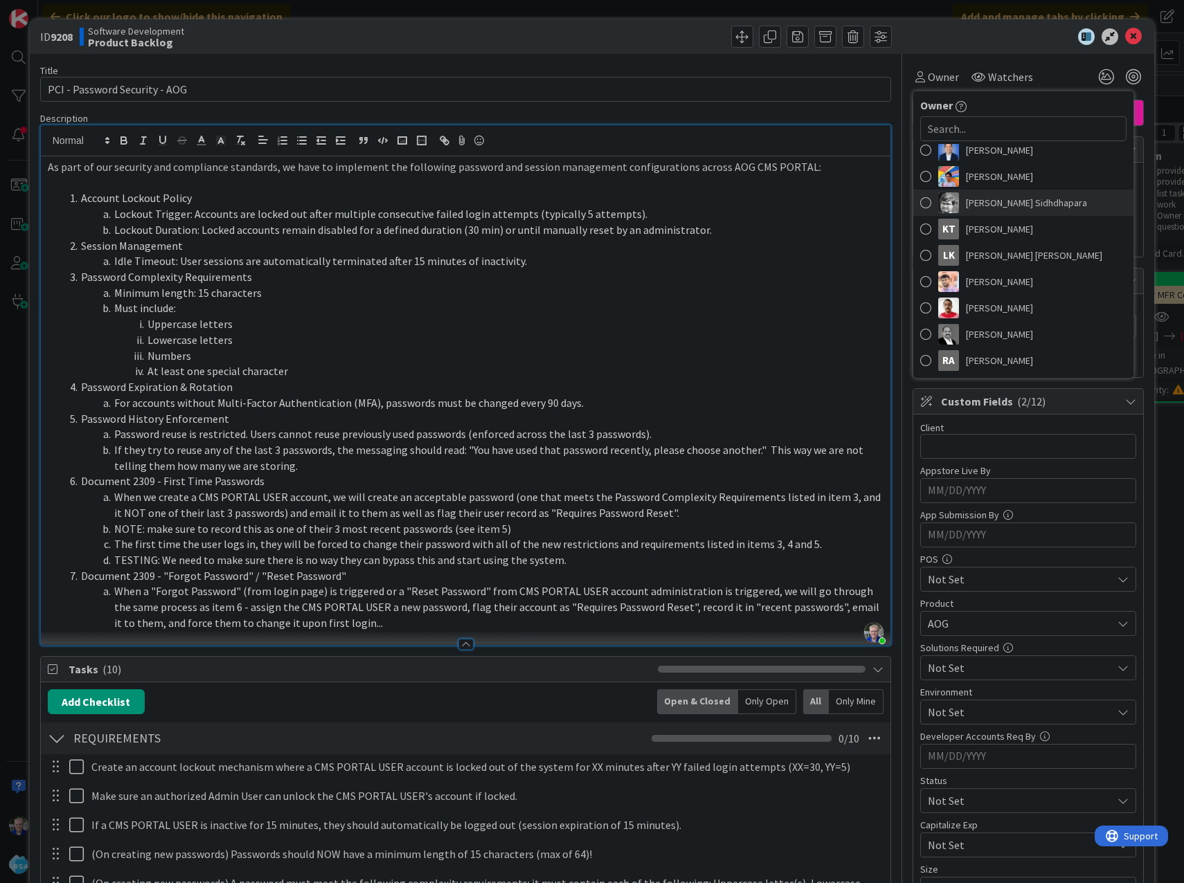
click at [920, 202] on span at bounding box center [925, 202] width 11 height 21
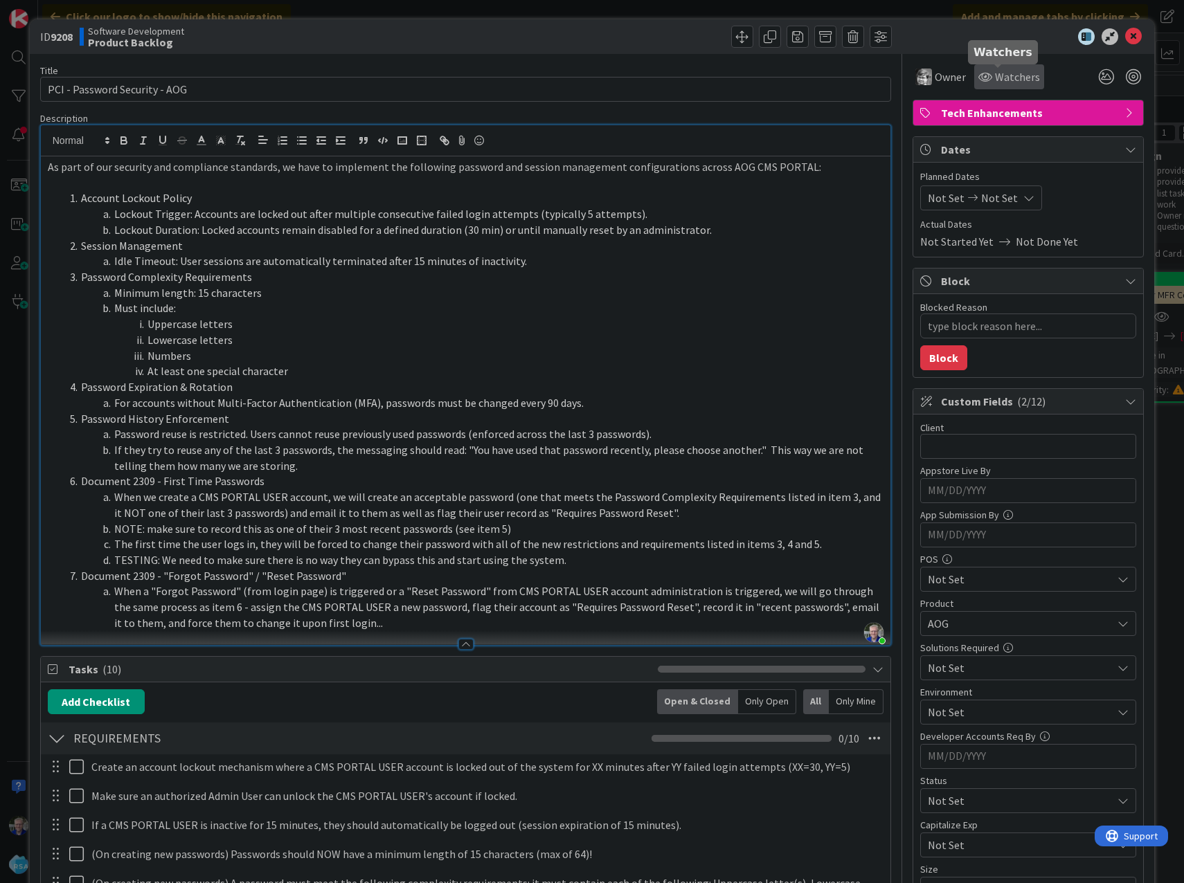
click at [995, 77] on span "Watchers" at bounding box center [1017, 77] width 45 height 17
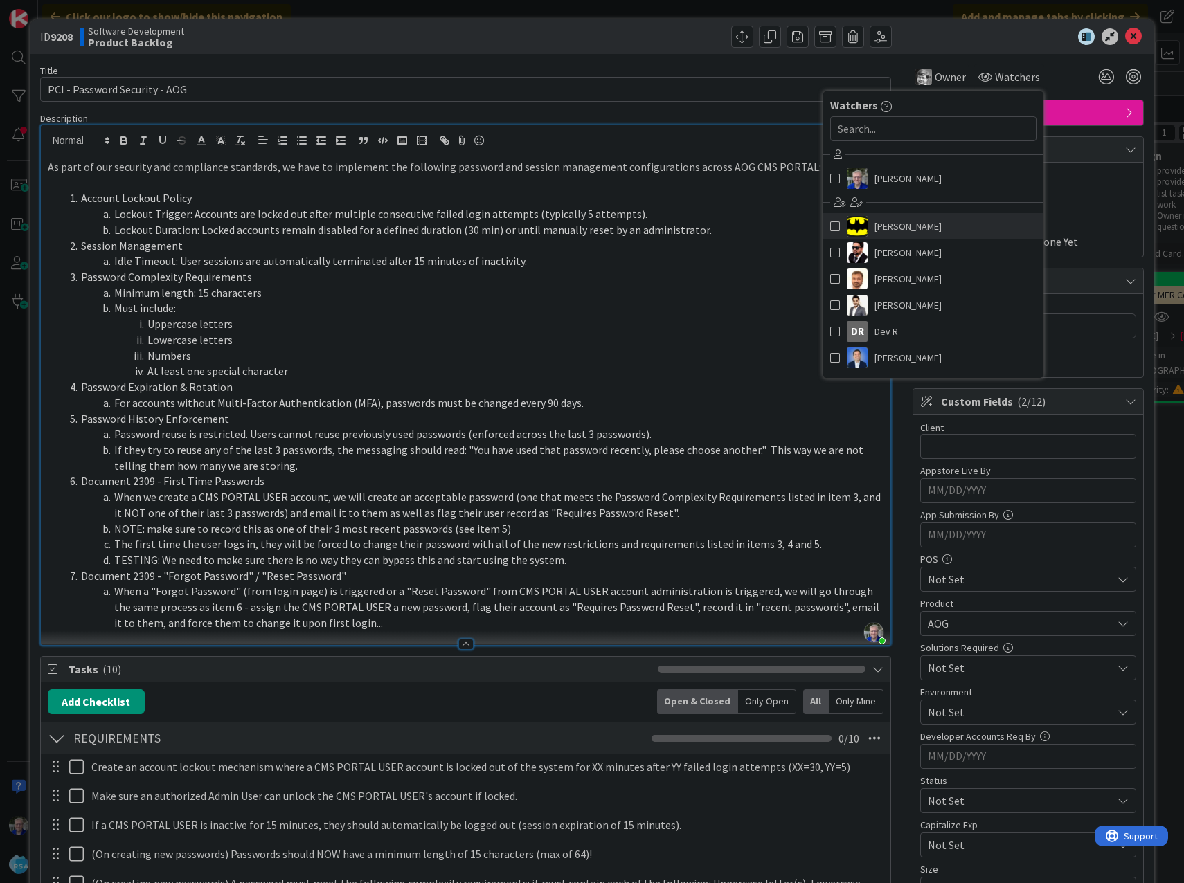
click at [830, 222] on span at bounding box center [835, 226] width 10 height 21
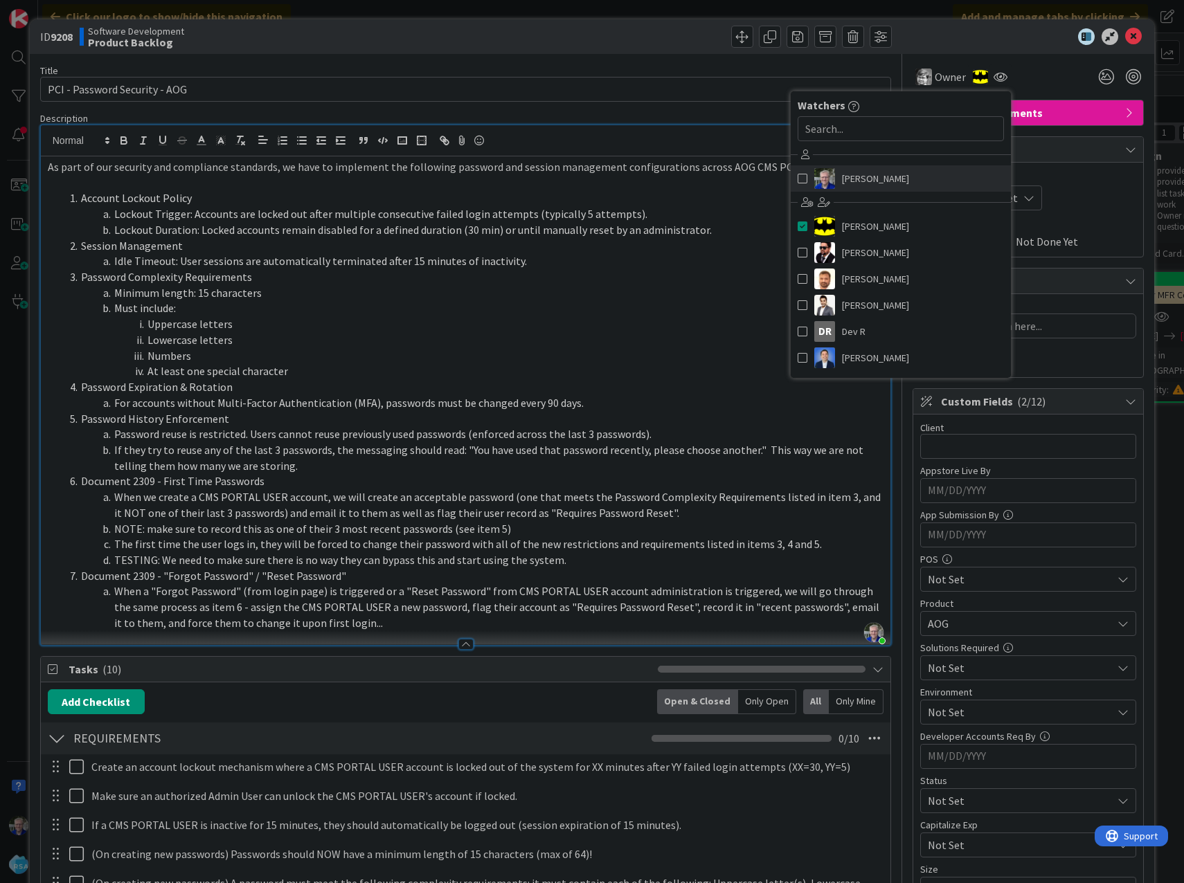
click at [797, 176] on span at bounding box center [802, 178] width 10 height 21
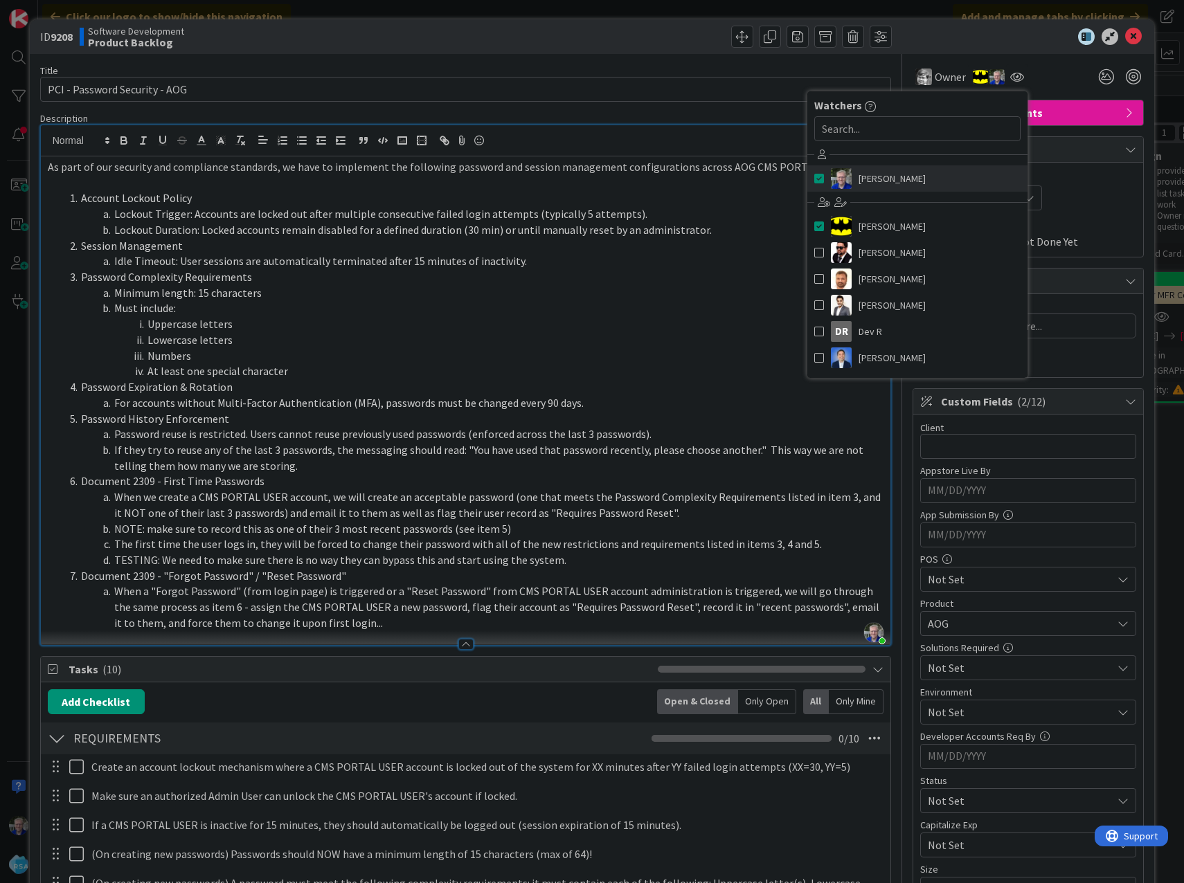
type textarea "x"
click at [867, 133] on input "text" at bounding box center [917, 128] width 206 height 25
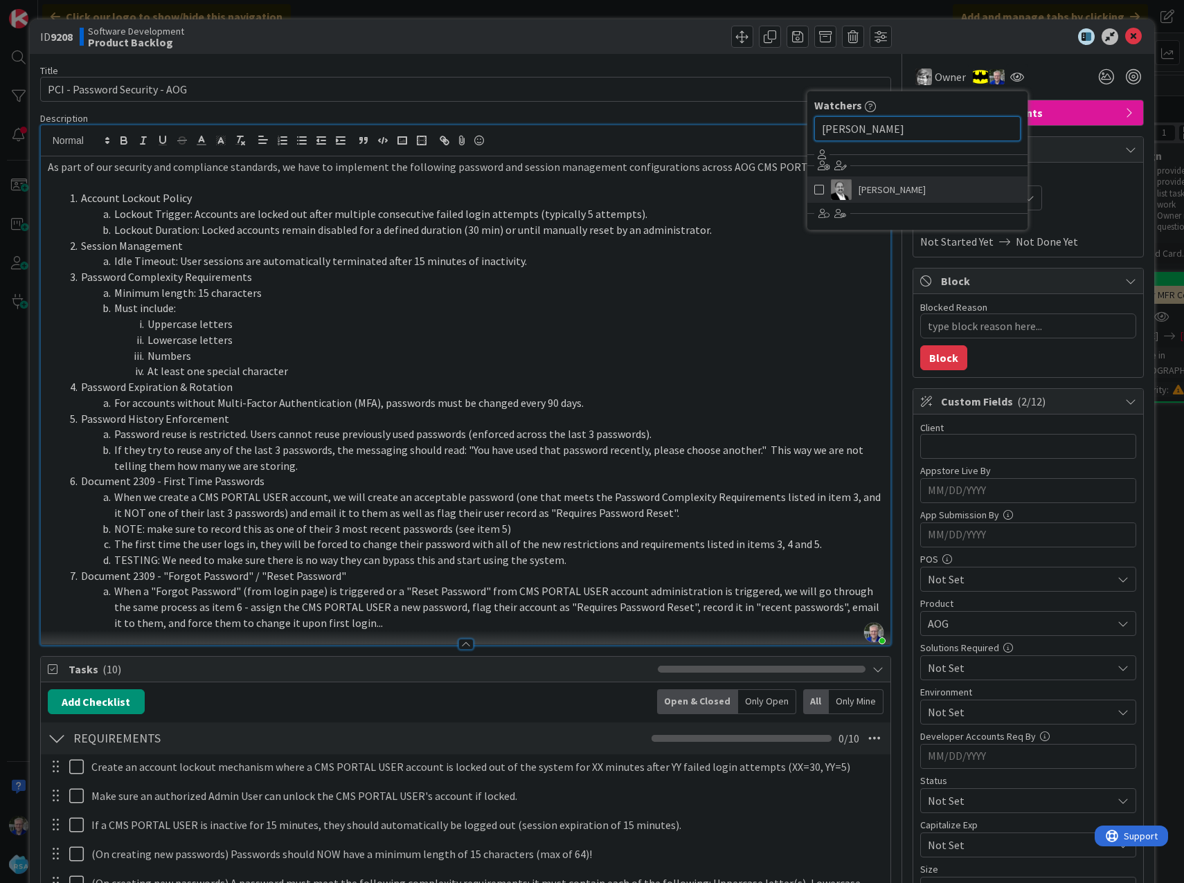
type input "rao"
click at [814, 190] on span at bounding box center [819, 189] width 10 height 21
click at [986, 37] on div at bounding box center [1020, 36] width 245 height 17
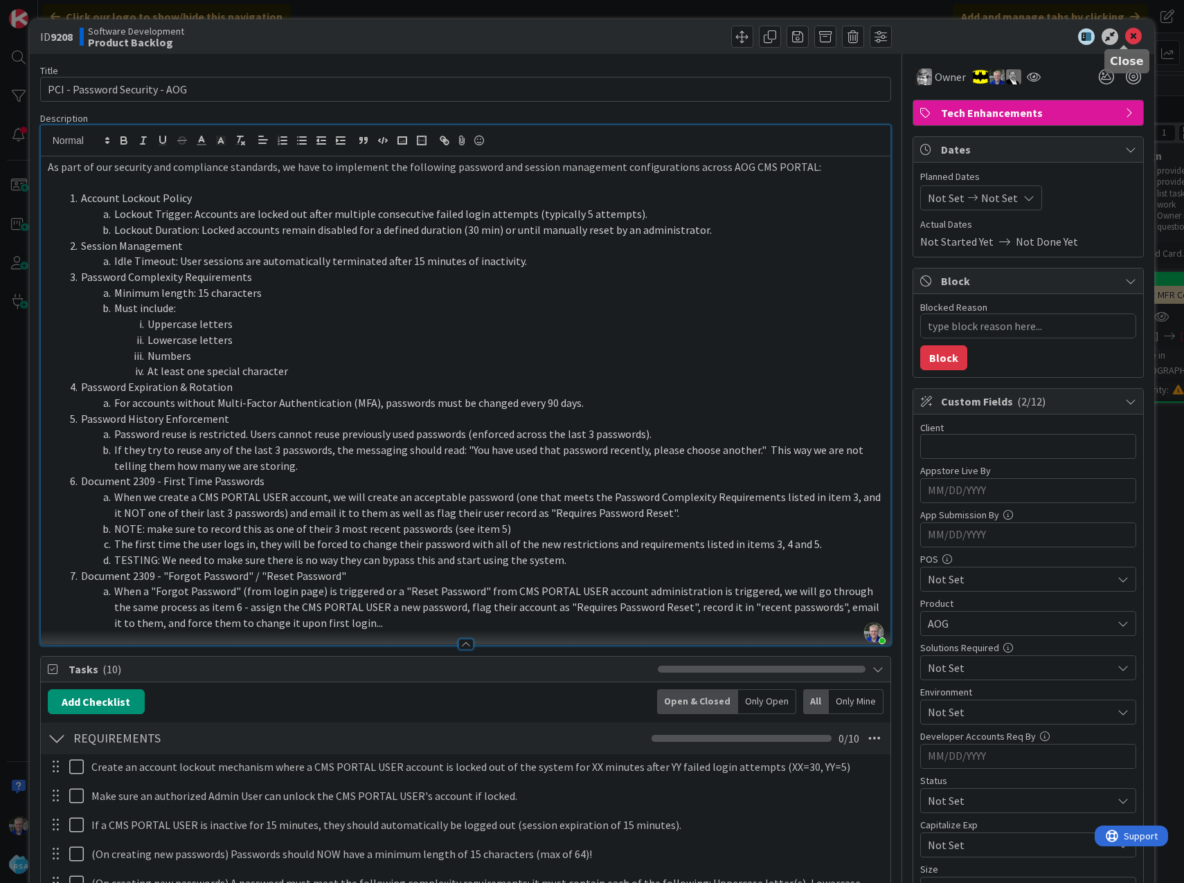
click at [1125, 31] on icon at bounding box center [1133, 36] width 17 height 17
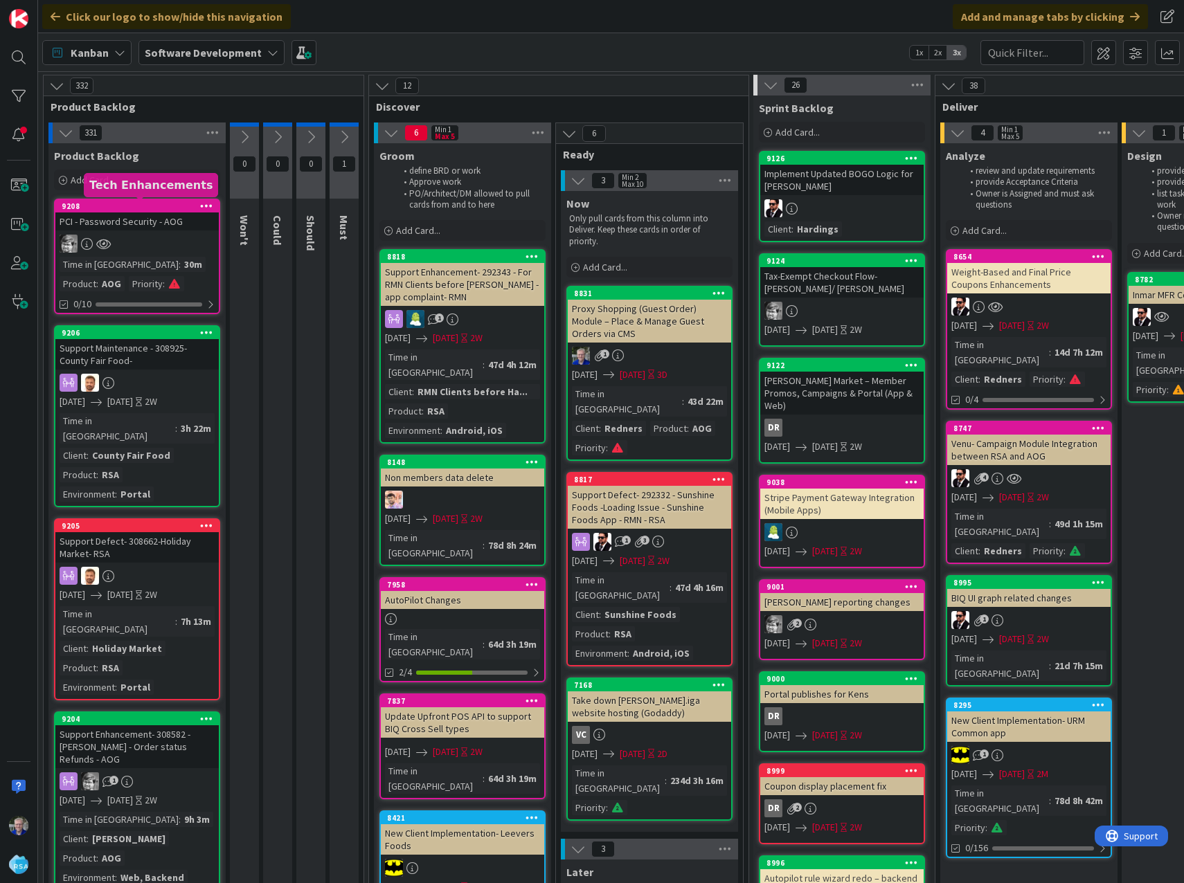
click at [131, 202] on div "9208" at bounding box center [140, 206] width 157 height 10
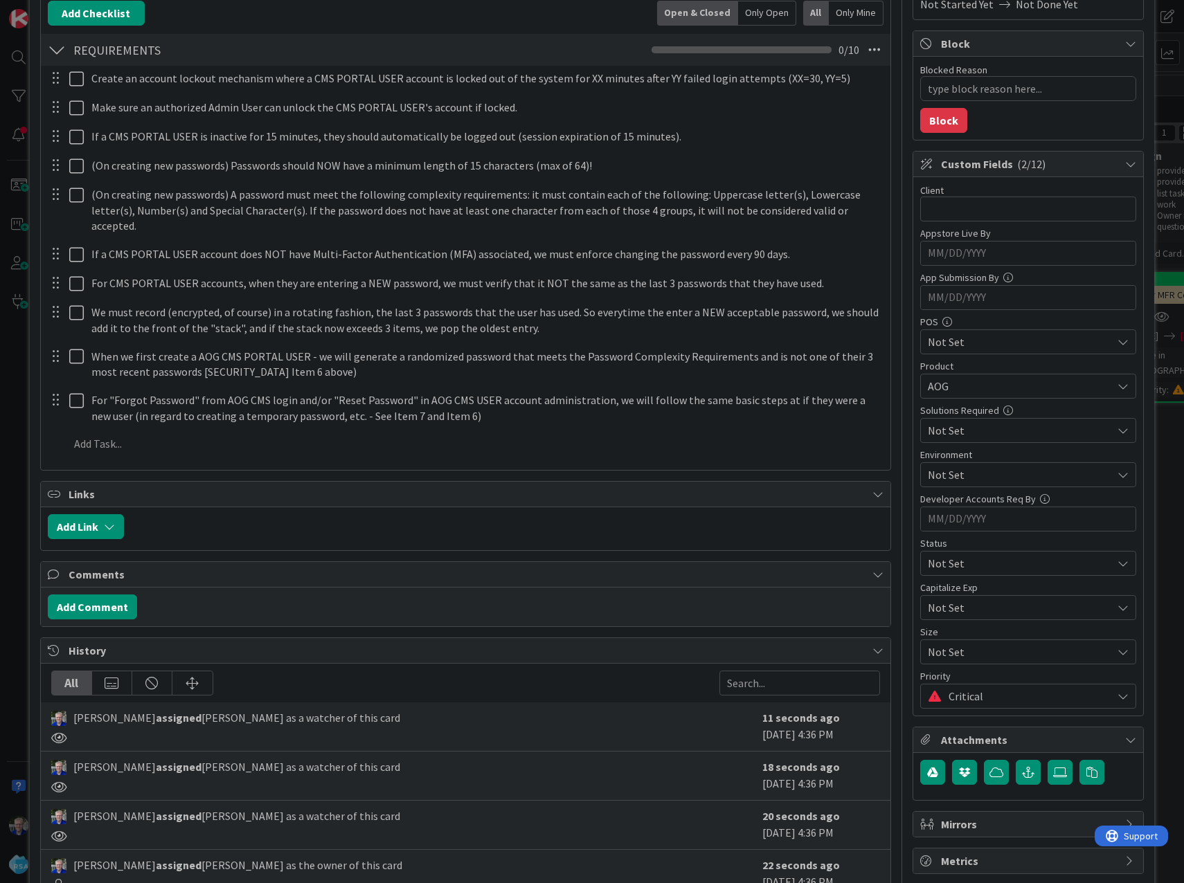
scroll to position [374, 0]
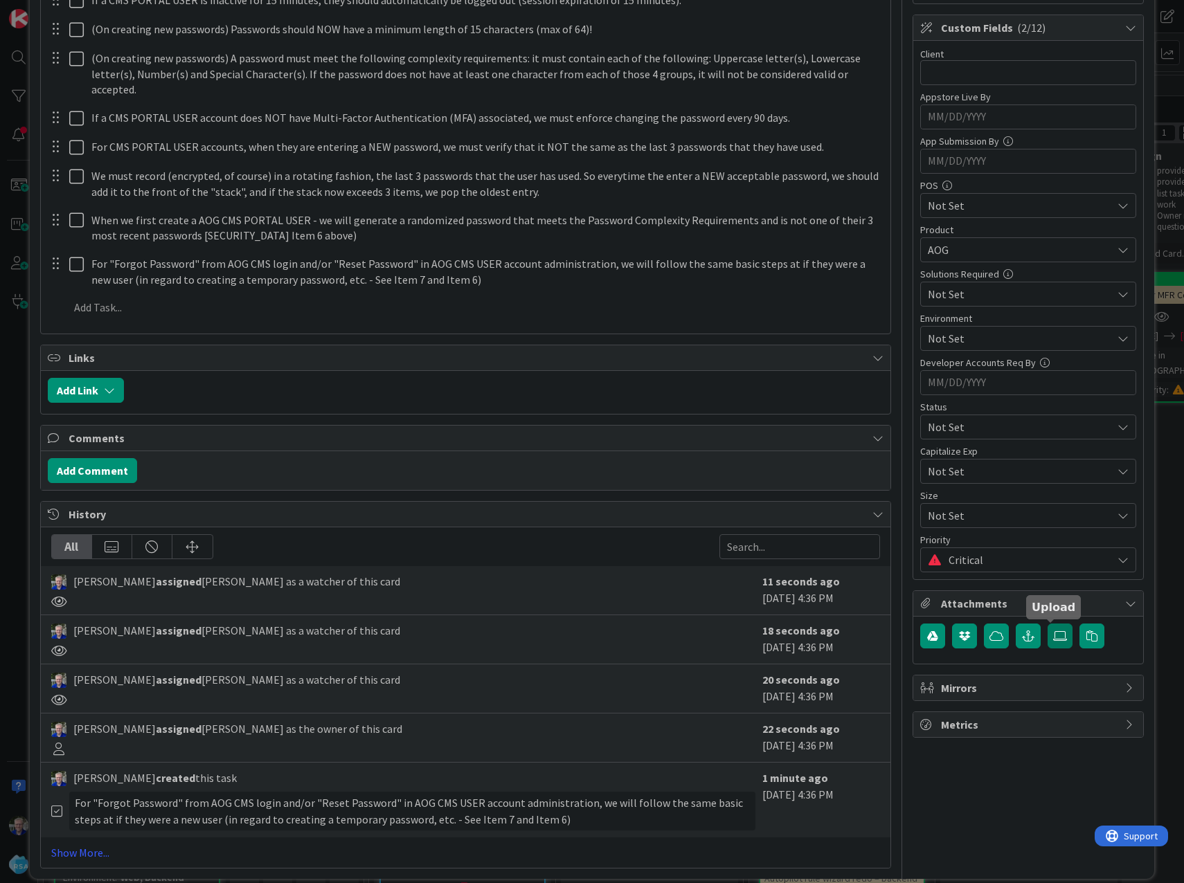
click at [1053, 639] on icon at bounding box center [1060, 636] width 14 height 11
click at [1047, 624] on input "file" at bounding box center [1047, 624] width 0 height 0
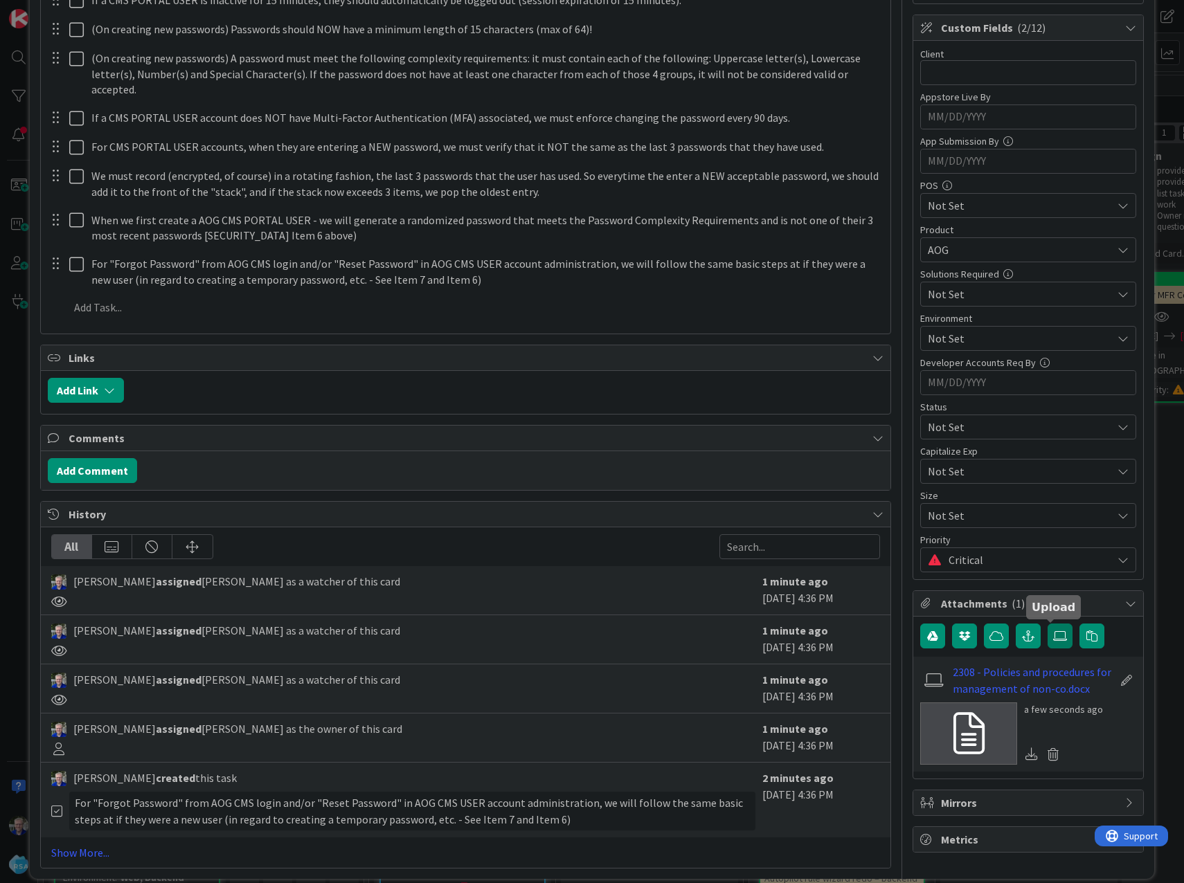
click at [1051, 630] on label at bounding box center [1059, 636] width 25 height 25
click at [1047, 624] on input "file" at bounding box center [1047, 624] width 0 height 0
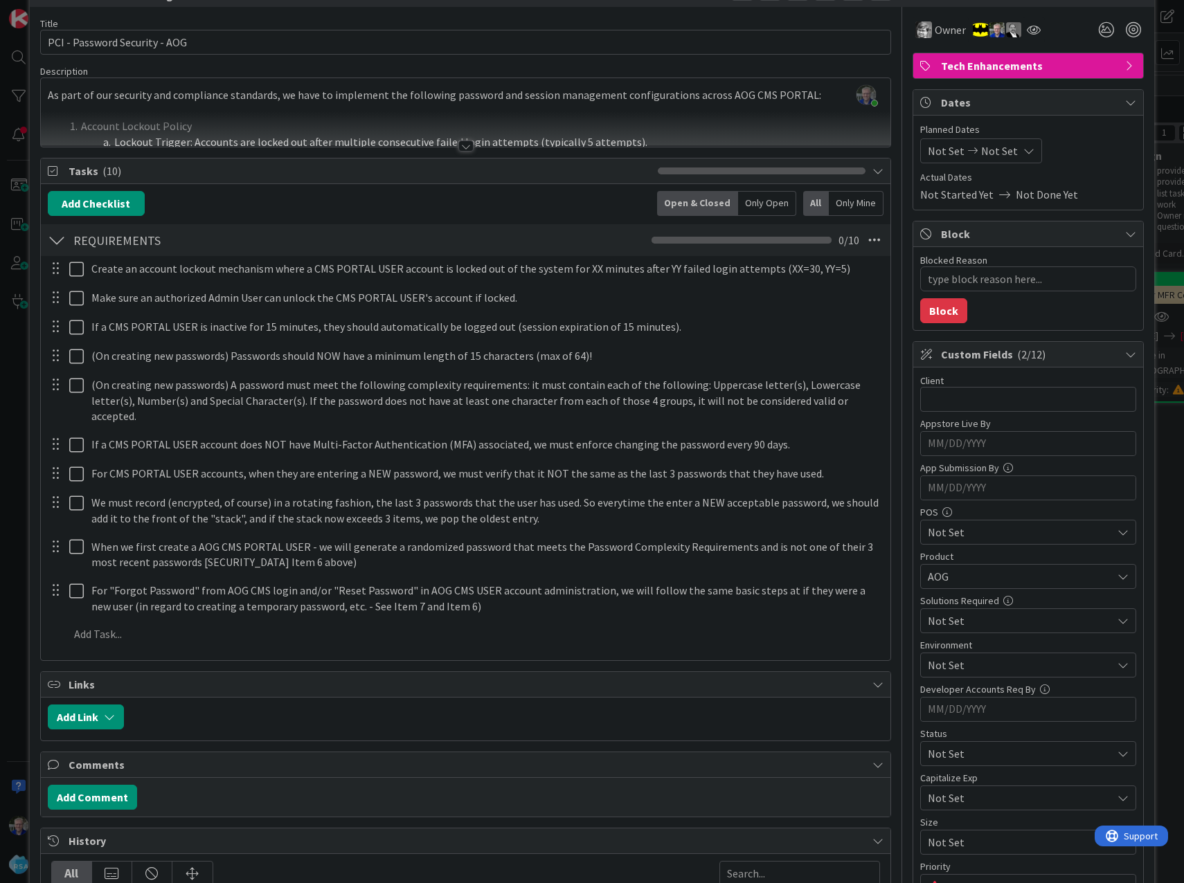
scroll to position [0, 0]
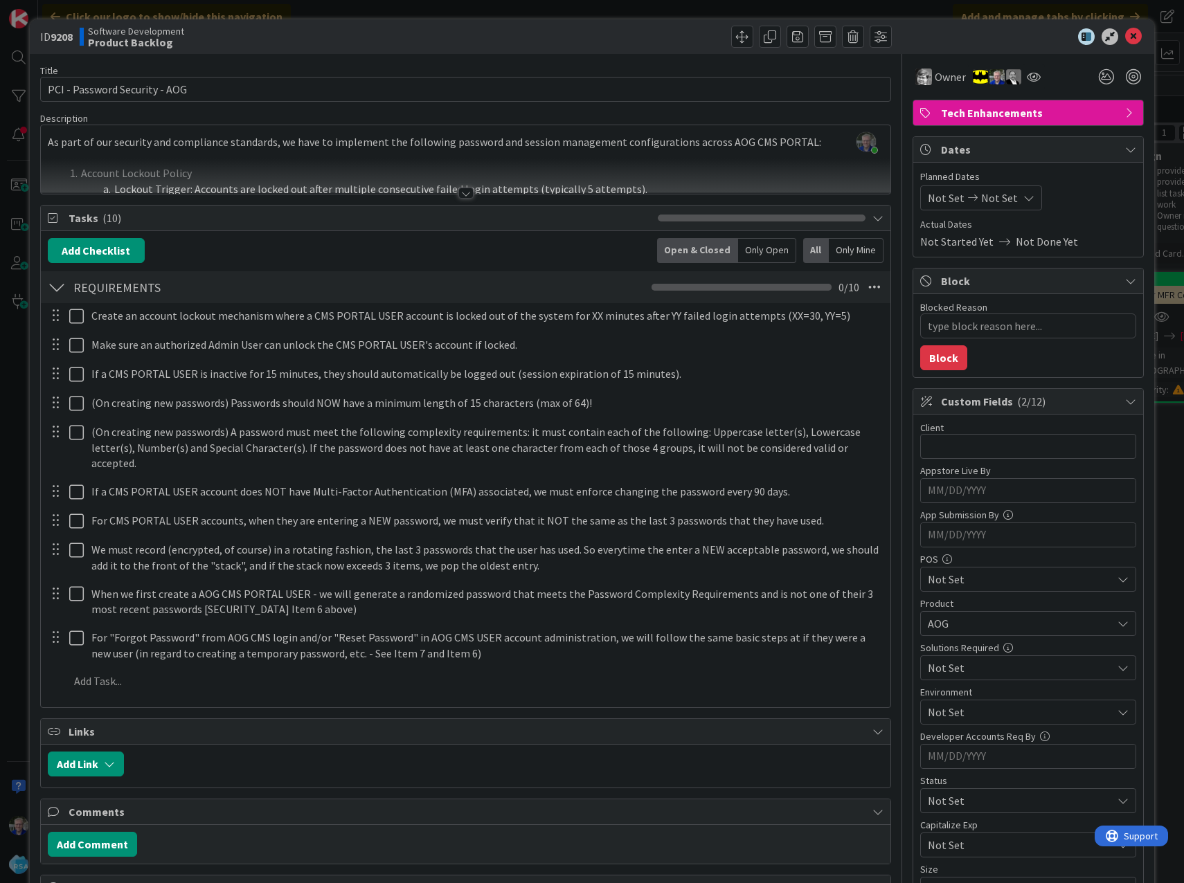
click at [225, 180] on div at bounding box center [466, 176] width 850 height 35
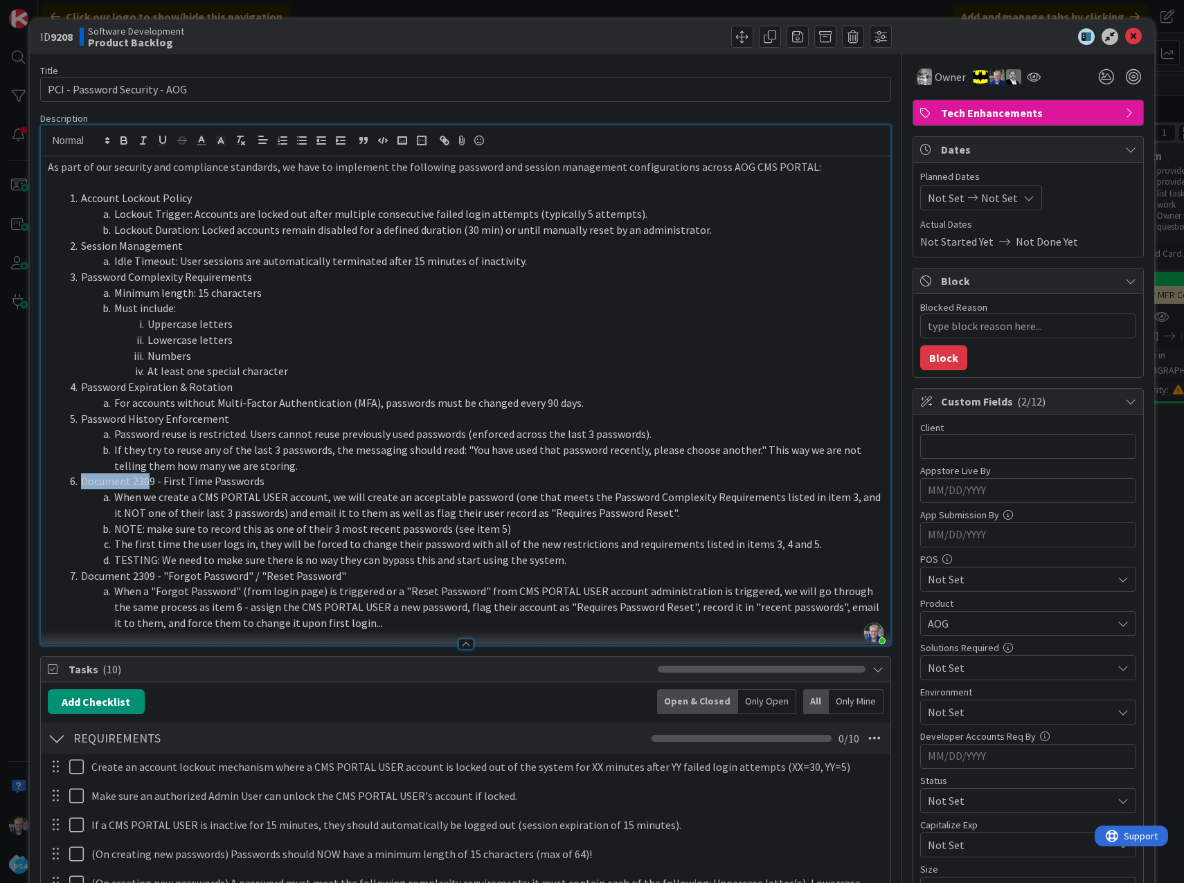
drag, startPoint x: 81, startPoint y: 482, endPoint x: 147, endPoint y: 480, distance: 65.8
click at [147, 480] on li "Document 2309 - First Time Passwords" at bounding box center [474, 481] width 820 height 16
copy li "Document 230"
click at [82, 197] on li "Account Lockout Policy" at bounding box center [474, 198] width 820 height 16
paste div
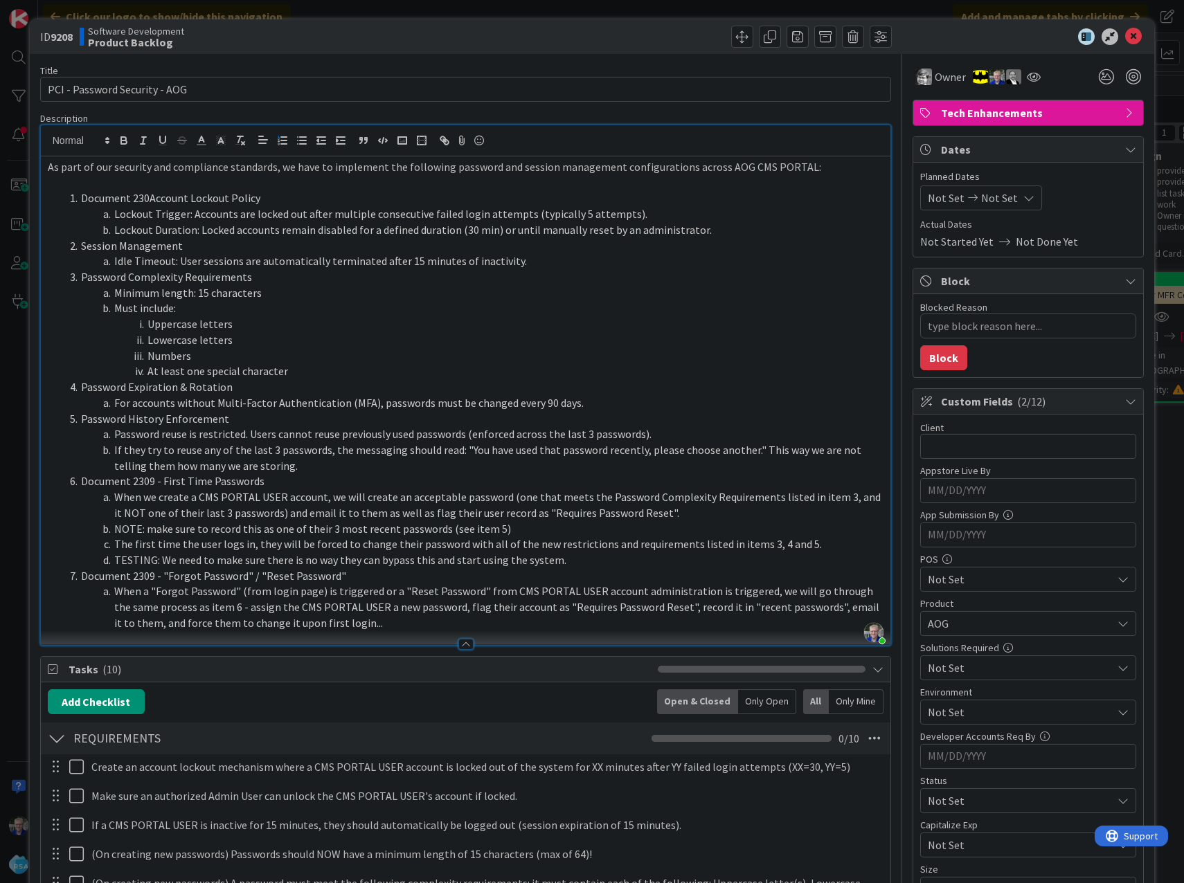
type textarea "x"
copy li "Document 2308 -"
click at [82, 245] on li "Session Management" at bounding box center [474, 246] width 820 height 16
click at [82, 273] on li "Password Complexity Requirements" at bounding box center [474, 277] width 820 height 16
click at [82, 386] on li "Password Expiration & Rotation" at bounding box center [474, 387] width 820 height 16
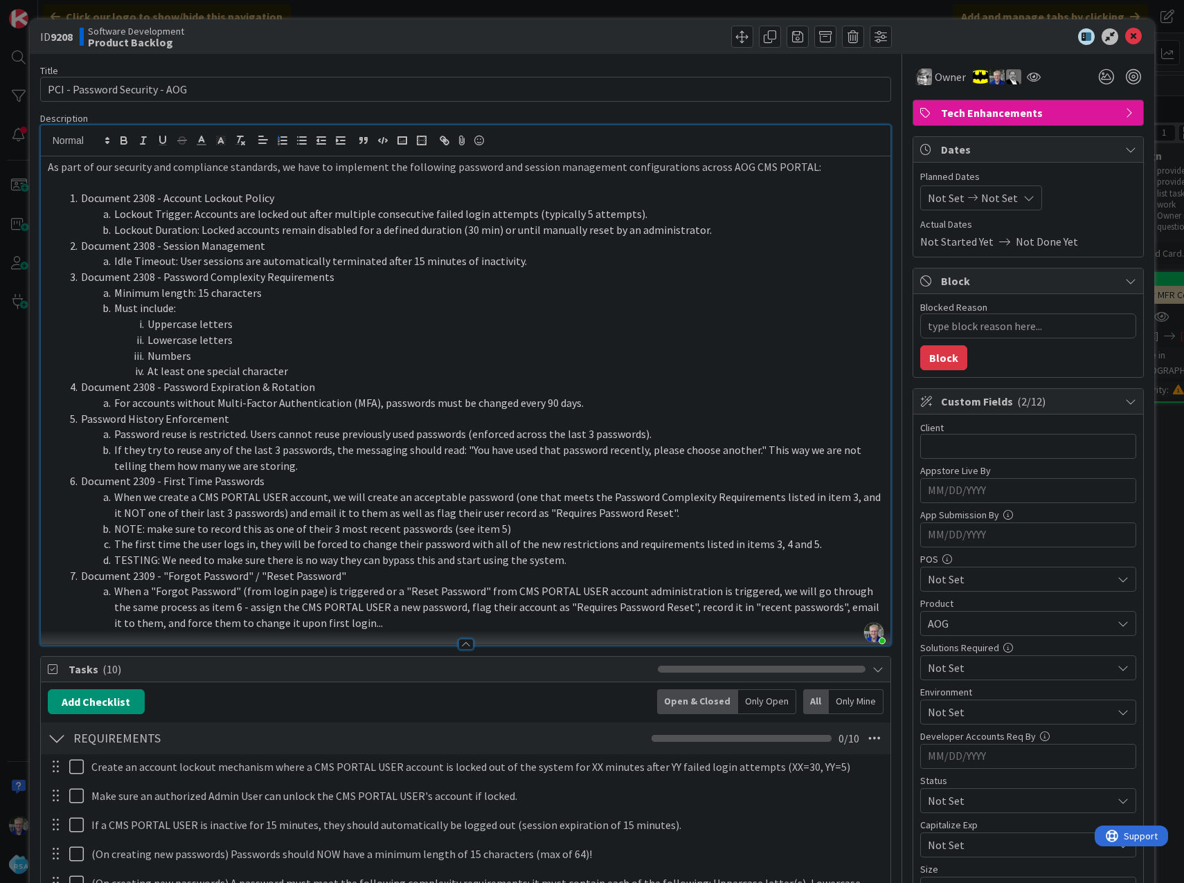
click at [82, 420] on li "Password History Enforcement" at bounding box center [474, 419] width 820 height 16
click at [1125, 34] on icon at bounding box center [1133, 36] width 17 height 17
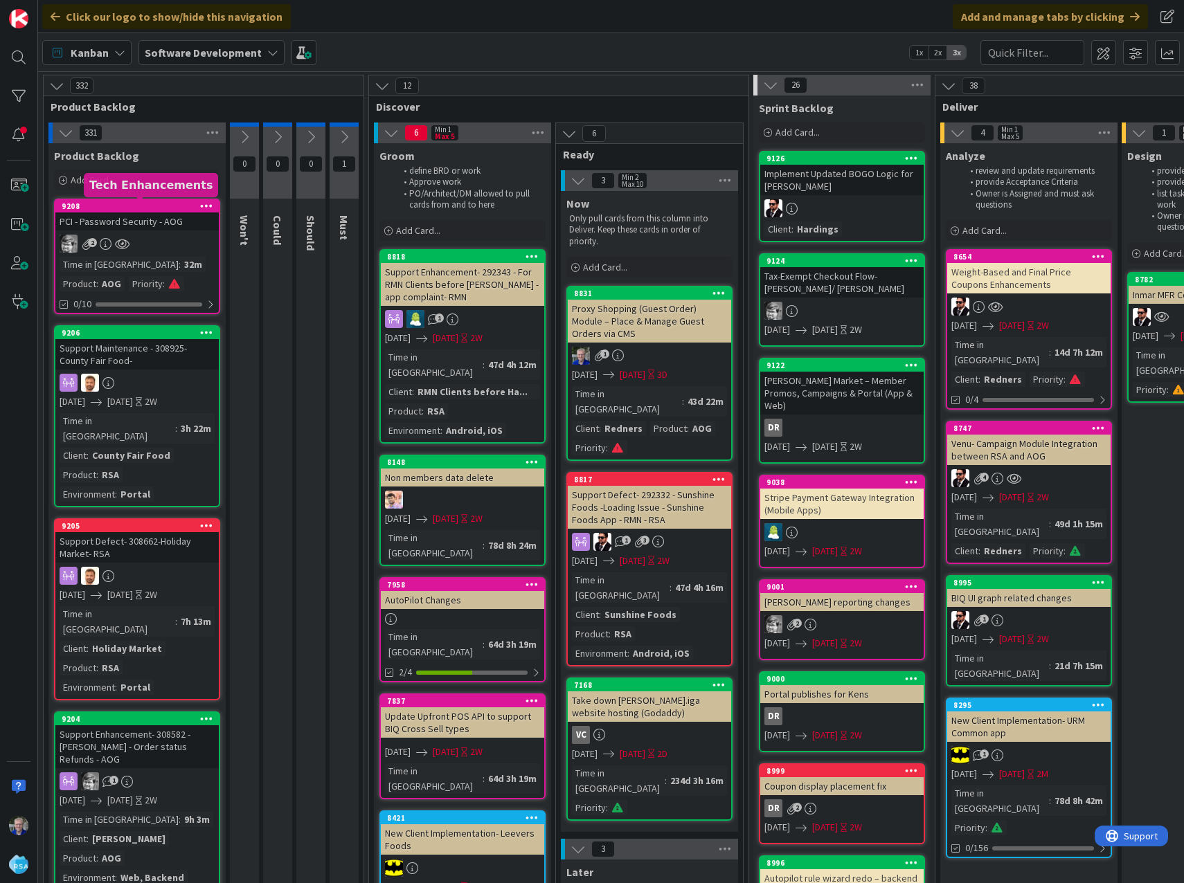
drag, startPoint x: 142, startPoint y: 203, endPoint x: 158, endPoint y: 181, distance: 27.8
click at [142, 203] on div "9208" at bounding box center [140, 206] width 157 height 10
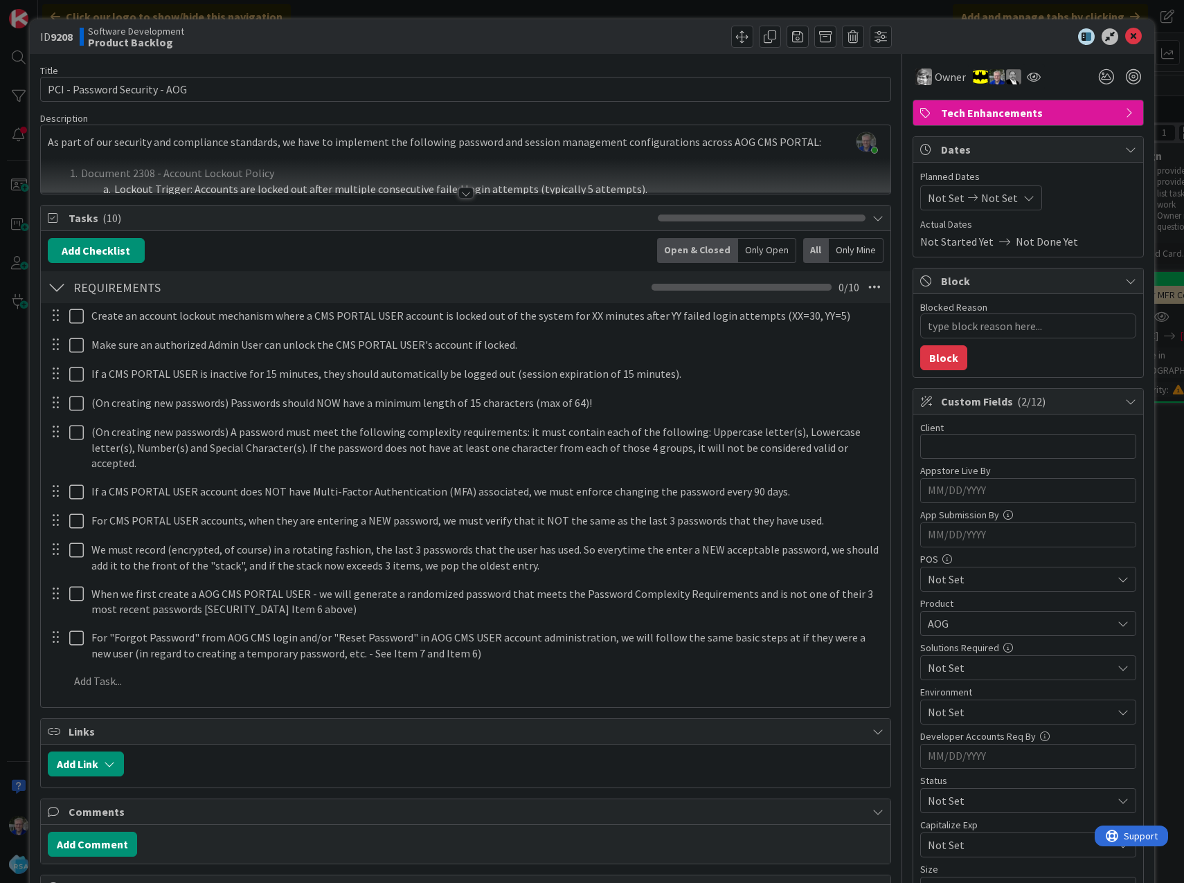
type textarea "x"
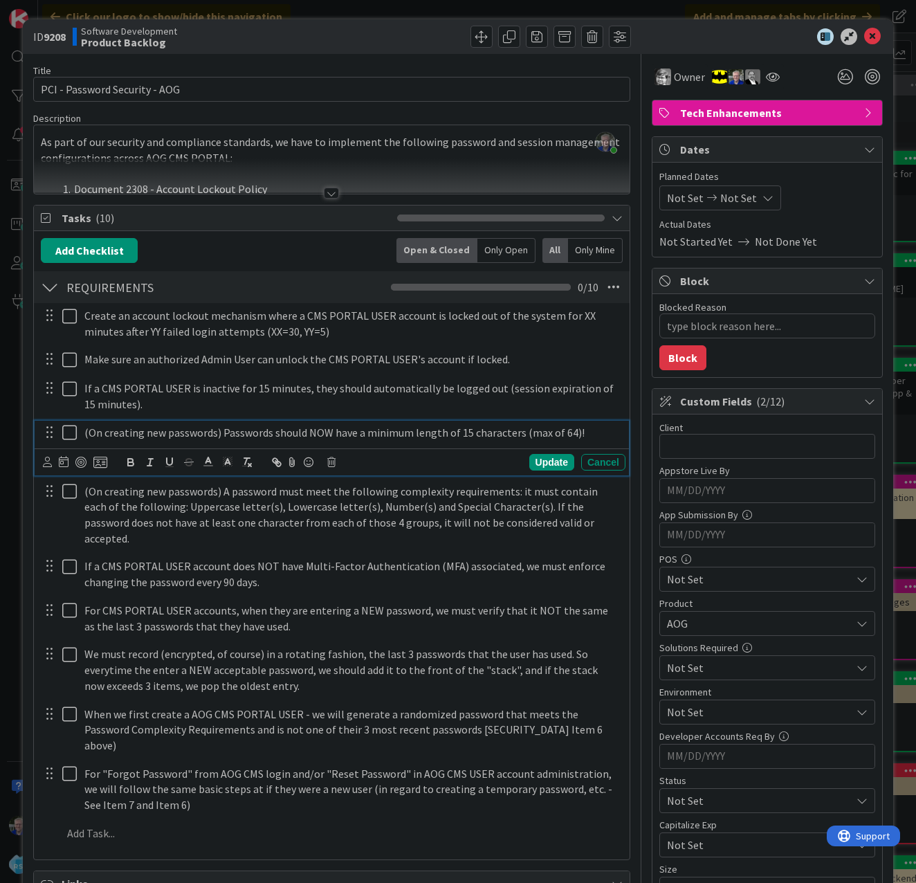
click at [458, 434] on p "(On creating new passwords) Passwords should NOW have a minimum length of 15 ch…" at bounding box center [351, 433] width 535 height 16
click at [459, 433] on p "(On creating new passwords) Passwords should NOW have a minimum length of 15 ch…" at bounding box center [351, 433] width 535 height 16
click at [329, 192] on div at bounding box center [331, 193] width 15 height 11
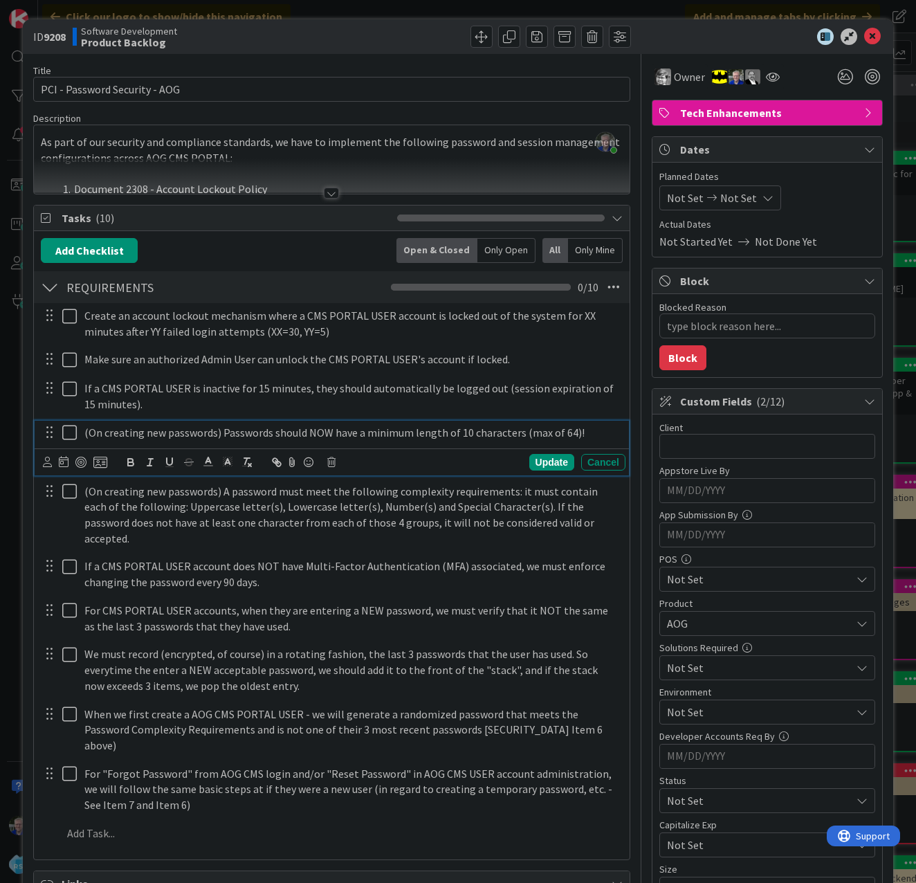
type textarea "x"
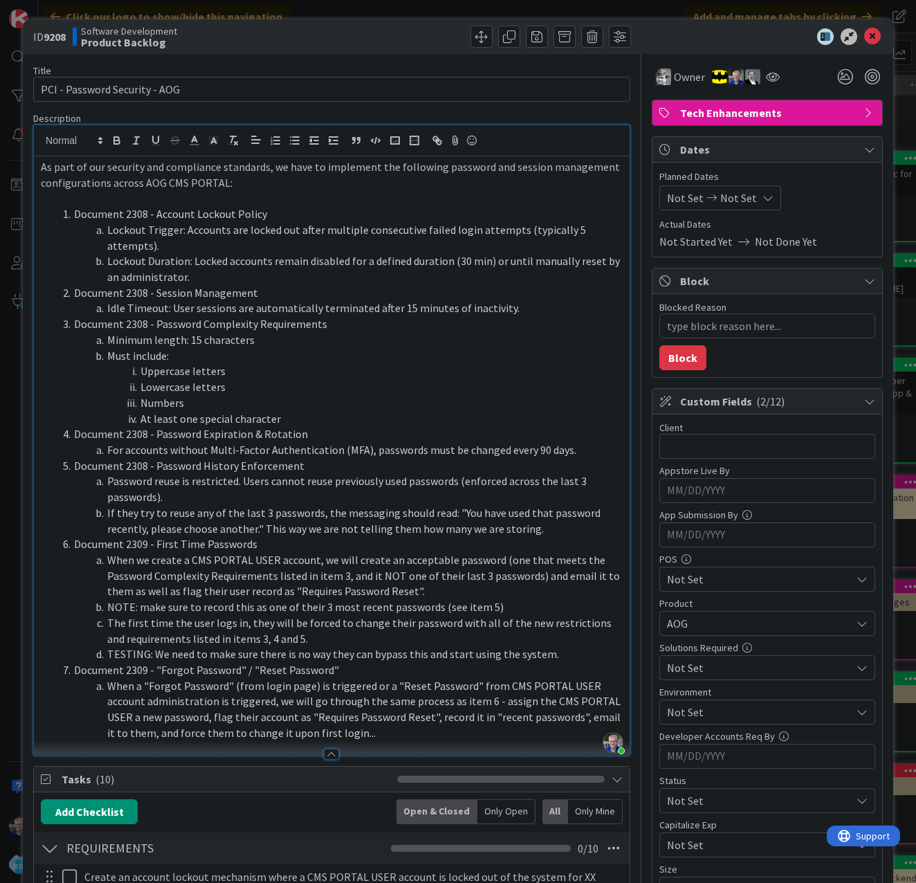
click at [193, 341] on li "Minimum length: 15 characters" at bounding box center [339, 340] width 565 height 16
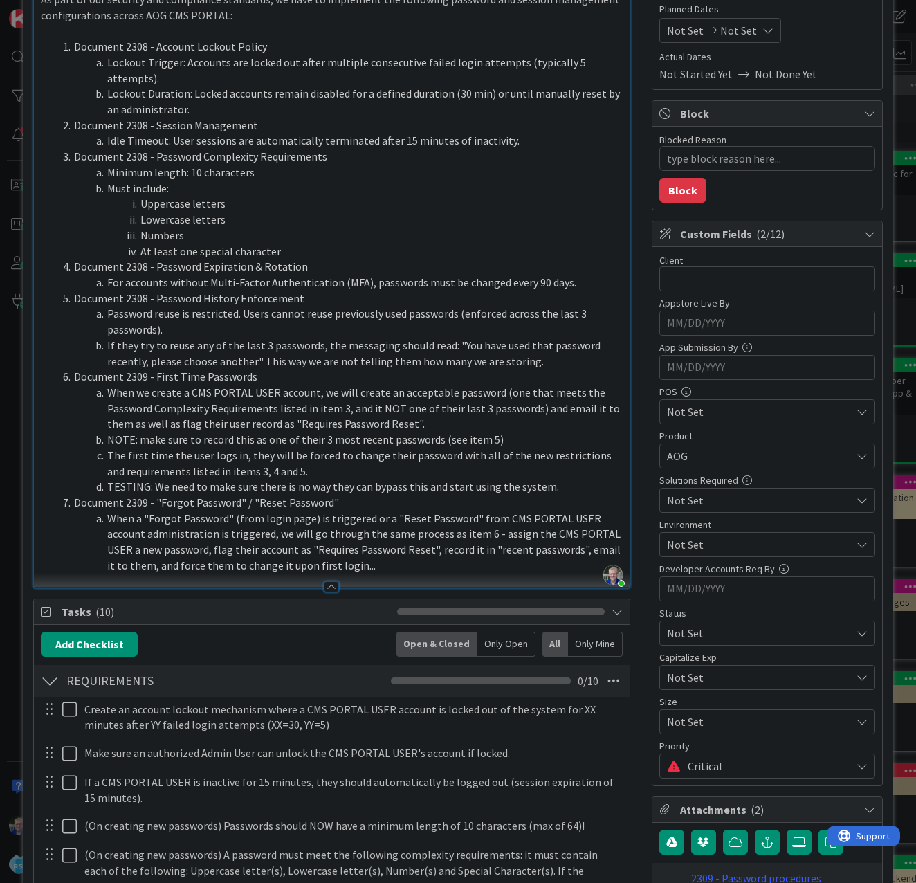
scroll to position [277, 0]
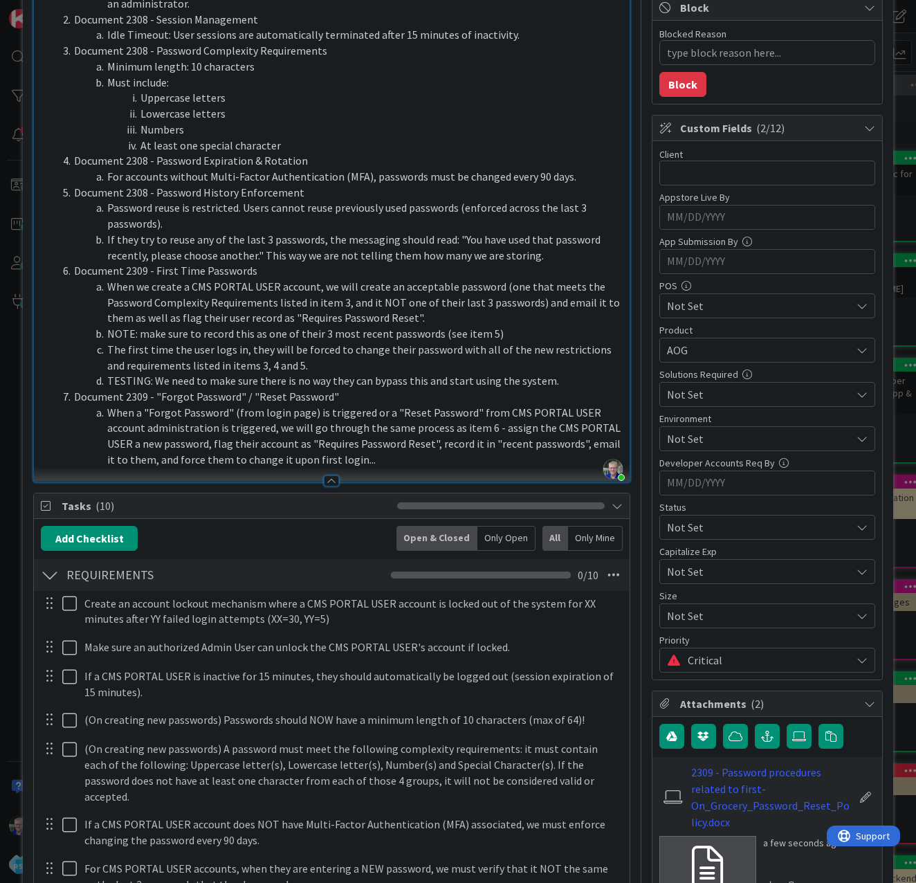
type textarea "x"
